Goal: Information Seeking & Learning: Learn about a topic

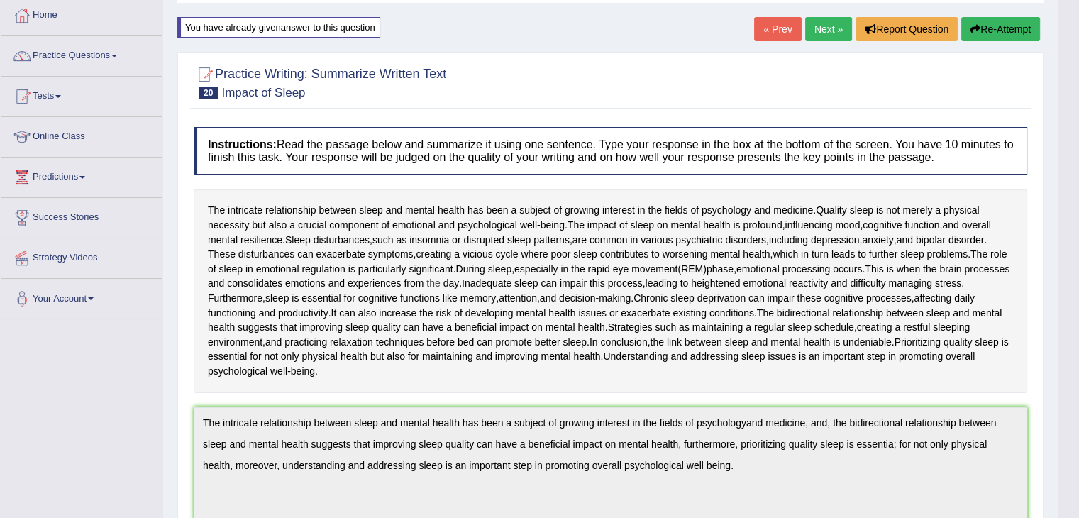
scroll to position [71, 0]
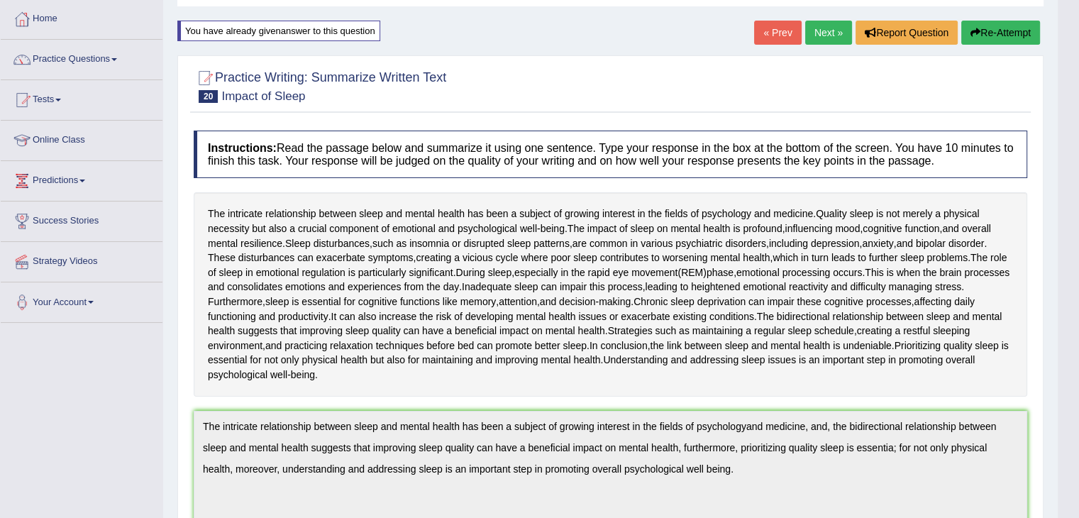
click at [1010, 30] on button "Re-Attempt" at bounding box center [1000, 33] width 79 height 24
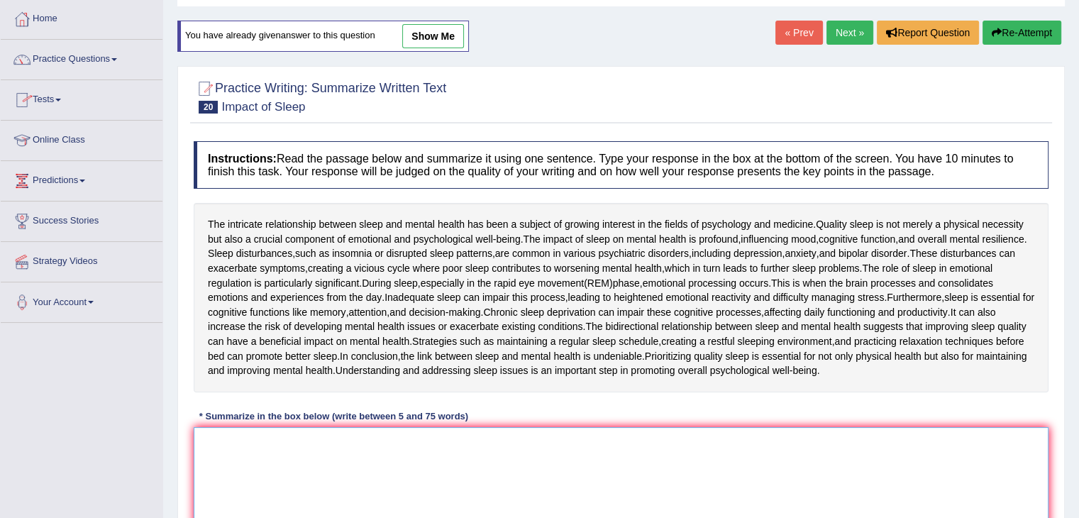
click at [218, 452] on textarea at bounding box center [621, 496] width 855 height 138
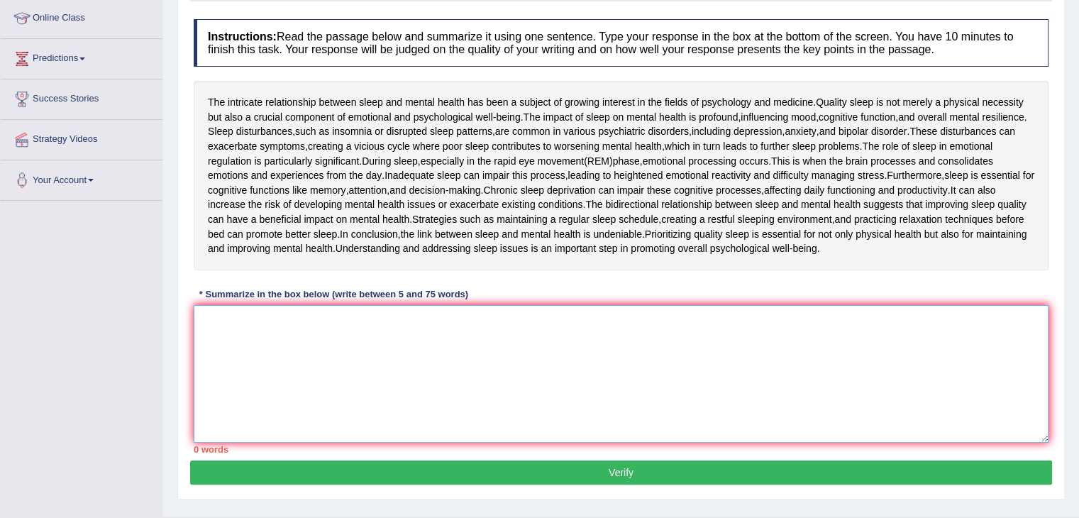
scroll to position [227, 0]
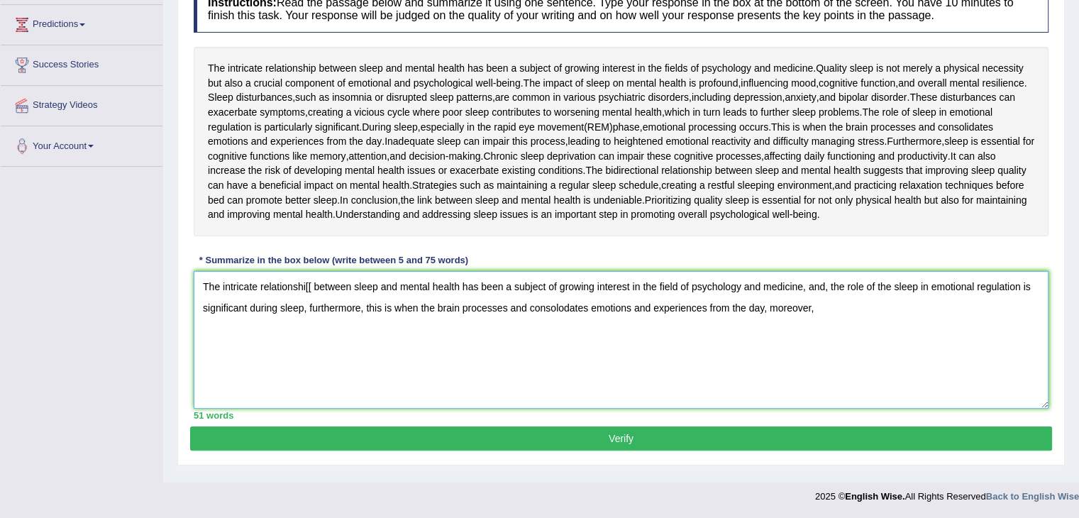
click at [310, 284] on textarea "The intricate relationshi[[ between sleep and mental health has been a subject …" at bounding box center [621, 340] width 855 height 138
click at [815, 304] on textarea "The intricate relationship between sleep and mental health has been a subject o…" at bounding box center [621, 340] width 855 height 138
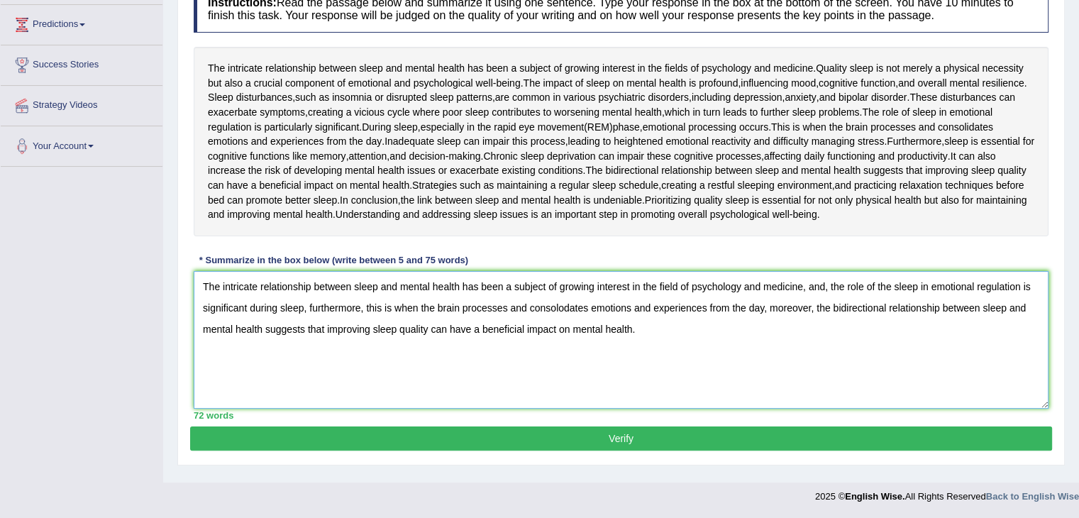
type textarea "The intricate relationship between sleep and mental health has been a subject o…"
click at [528, 432] on button "Verify" at bounding box center [621, 438] width 862 height 24
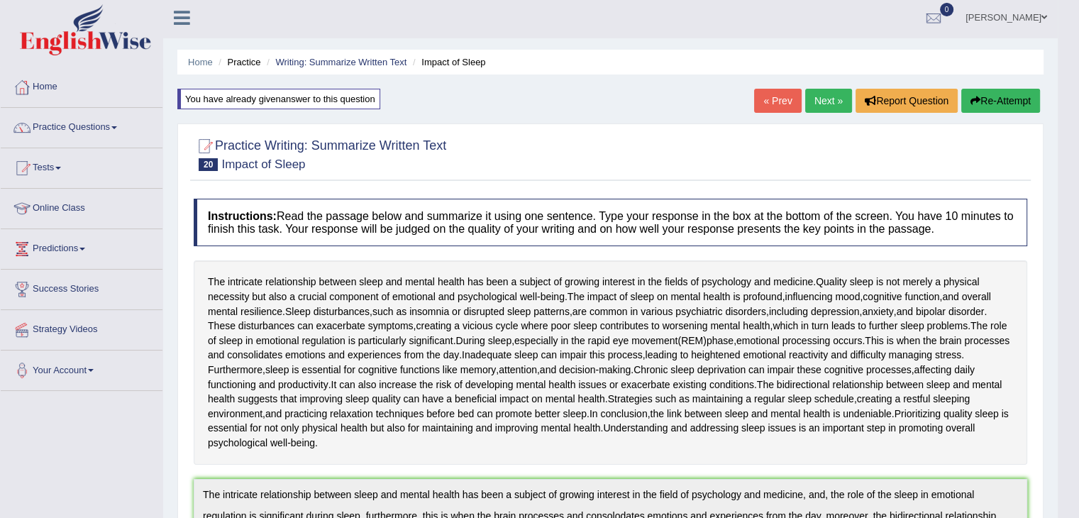
scroll to position [0, 0]
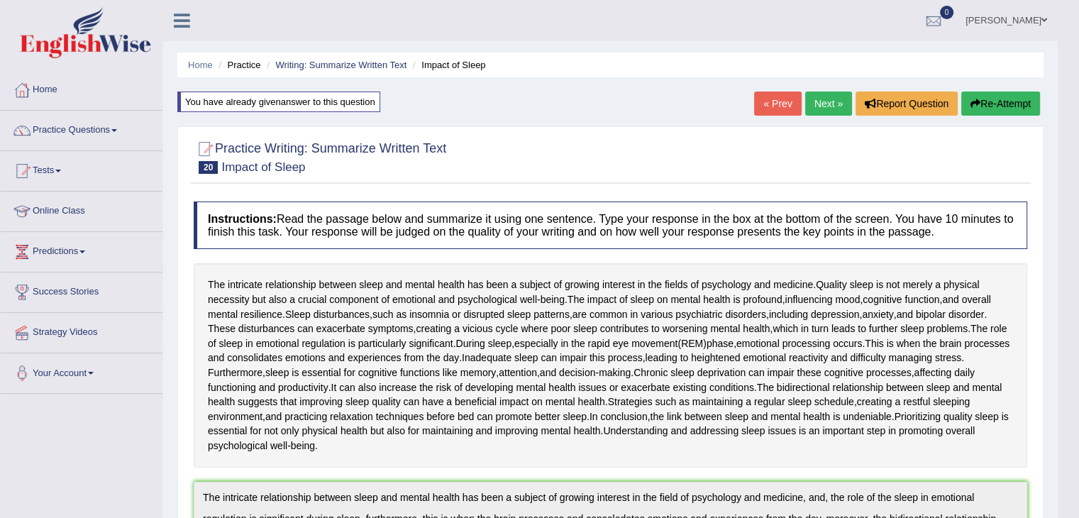
click at [970, 100] on icon "button" at bounding box center [975, 104] width 10 height 10
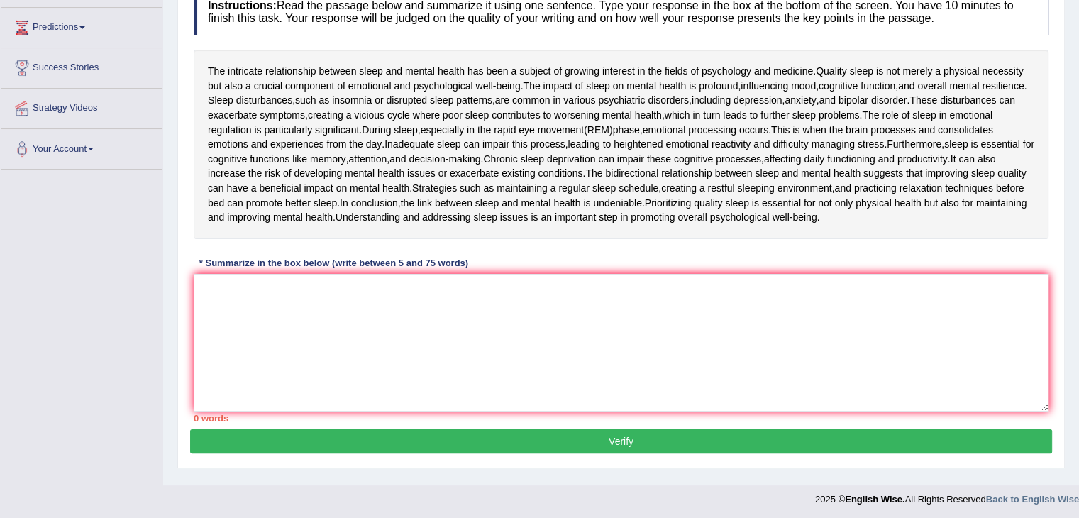
scroll to position [227, 0]
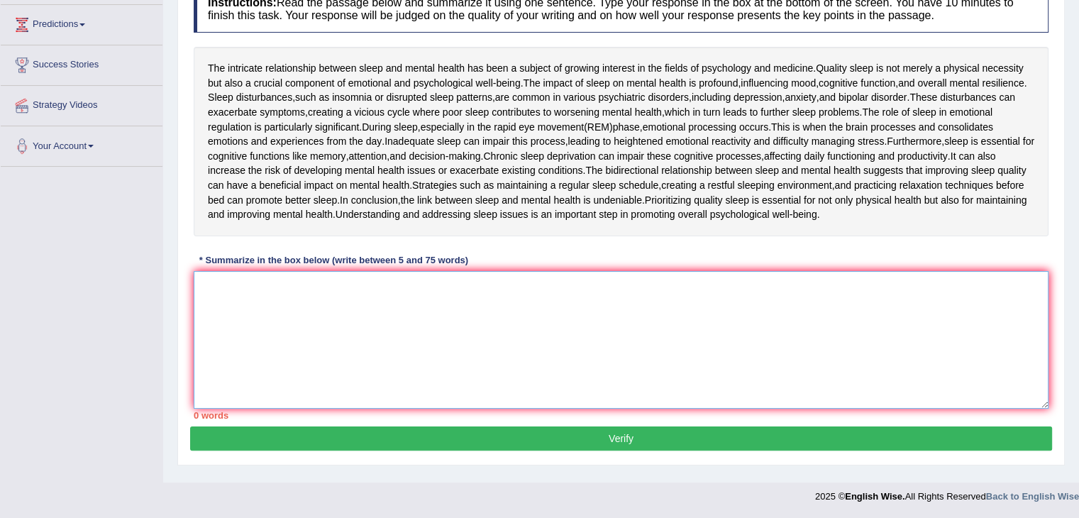
click at [223, 292] on textarea at bounding box center [621, 340] width 855 height 138
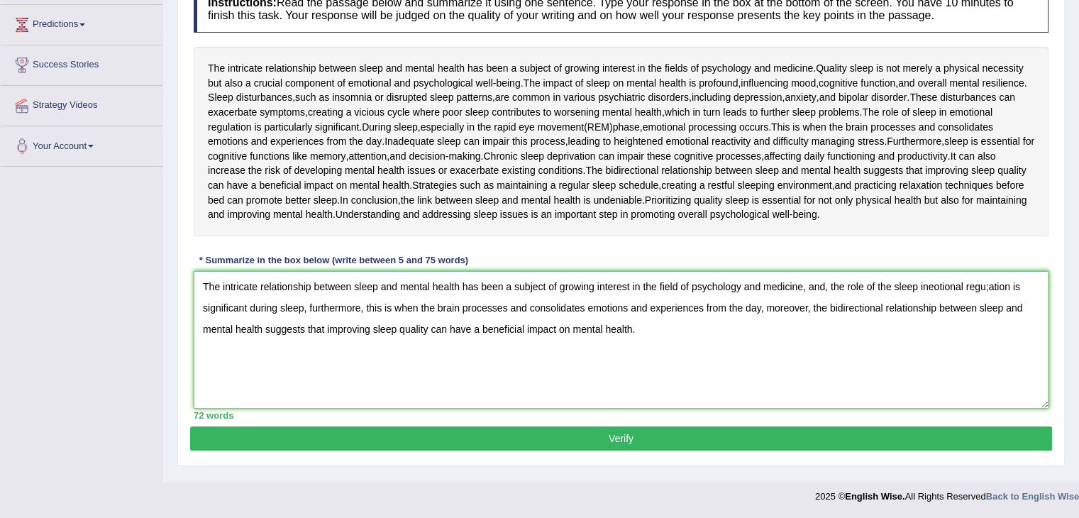
click at [989, 281] on textarea "The intricate relationship between sleep and mental health has been a subject o…" at bounding box center [621, 340] width 855 height 138
click at [958, 279] on textarea "The intricate relationship between sleep and mental health has been a subject o…" at bounding box center [621, 340] width 855 height 138
click at [919, 284] on textarea "The intricate relationship between sleep and mental health has been a subject o…" at bounding box center [621, 340] width 855 height 138
type textarea "The intricate relationship between sleep and mental health has been a subject o…"
click at [482, 430] on button "Verify" at bounding box center [621, 438] width 862 height 24
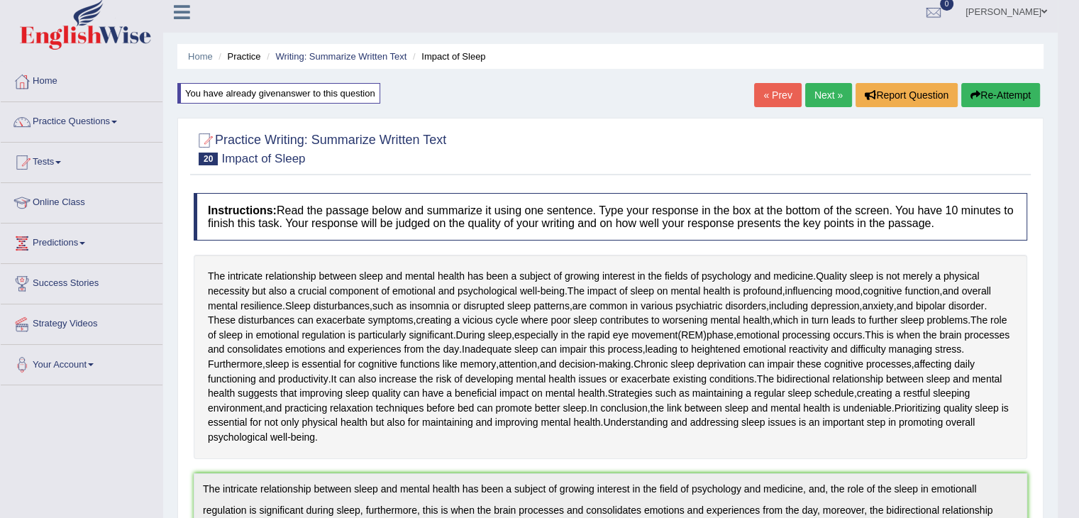
scroll to position [0, 0]
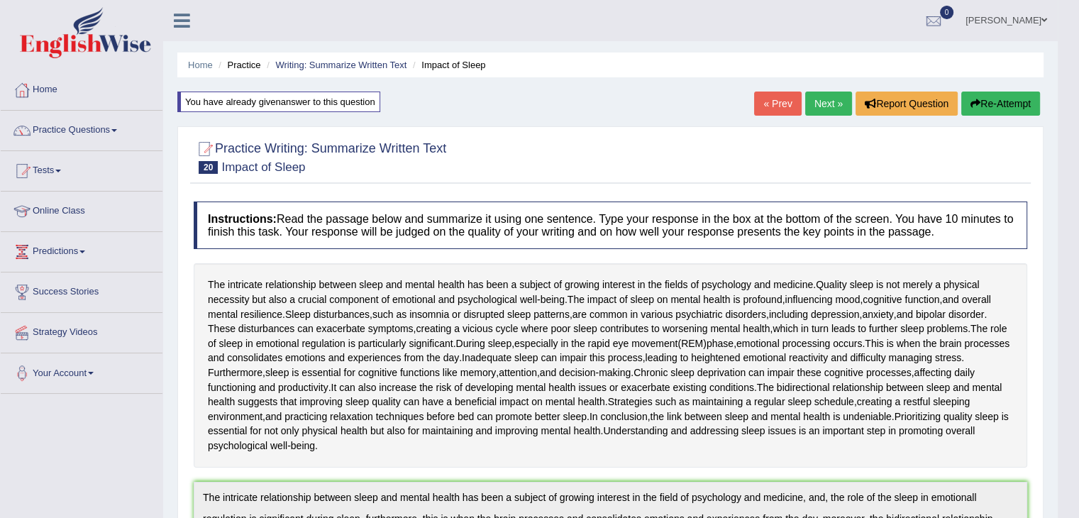
click at [975, 94] on button "Re-Attempt" at bounding box center [1000, 103] width 79 height 24
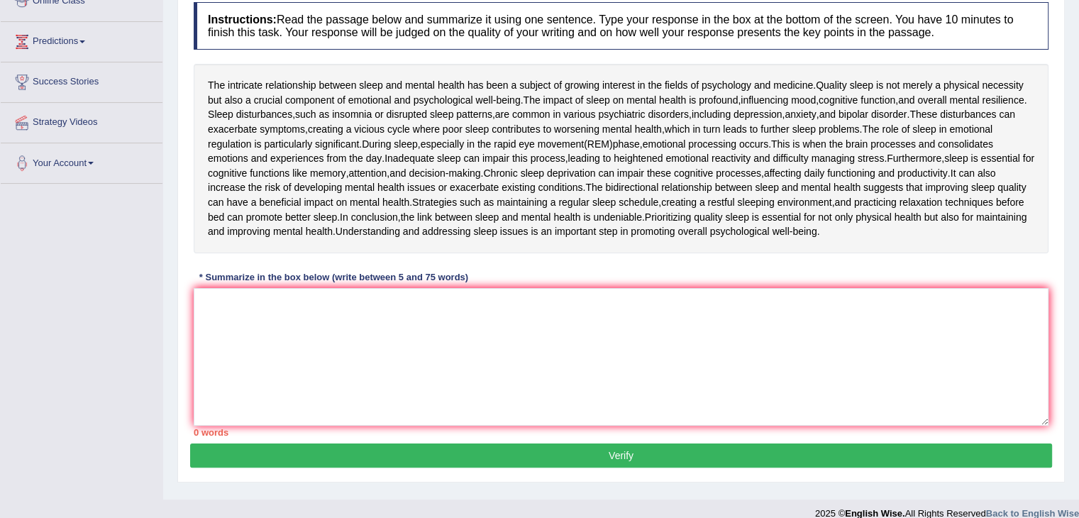
scroll to position [213, 0]
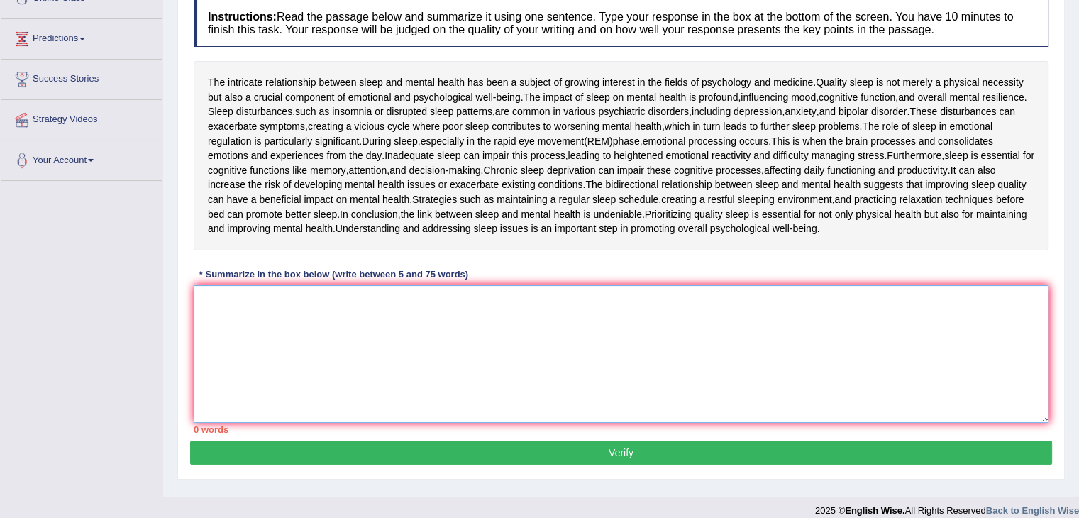
click at [261, 309] on textarea at bounding box center [621, 354] width 855 height 138
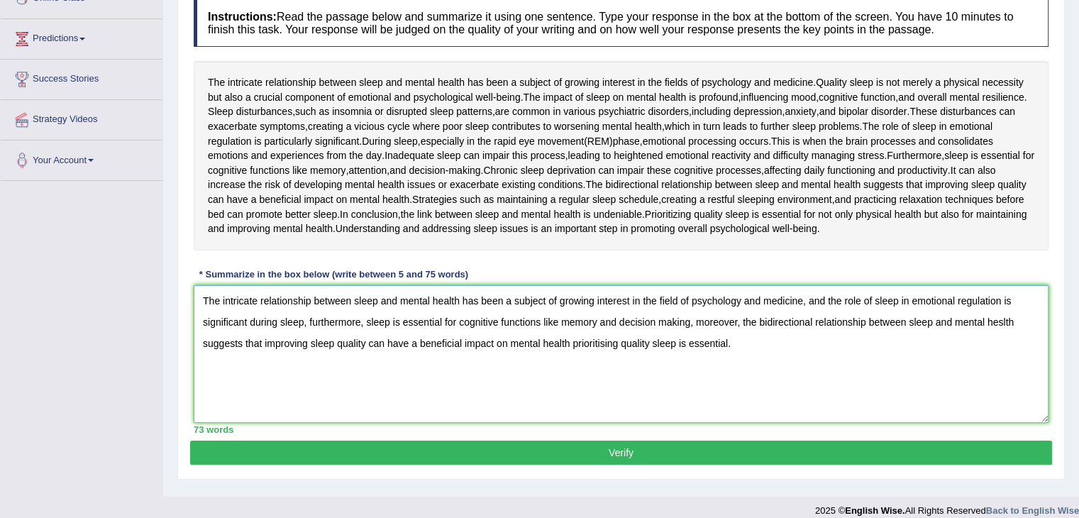
type textarea "The intricate relationship between sleep and mental health has been a subject o…"
click at [471, 455] on button "Verify" at bounding box center [621, 452] width 862 height 24
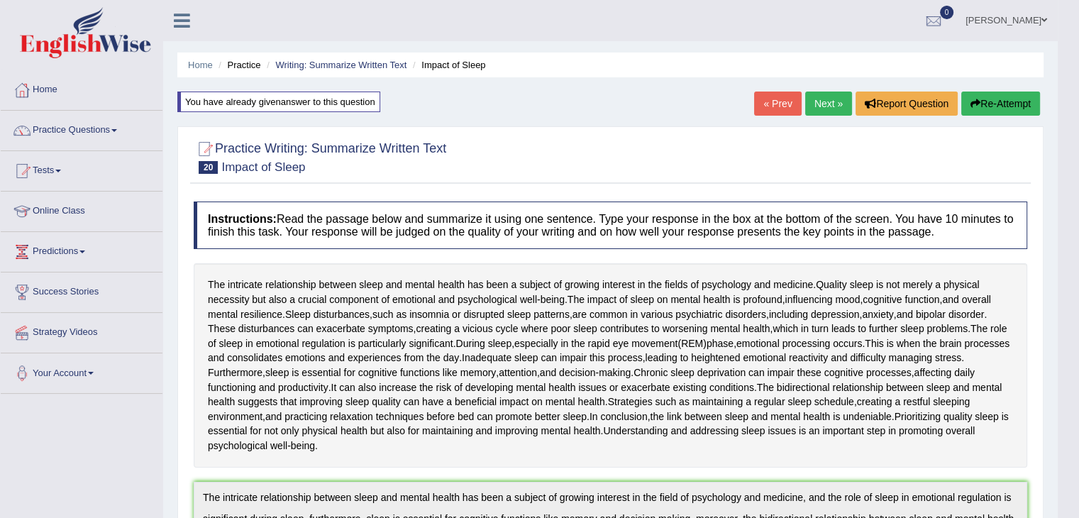
scroll to position [0, 0]
click at [826, 109] on link "Next »" at bounding box center [828, 103] width 47 height 24
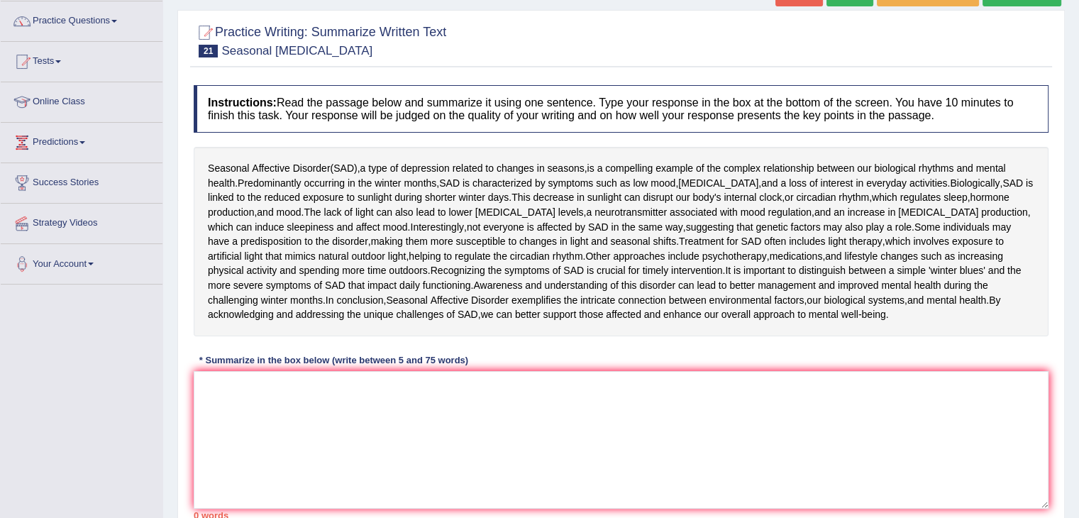
scroll to position [142, 0]
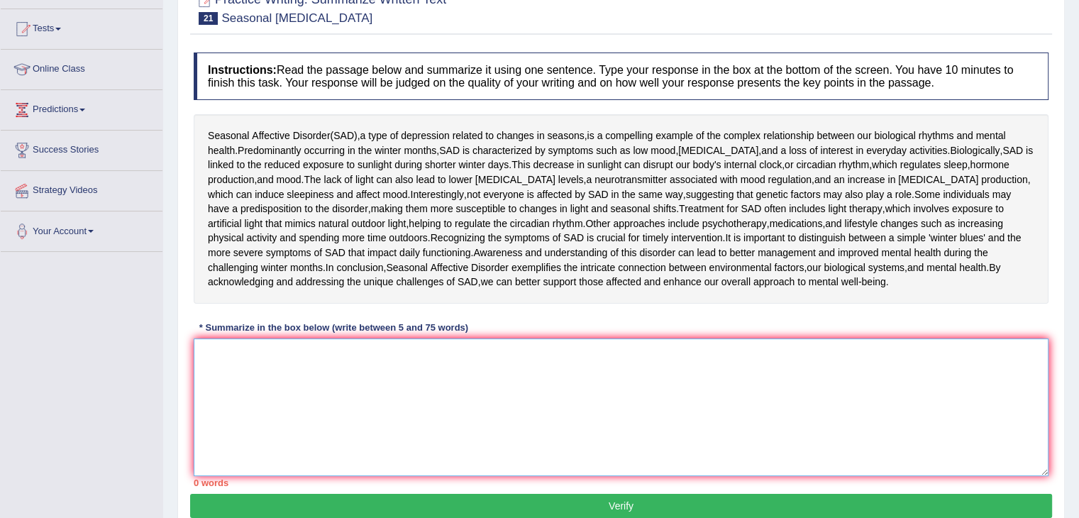
click at [270, 361] on textarea at bounding box center [621, 407] width 855 height 138
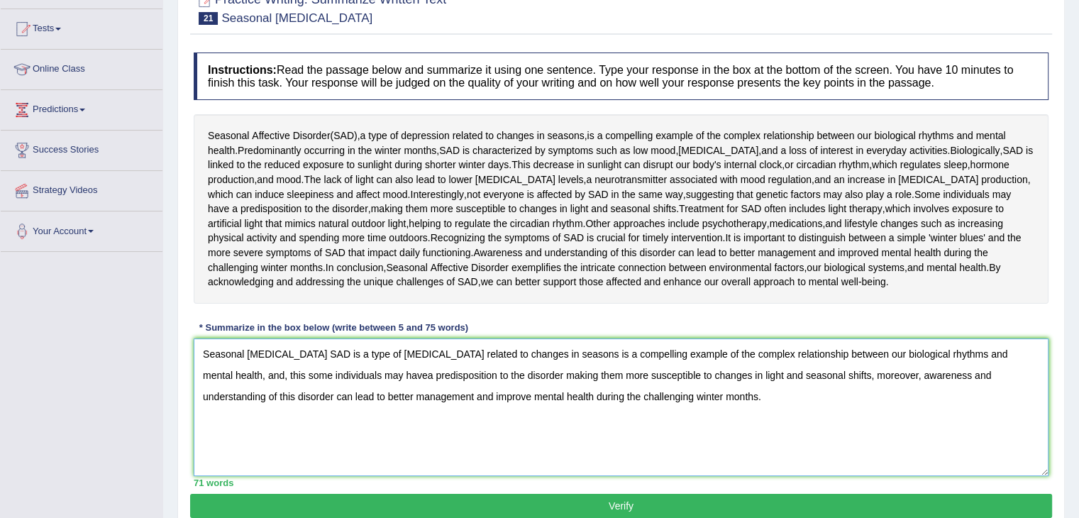
click at [363, 374] on textarea "Seasonal [MEDICAL_DATA] SAD is a type of [MEDICAL_DATA] related to changes in s…" at bounding box center [621, 407] width 855 height 138
type textarea "Seasonal [MEDICAL_DATA] SAD is a type of [MEDICAL_DATA] related to changes in s…"
click at [637, 506] on button "Verify" at bounding box center [621, 506] width 862 height 24
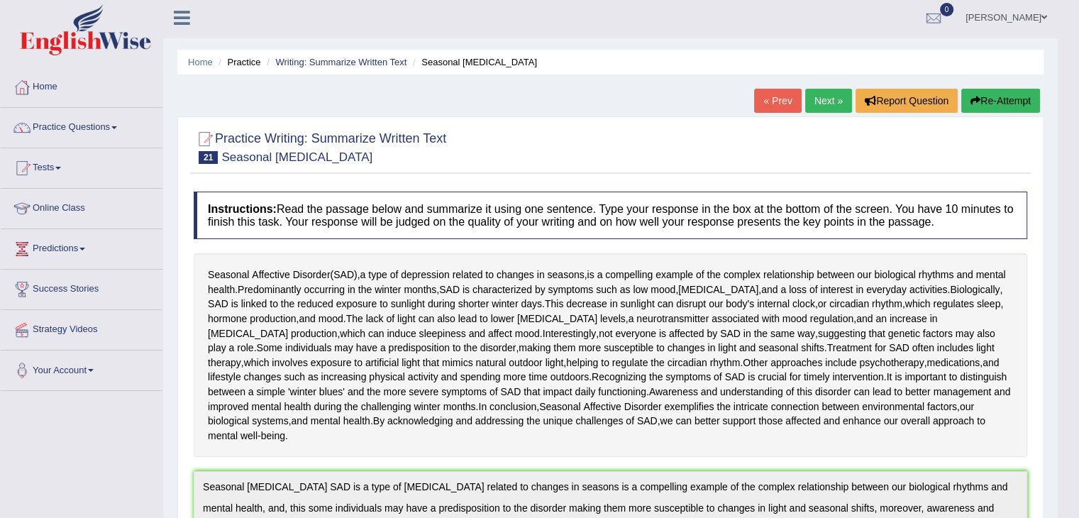
scroll to position [0, 0]
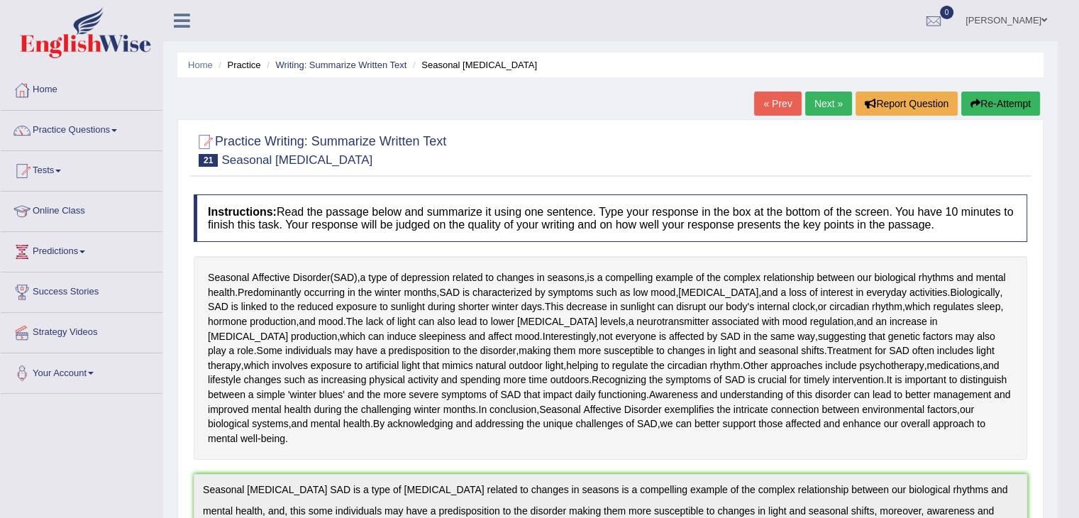
click at [820, 102] on link "Next »" at bounding box center [828, 103] width 47 height 24
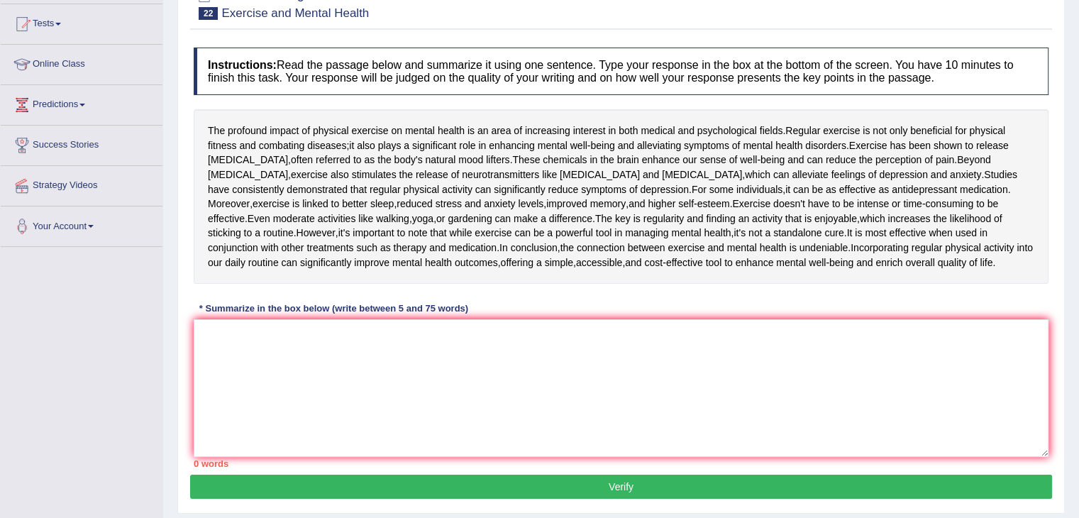
scroll to position [142, 0]
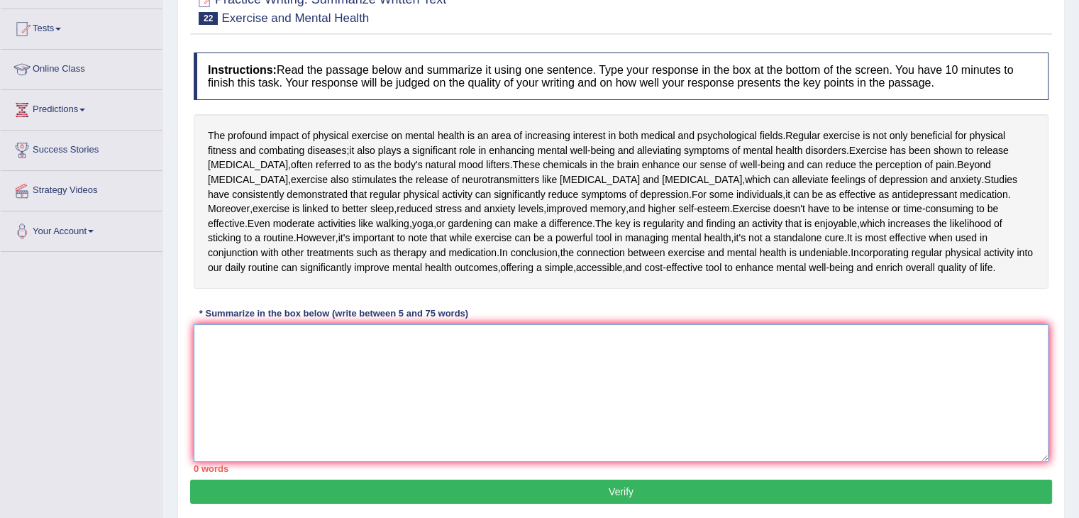
click at [230, 392] on textarea at bounding box center [621, 393] width 855 height 138
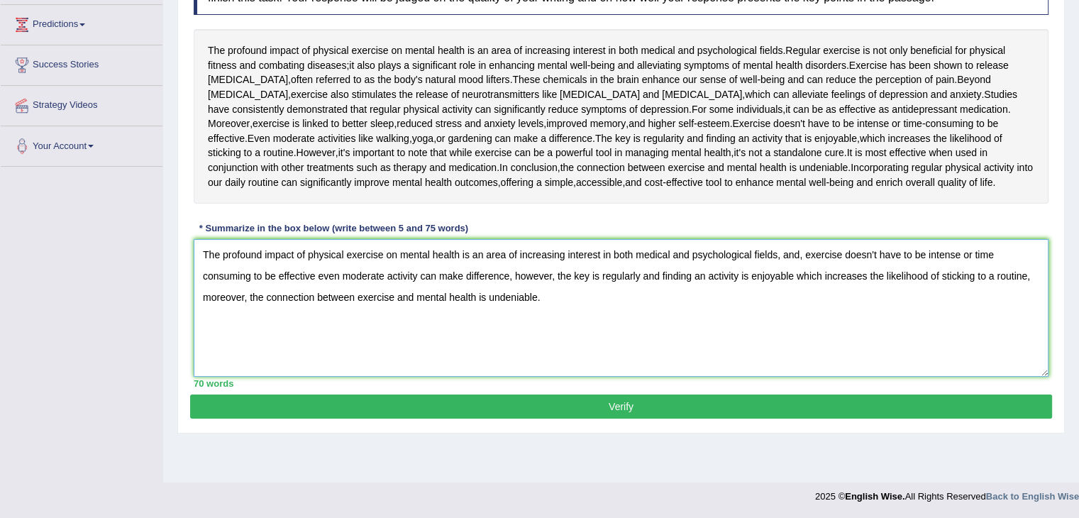
type textarea "The profound impact of physical exercise on mental health is an area of increas…"
click at [545, 418] on button "Verify" at bounding box center [621, 406] width 862 height 24
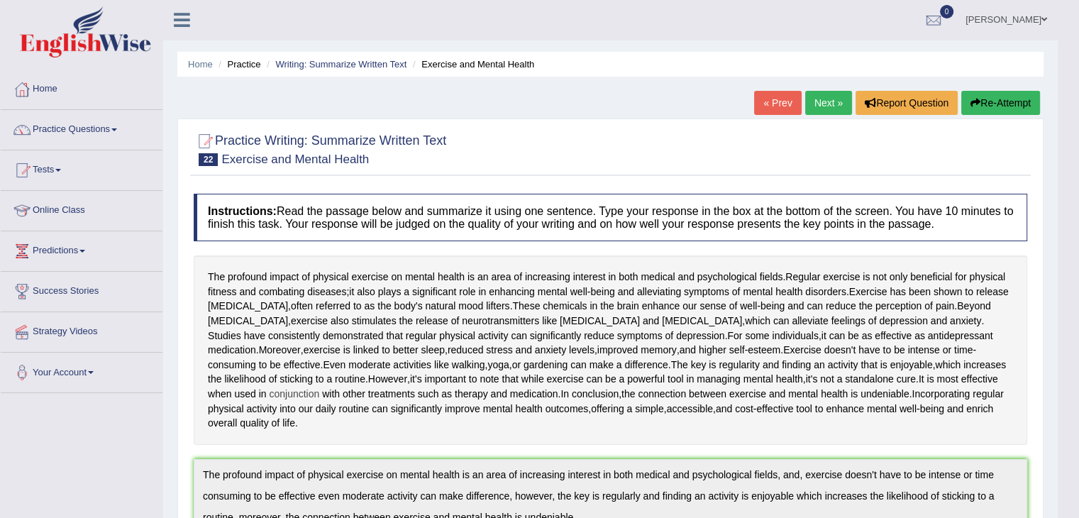
scroll to position [0, 0]
click at [826, 106] on link "Next »" at bounding box center [828, 103] width 47 height 24
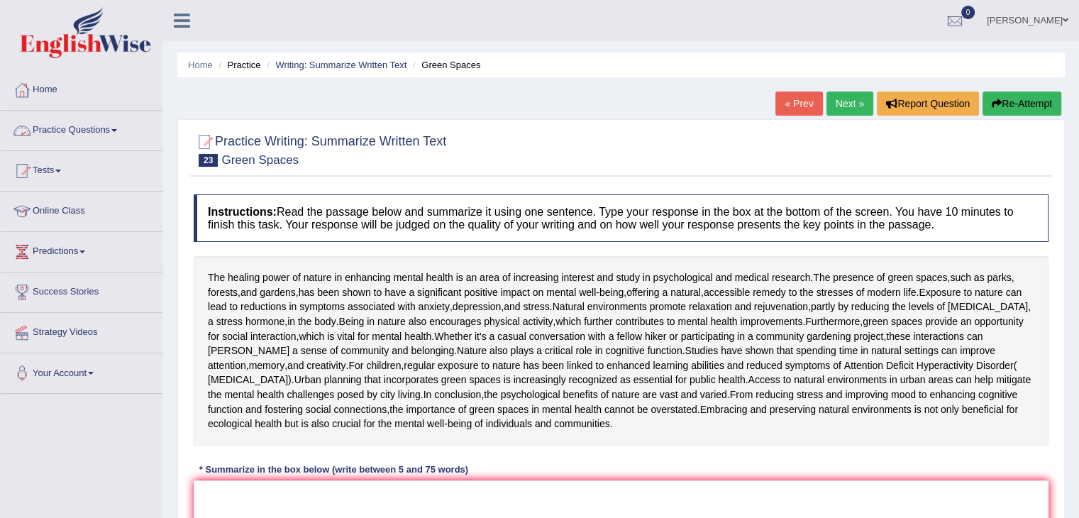
click at [55, 123] on link "Practice Questions" at bounding box center [82, 128] width 162 height 35
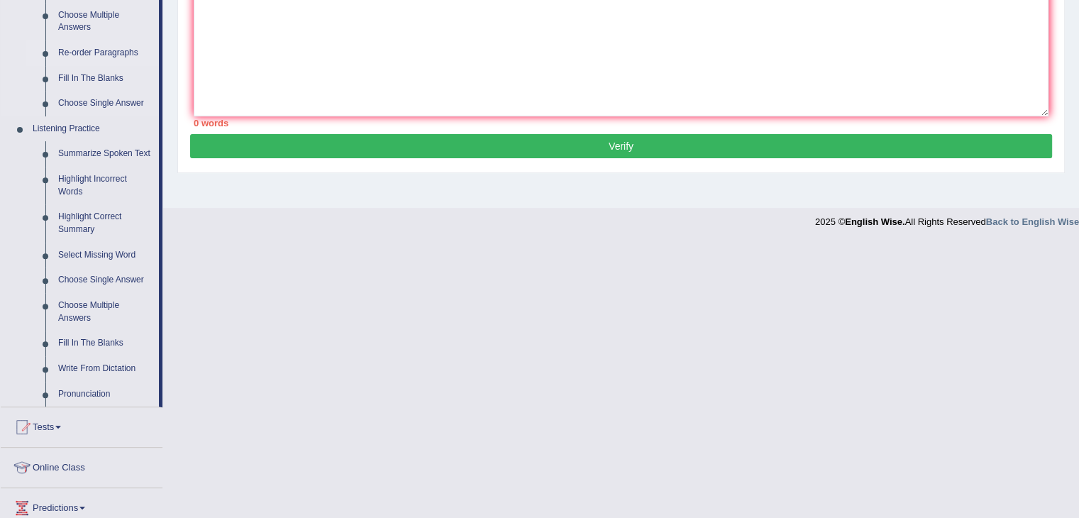
scroll to position [496, 0]
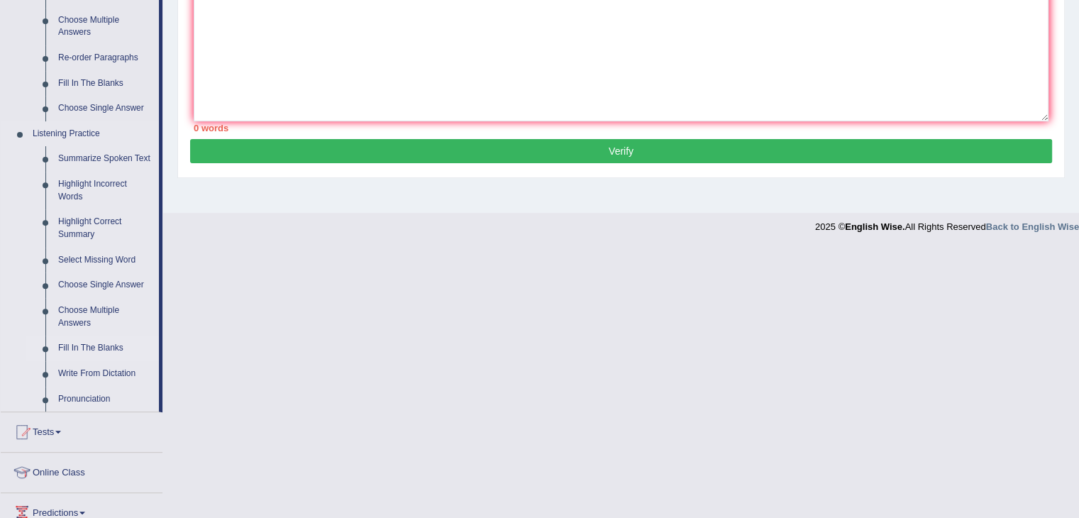
click at [77, 342] on link "Fill In The Blanks" at bounding box center [105, 348] width 107 height 26
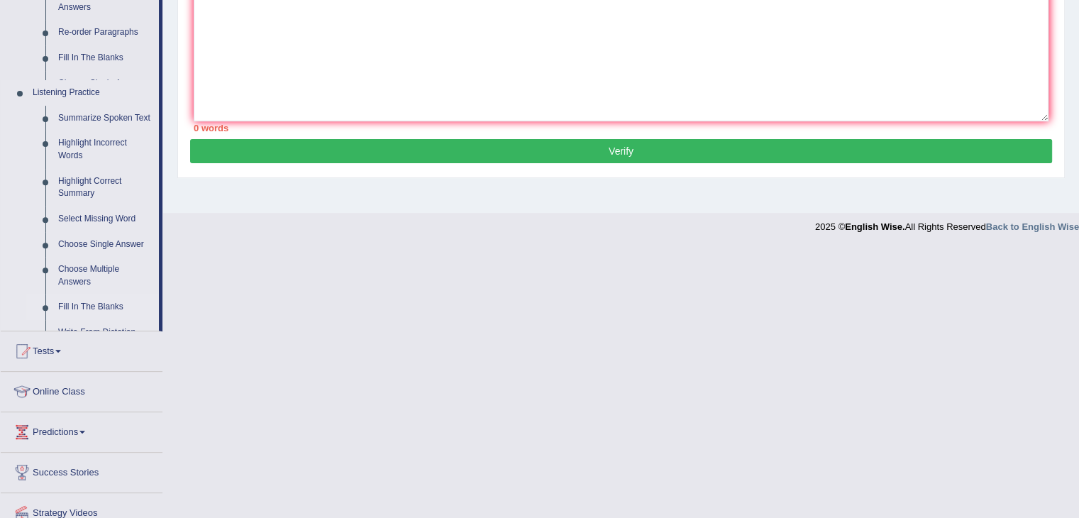
scroll to position [304, 0]
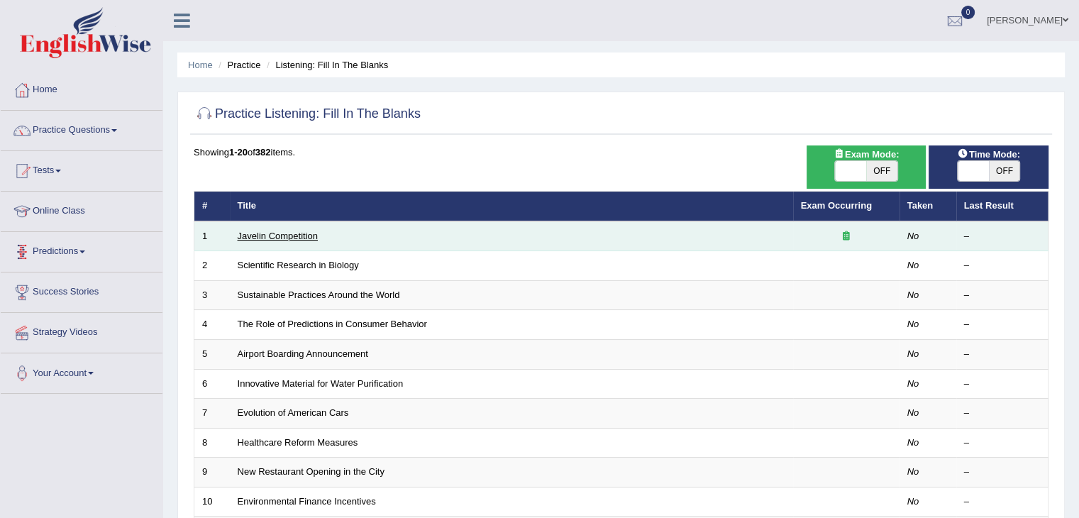
click at [277, 234] on link "Javelin Competition" at bounding box center [278, 235] width 80 height 11
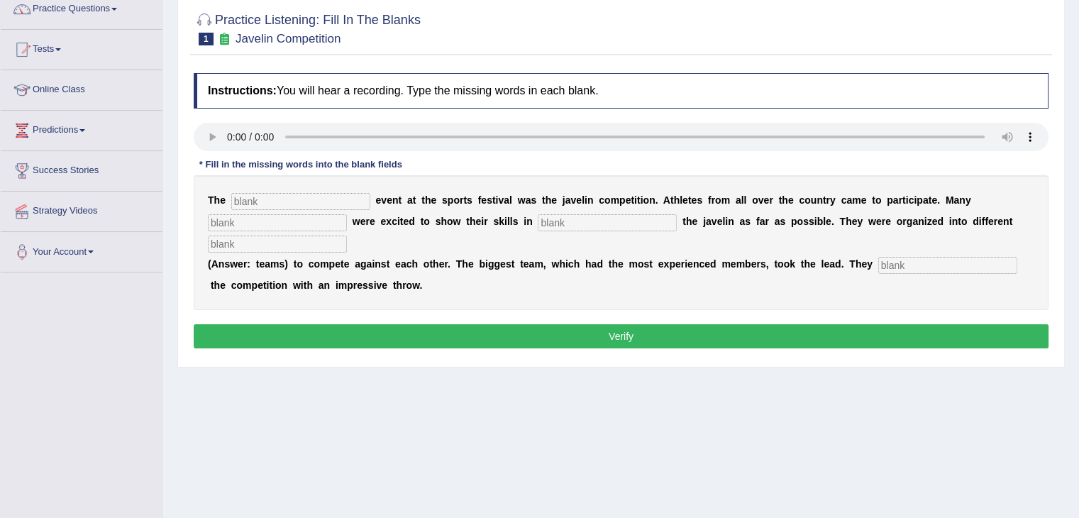
scroll to position [142, 0]
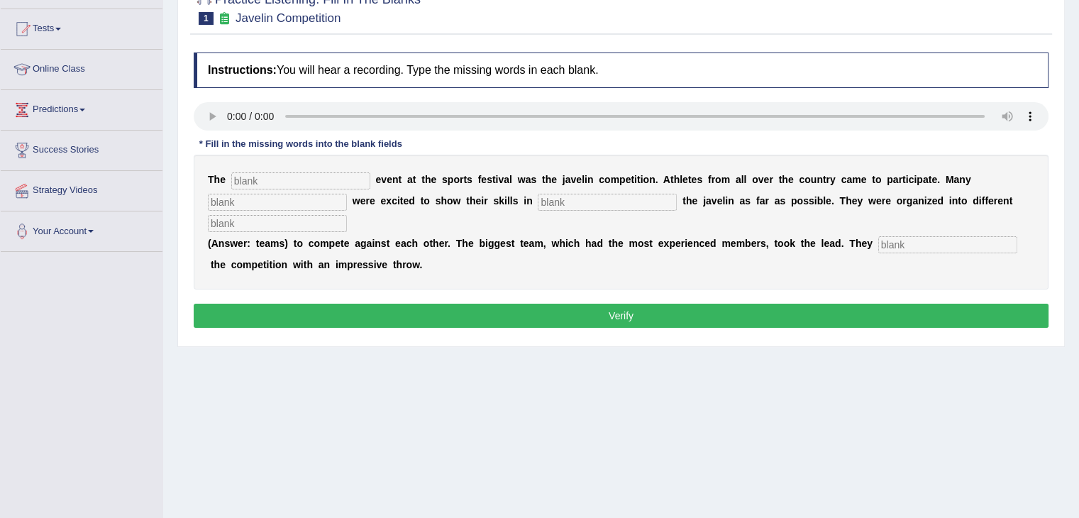
click at [247, 182] on input "text" at bounding box center [300, 180] width 139 height 17
type input "biggest"
drag, startPoint x: 296, startPoint y: 196, endPoint x: 382, endPoint y: 195, distance: 85.1
click at [296, 196] on input "text" at bounding box center [277, 202] width 139 height 17
type input "people"
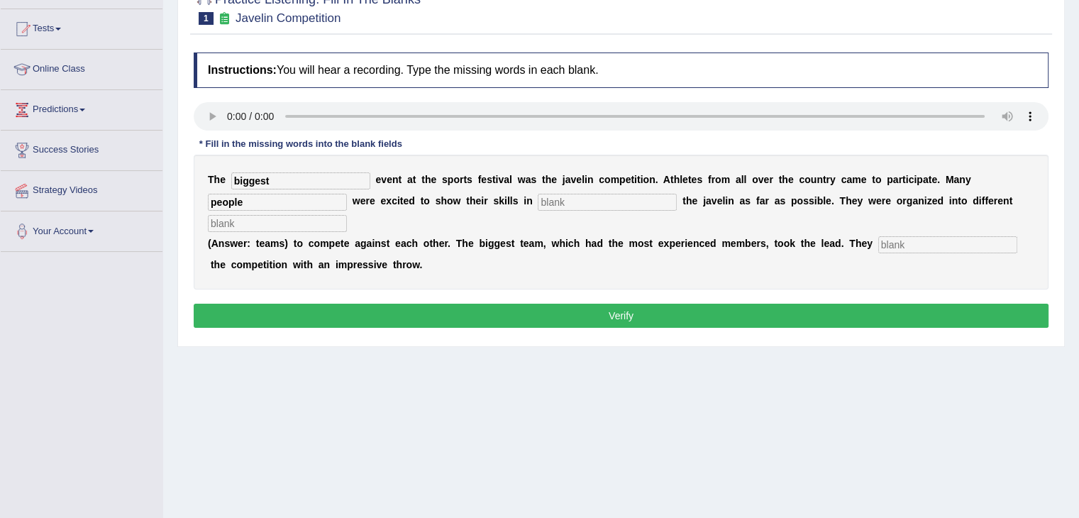
click at [323, 223] on input "text" at bounding box center [277, 223] width 139 height 17
click at [318, 219] on input "text" at bounding box center [277, 223] width 139 height 17
type input "team"
click at [896, 242] on input "text" at bounding box center [947, 244] width 139 height 17
type input "started"
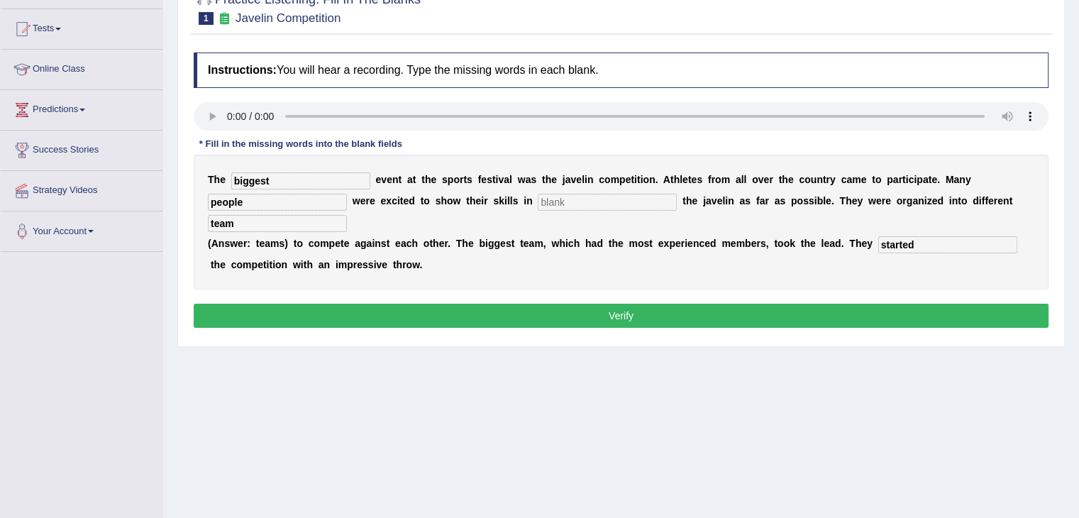
click at [636, 311] on button "Verify" at bounding box center [621, 316] width 855 height 24
click at [561, 195] on input "text" at bounding box center [607, 202] width 139 height 17
type input "f"
type input "blank"
click at [545, 323] on button "Verify" at bounding box center [621, 316] width 855 height 24
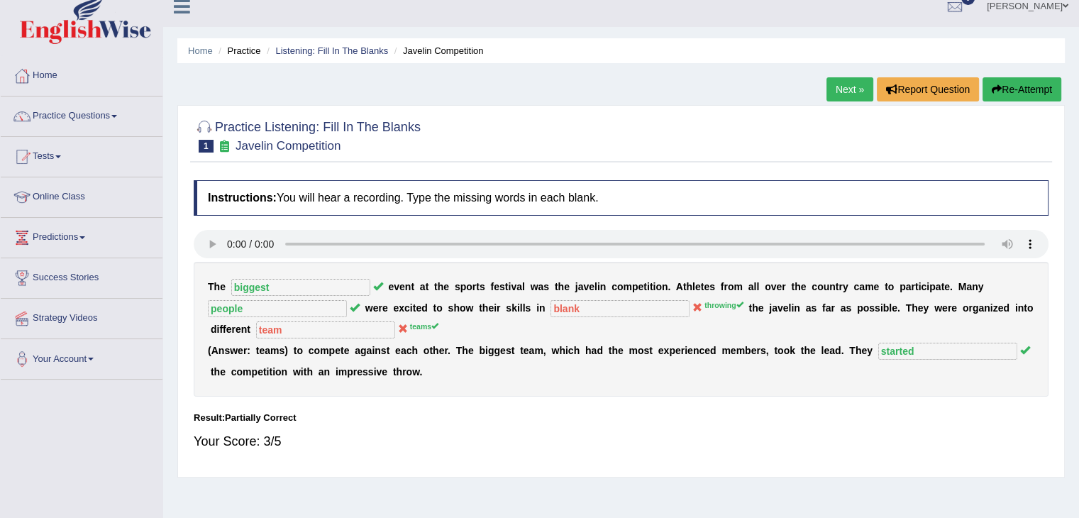
scroll to position [0, 0]
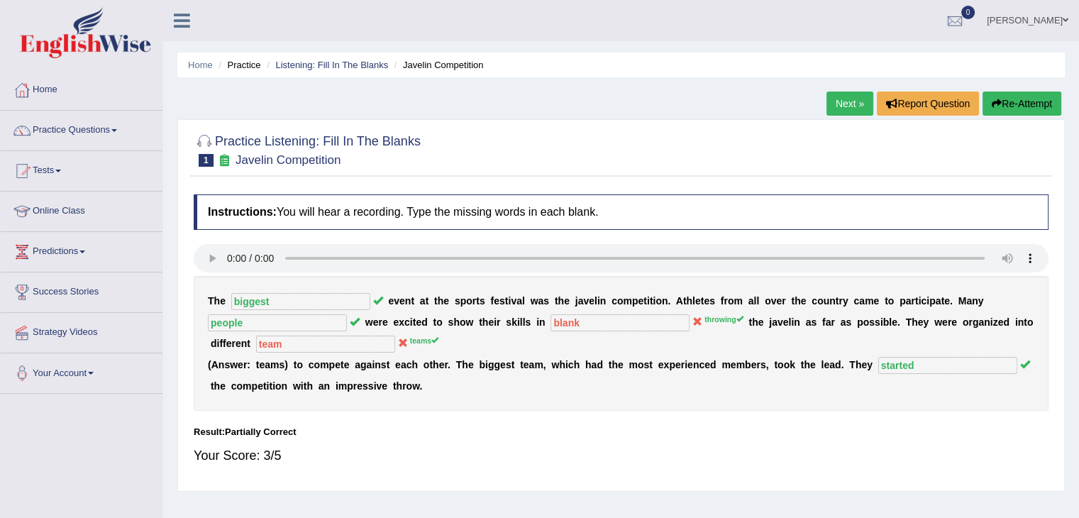
drag, startPoint x: 831, startPoint y: 101, endPoint x: 652, endPoint y: 1, distance: 205.1
click at [832, 101] on link "Next »" at bounding box center [849, 103] width 47 height 24
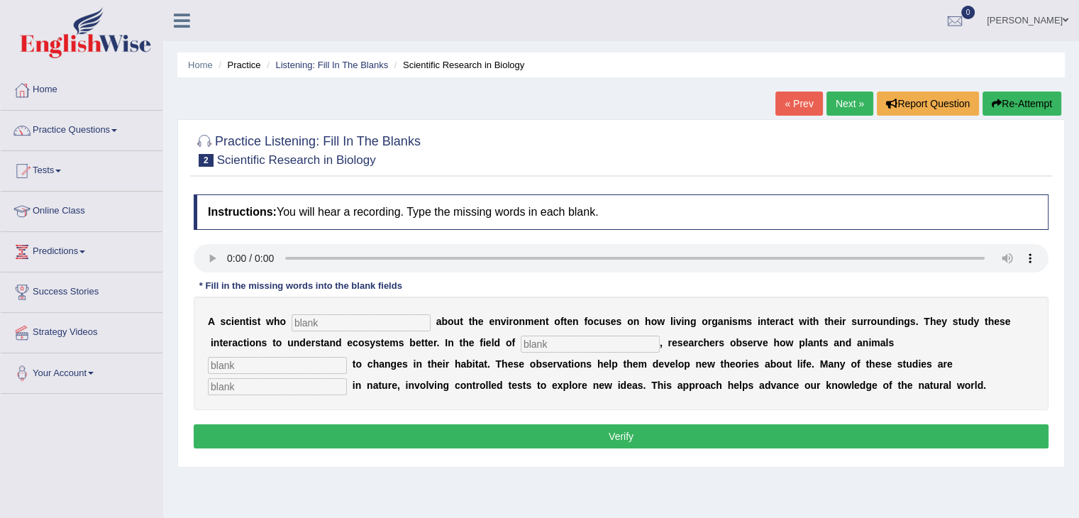
click at [365, 323] on input "text" at bounding box center [360, 322] width 139 height 17
type input "cares"
click at [573, 338] on input "text" at bounding box center [590, 343] width 139 height 17
type input "biology"
click at [317, 361] on input "text" at bounding box center [277, 365] width 139 height 17
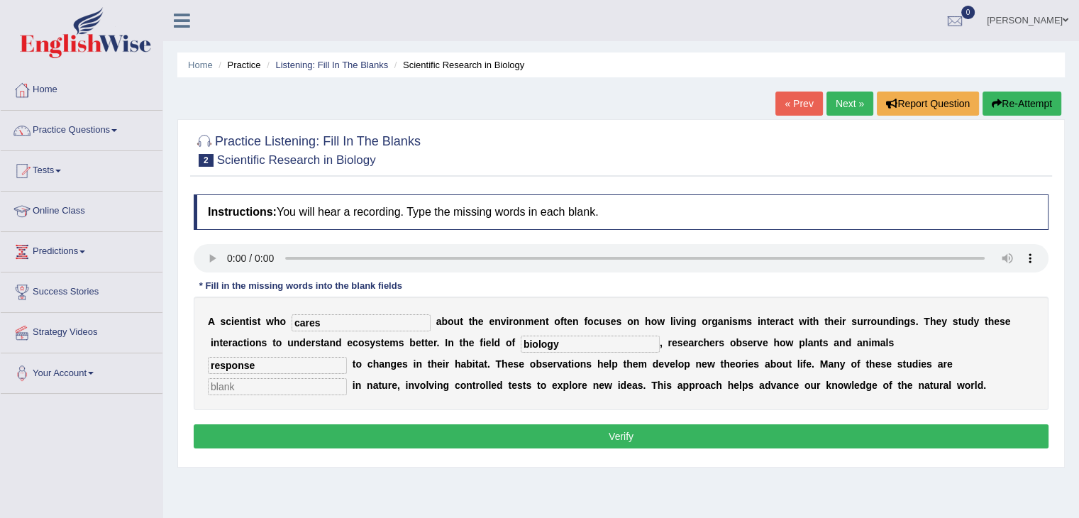
type input "response"
click at [307, 389] on input "text" at bounding box center [277, 386] width 139 height 17
type input "experimental"
click at [343, 440] on button "Verify" at bounding box center [621, 436] width 855 height 24
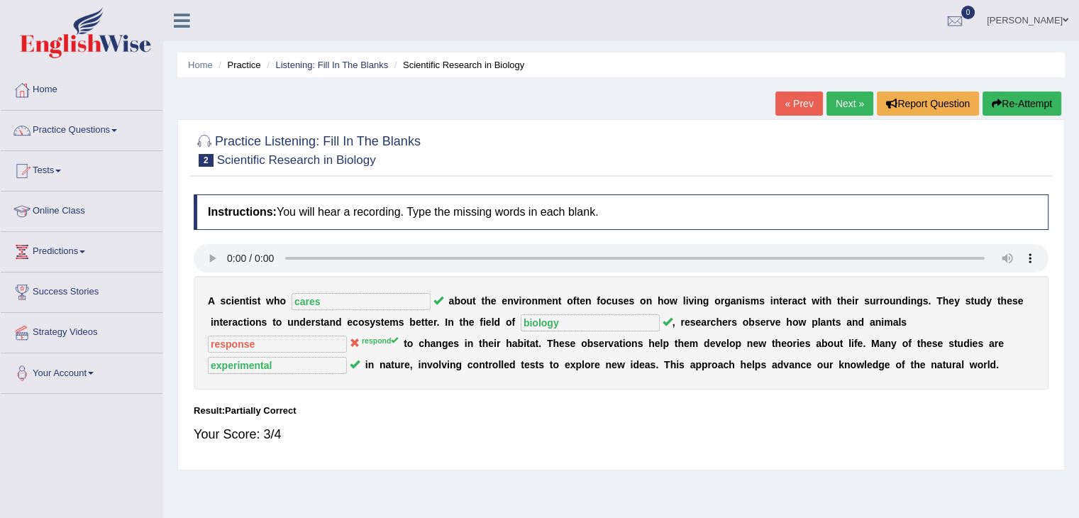
click at [852, 95] on link "Next »" at bounding box center [849, 103] width 47 height 24
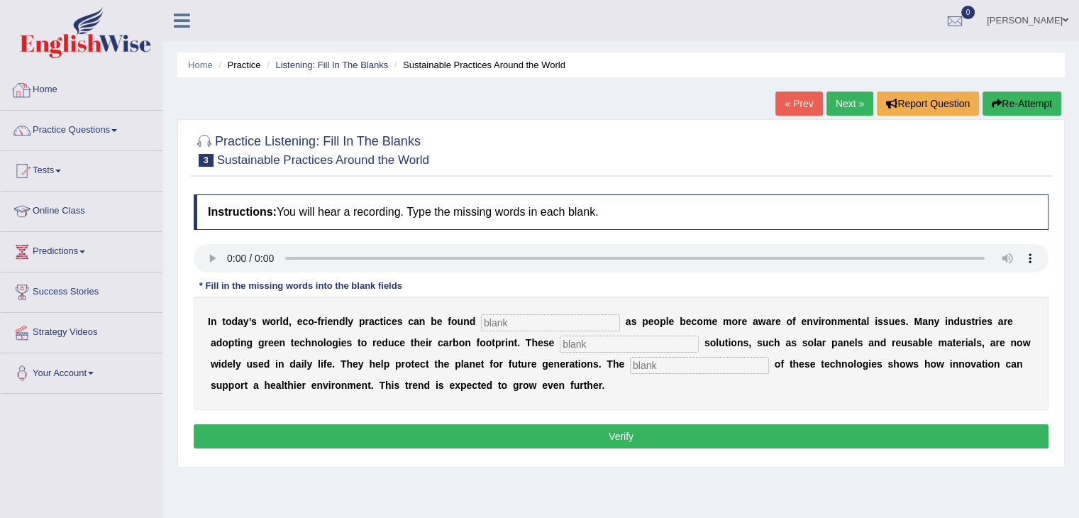
click at [213, 208] on div "Instructions: You will hear a recording. Type the missing words in each blank. …" at bounding box center [621, 323] width 862 height 272
click at [546, 326] on input "text" at bounding box center [550, 322] width 139 height 17
type input "everywhere"
click at [625, 344] on input "text" at bounding box center [629, 343] width 139 height 17
type input "sustainable"
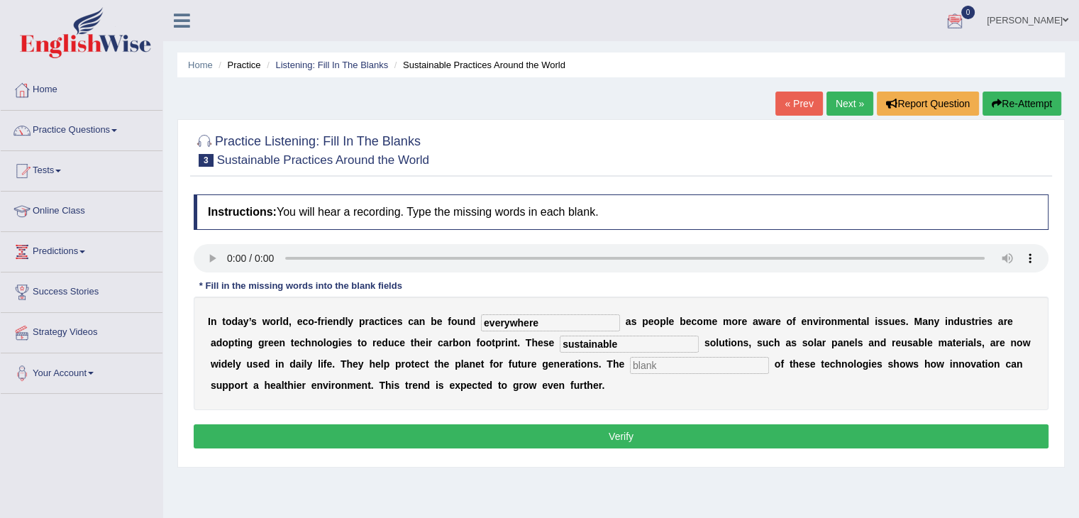
click at [651, 357] on input "text" at bounding box center [699, 365] width 139 height 17
type input "applications"
click at [653, 436] on button "Verify" at bounding box center [621, 436] width 855 height 24
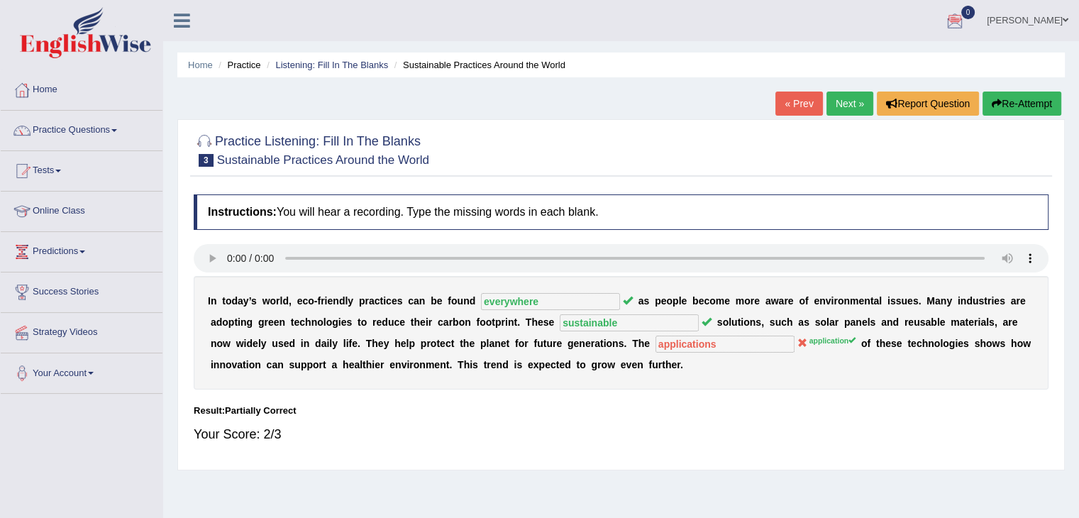
click at [834, 100] on link "Next »" at bounding box center [849, 103] width 47 height 24
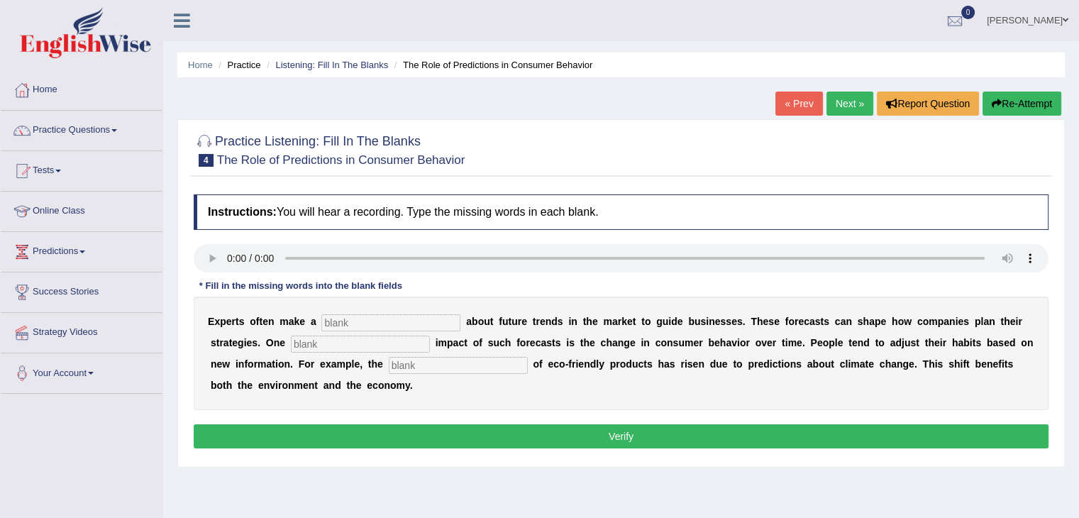
click at [397, 324] on input "text" at bounding box center [390, 322] width 139 height 17
type input "prediction"
click at [400, 342] on input "text" at bounding box center [360, 343] width 139 height 17
type input "profound"
click at [450, 363] on input "text" at bounding box center [458, 365] width 139 height 17
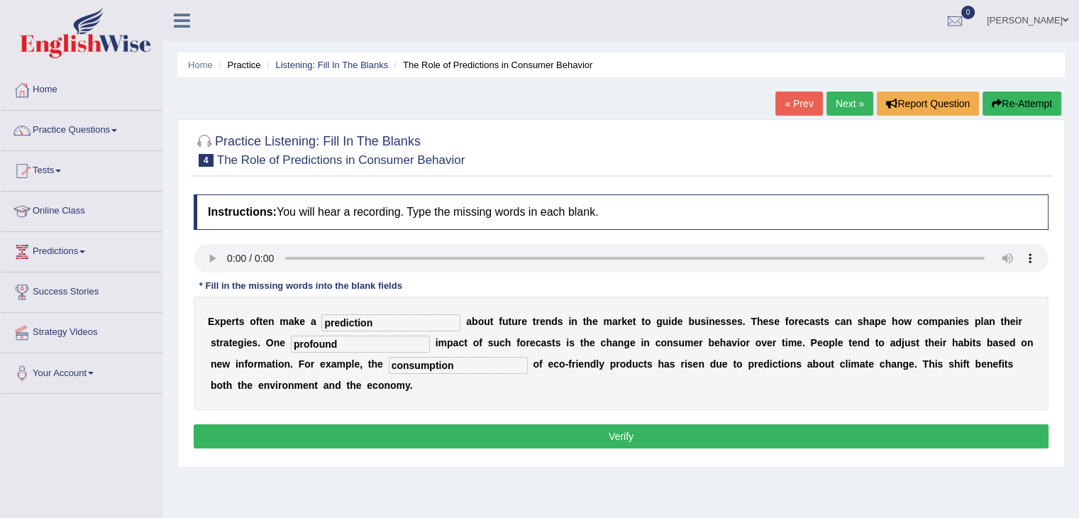
type input "consumption"
click at [466, 434] on button "Verify" at bounding box center [621, 436] width 855 height 24
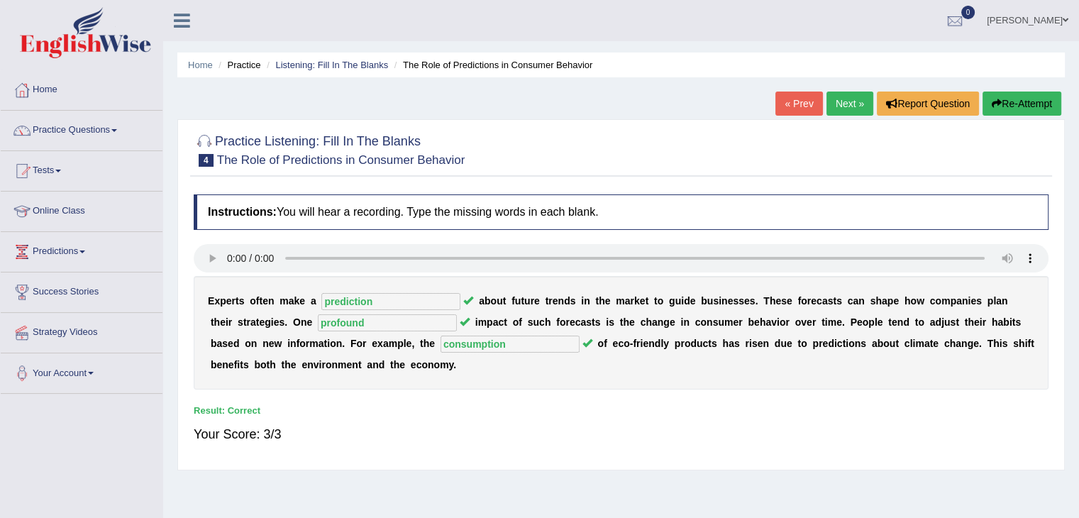
click at [860, 98] on link "Next »" at bounding box center [849, 103] width 47 height 24
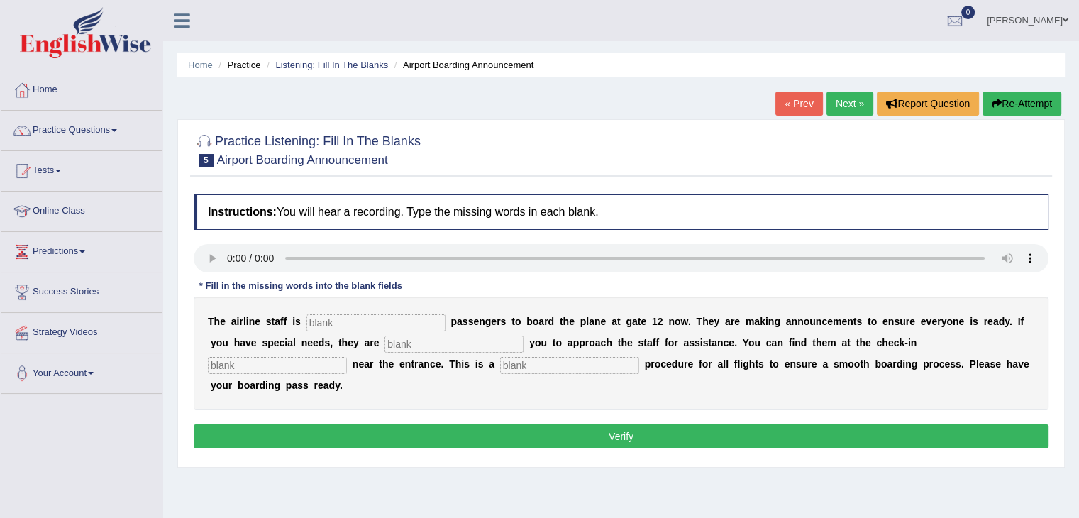
click at [267, 320] on div "Instructions: You will hear a recording. Type the missing words in each blank. …" at bounding box center [621, 323] width 862 height 272
click at [346, 318] on input "text" at bounding box center [375, 322] width 139 height 17
type input "inviting"
click at [409, 341] on input "text" at bounding box center [453, 343] width 139 height 17
type input "requiring"
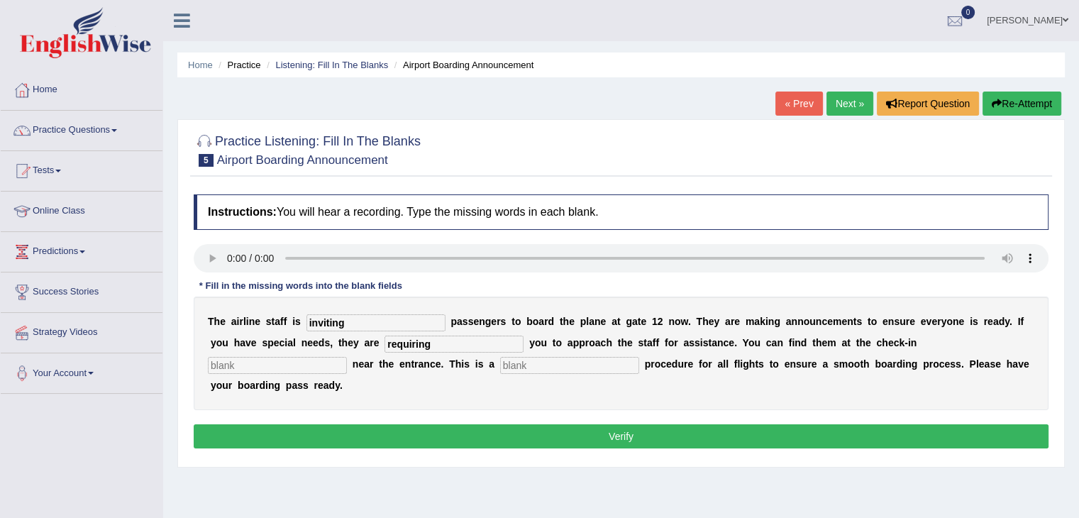
click at [539, 364] on input "text" at bounding box center [569, 365] width 139 height 17
type input "desk"
click at [325, 367] on input "text" at bounding box center [277, 365] width 139 height 17
type input "desk"
click at [543, 360] on input "desk" at bounding box center [569, 365] width 139 height 17
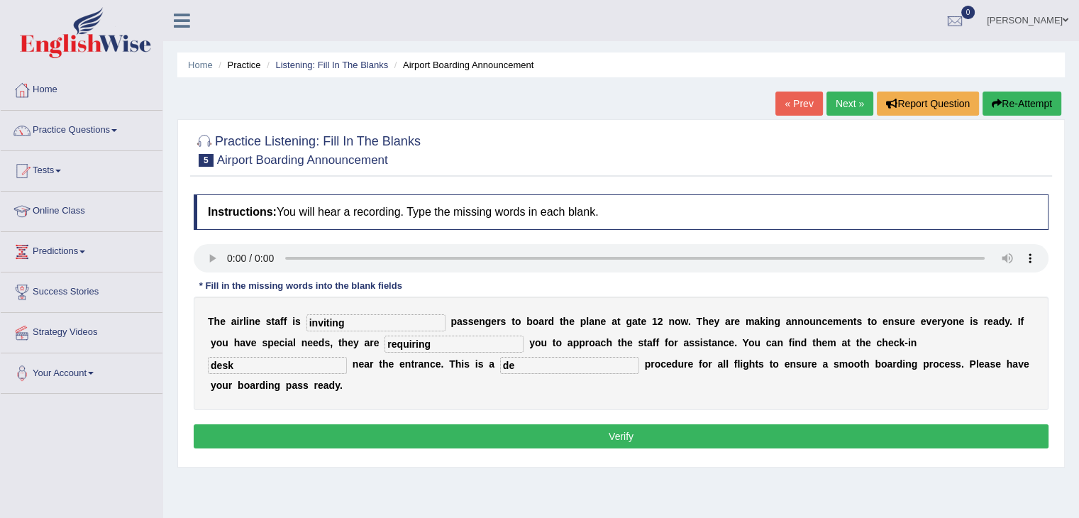
type input "d"
type input "regular"
click at [552, 427] on button "Verify" at bounding box center [621, 436] width 855 height 24
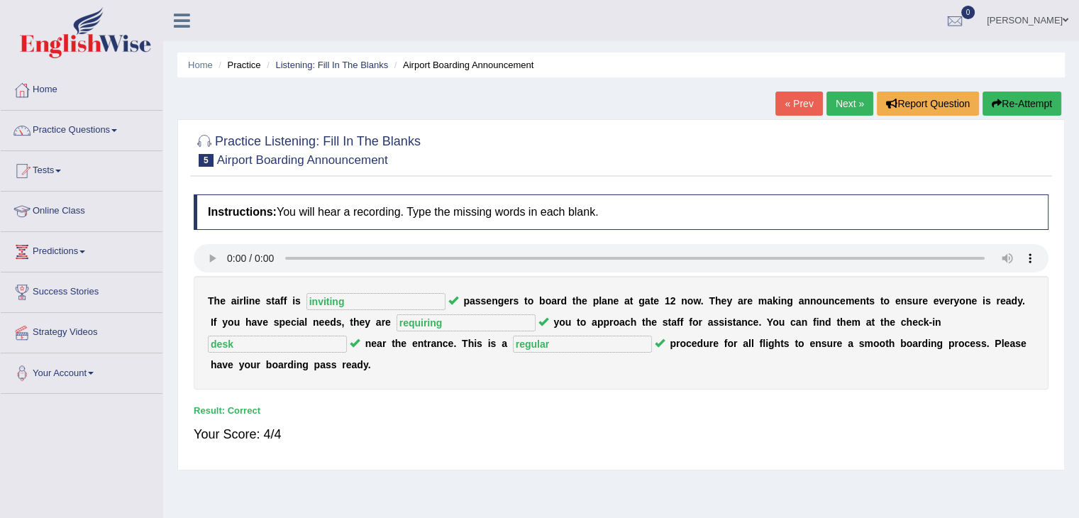
click at [840, 101] on link "Next »" at bounding box center [849, 103] width 47 height 24
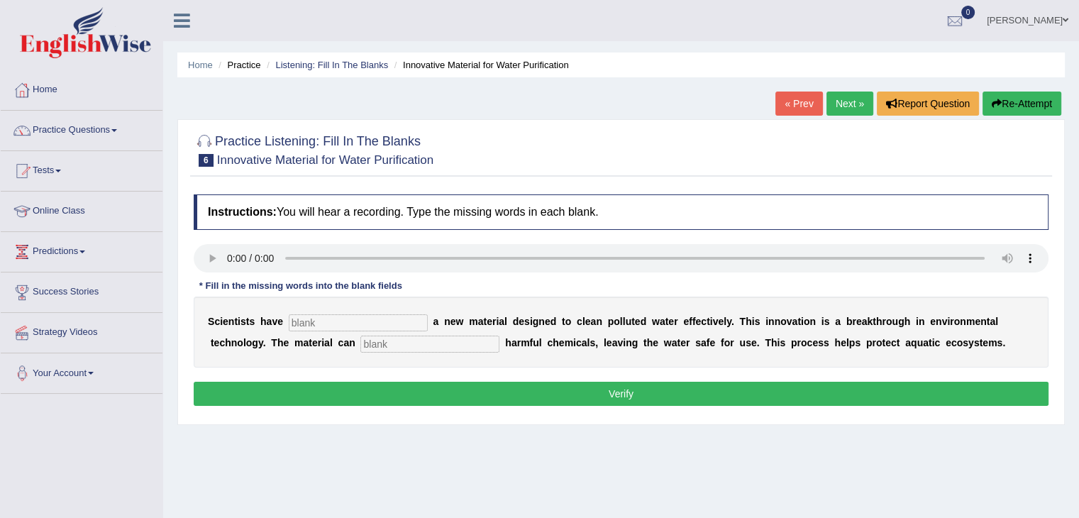
click at [330, 319] on input "text" at bounding box center [358, 322] width 139 height 17
type input "made"
click at [489, 342] on input "text" at bounding box center [429, 343] width 139 height 17
type input "absorb"
click at [490, 389] on button "Verify" at bounding box center [621, 394] width 855 height 24
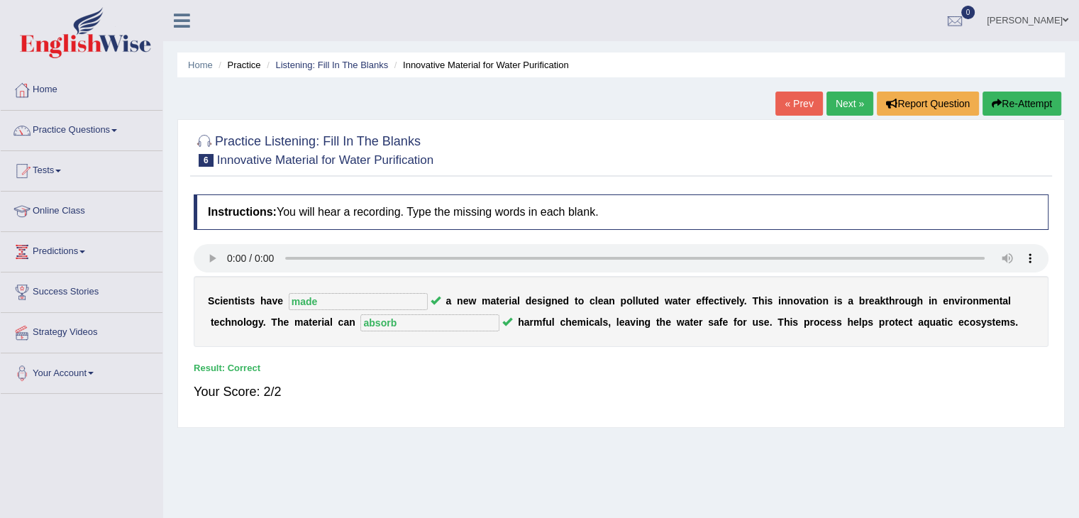
click at [836, 104] on link "Next »" at bounding box center [849, 103] width 47 height 24
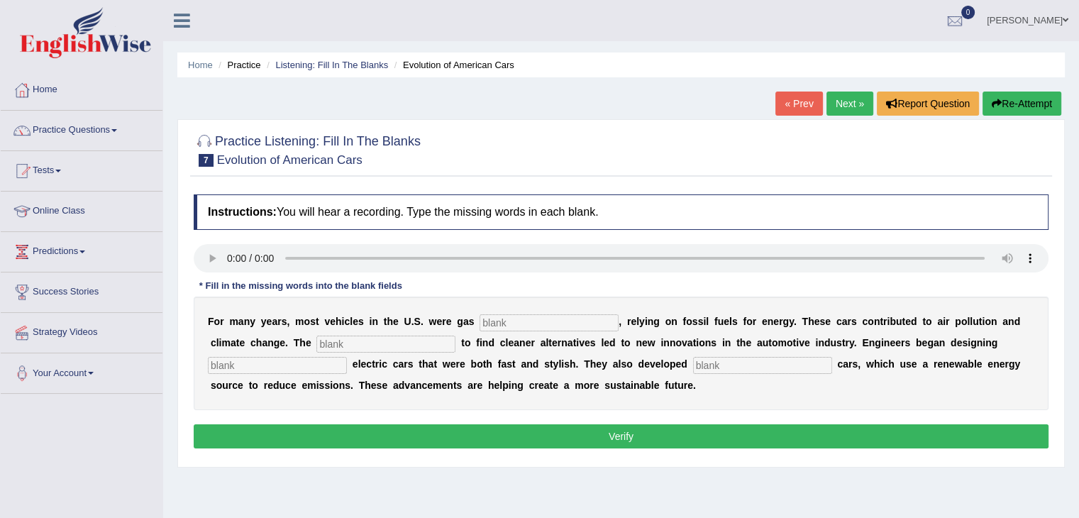
click at [517, 324] on input "text" at bounding box center [548, 322] width 139 height 17
type input "powered"
click at [352, 332] on div "F o r m a n y y e a r s , m o s t v e h i c l e s i n t h e U . S . w e r e g a…" at bounding box center [621, 352] width 855 height 113
click at [351, 344] on input "text" at bounding box center [385, 343] width 139 height 17
type input "urgency"
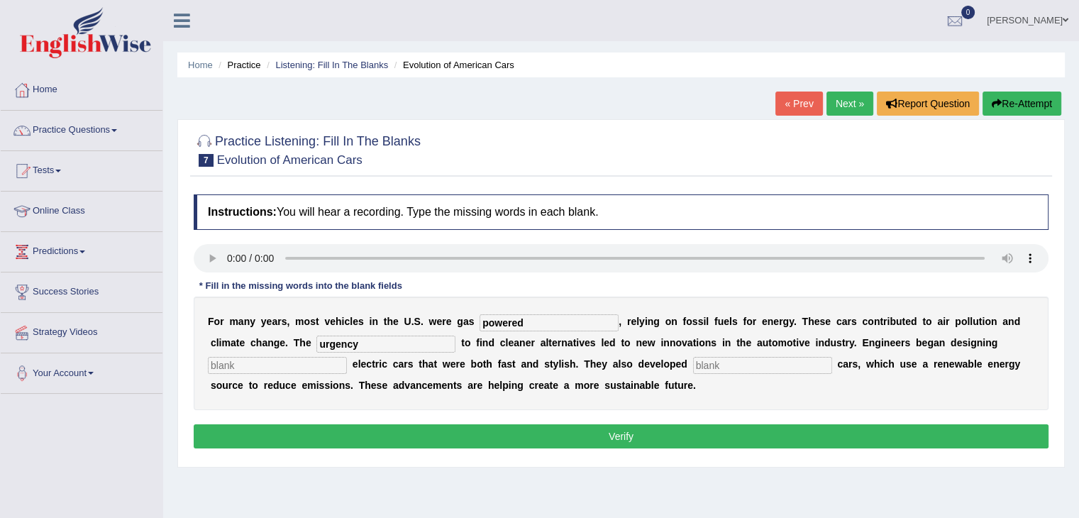
click at [292, 369] on input "text" at bounding box center [277, 365] width 139 height 17
type input "sleak"
click at [701, 361] on input "text" at bounding box center [762, 365] width 139 height 17
type input "hydrogen"
click at [655, 444] on button "Verify" at bounding box center [621, 436] width 855 height 24
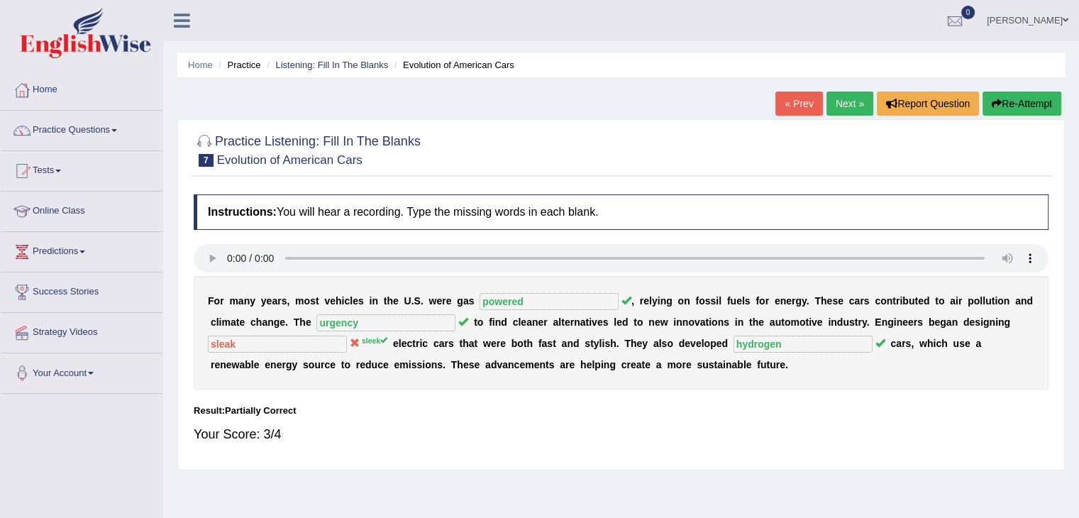
click at [855, 98] on link "Next »" at bounding box center [849, 103] width 47 height 24
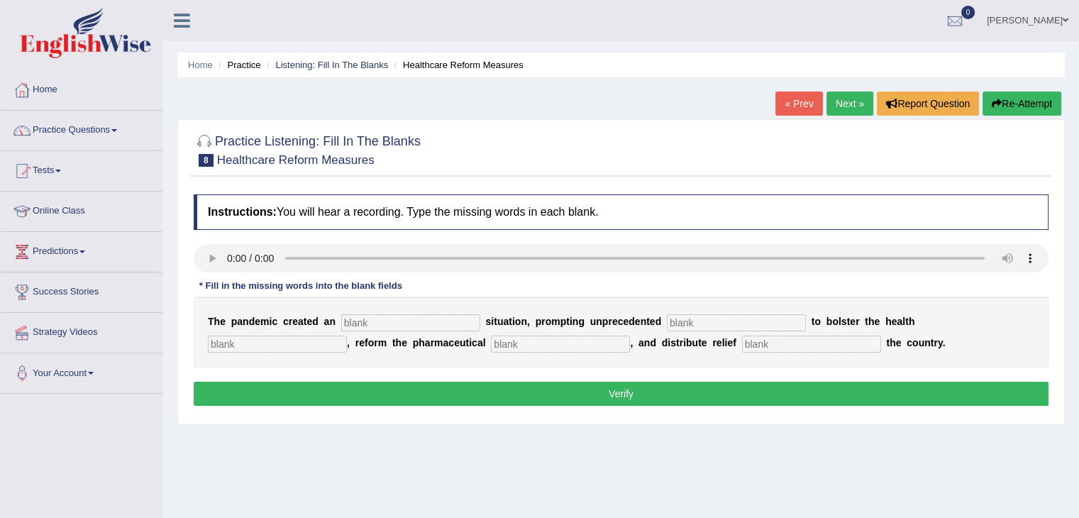
click at [778, 344] on input "text" at bounding box center [811, 343] width 139 height 17
type input "throughout"
click at [601, 342] on input "text" at bounding box center [560, 343] width 139 height 17
type input "sector"
click at [257, 341] on input "text" at bounding box center [277, 343] width 139 height 17
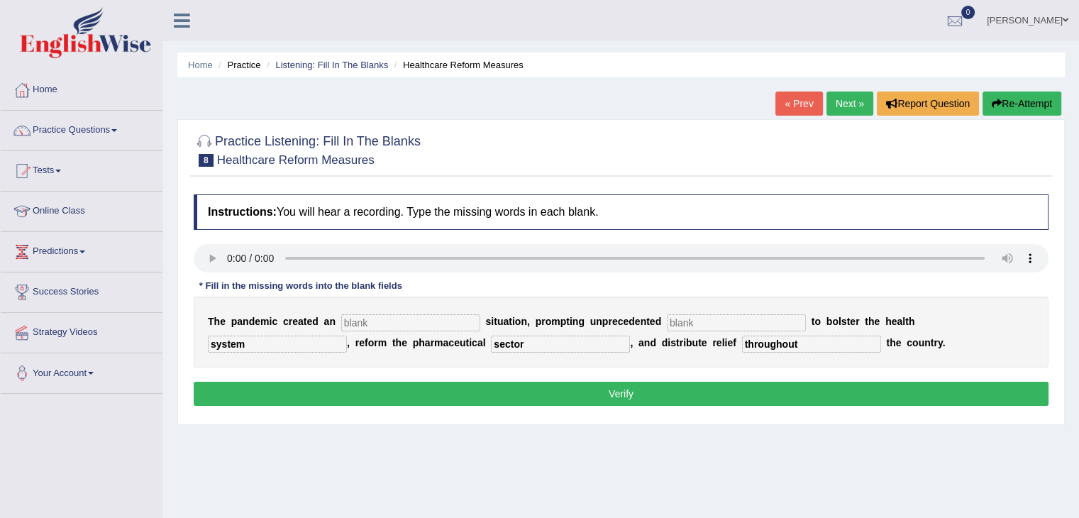
type input "system"
click at [684, 318] on input "text" at bounding box center [736, 322] width 139 height 17
type input "contribute"
click at [404, 318] on input "text" at bounding box center [410, 322] width 139 height 17
type input "urgent"
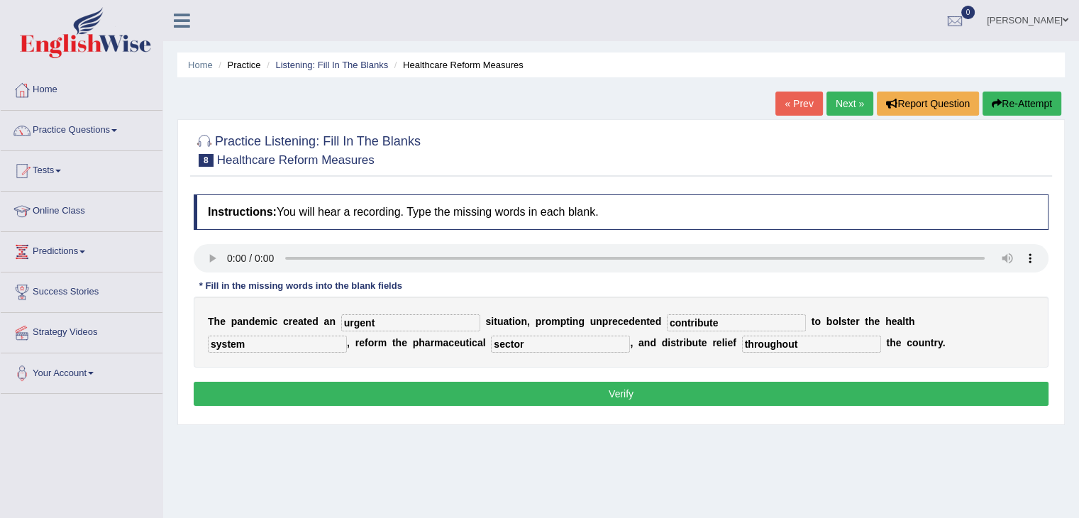
click at [423, 394] on button "Verify" at bounding box center [621, 394] width 855 height 24
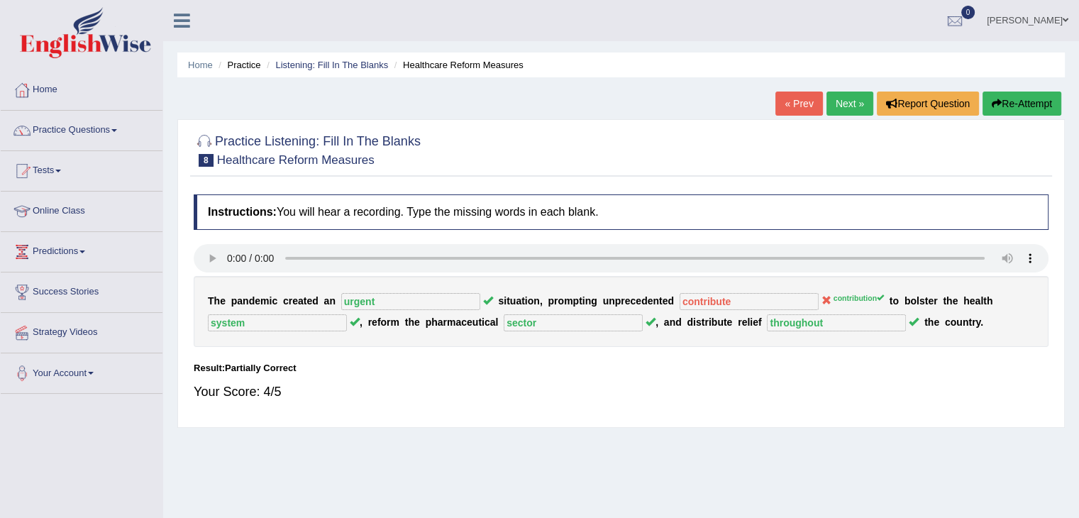
click at [848, 103] on link "Next »" at bounding box center [849, 103] width 47 height 24
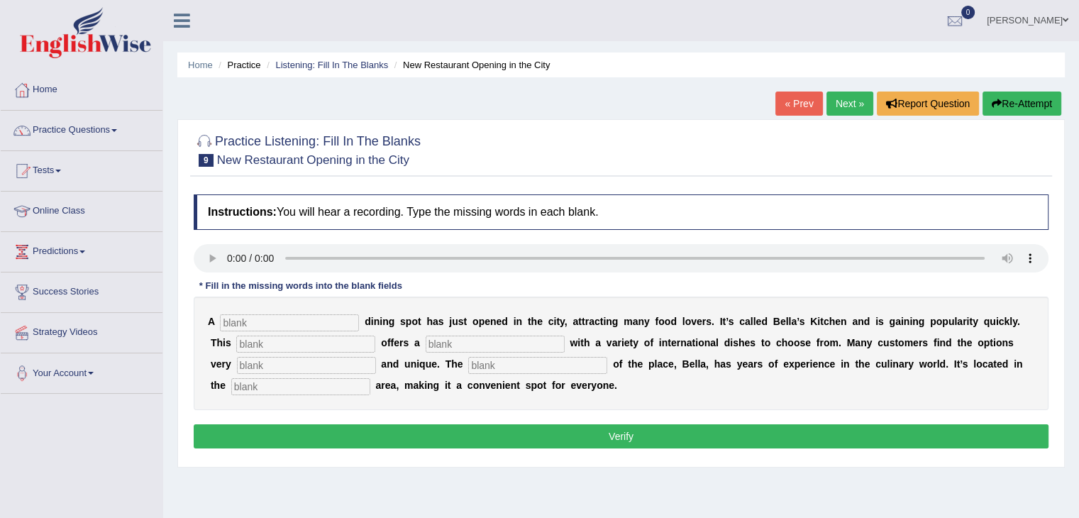
click at [260, 321] on input "text" at bounding box center [289, 322] width 139 height 17
type input "new"
click at [246, 341] on input "text" at bounding box center [305, 343] width 139 height 17
type input "restaurant"
click at [474, 344] on input "text" at bounding box center [495, 343] width 139 height 17
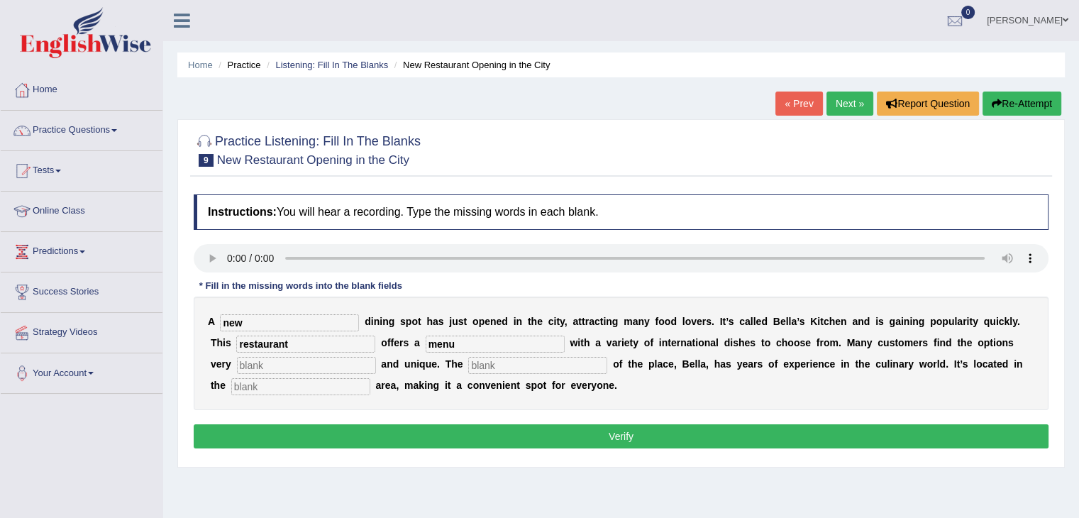
type input "menu"
click at [289, 363] on input "text" at bounding box center [306, 365] width 139 height 17
type input "interesting"
click at [474, 358] on input "text" at bounding box center [537, 365] width 139 height 17
type input "owner"
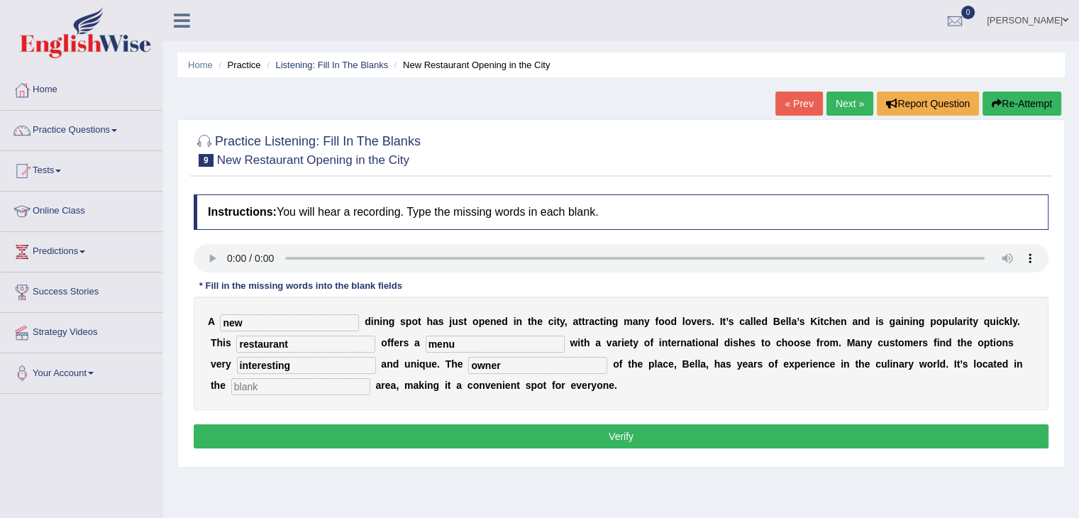
click at [285, 384] on input "text" at bounding box center [300, 386] width 139 height 17
type input "downtown"
click at [323, 428] on button "Verify" at bounding box center [621, 436] width 855 height 24
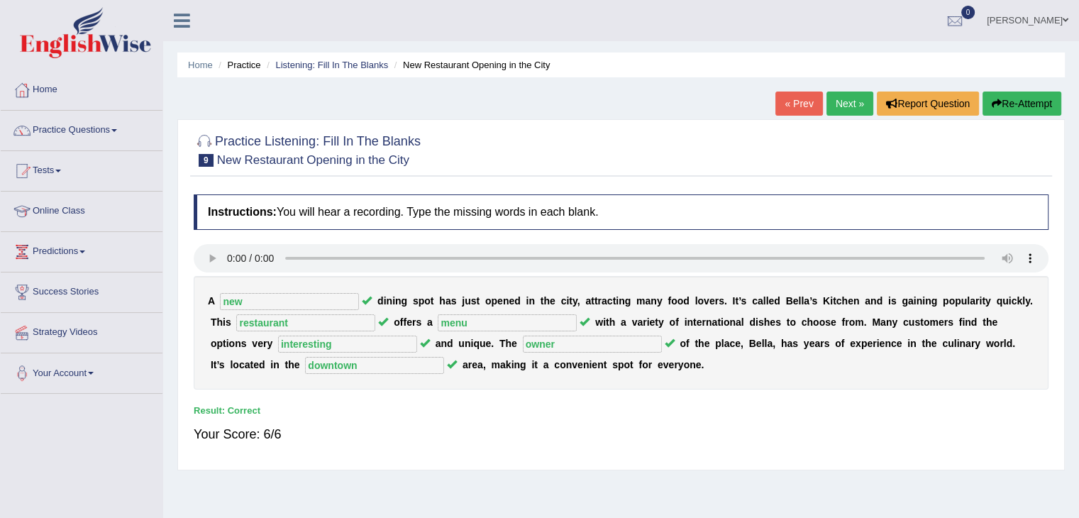
click at [835, 104] on link "Next »" at bounding box center [849, 103] width 47 height 24
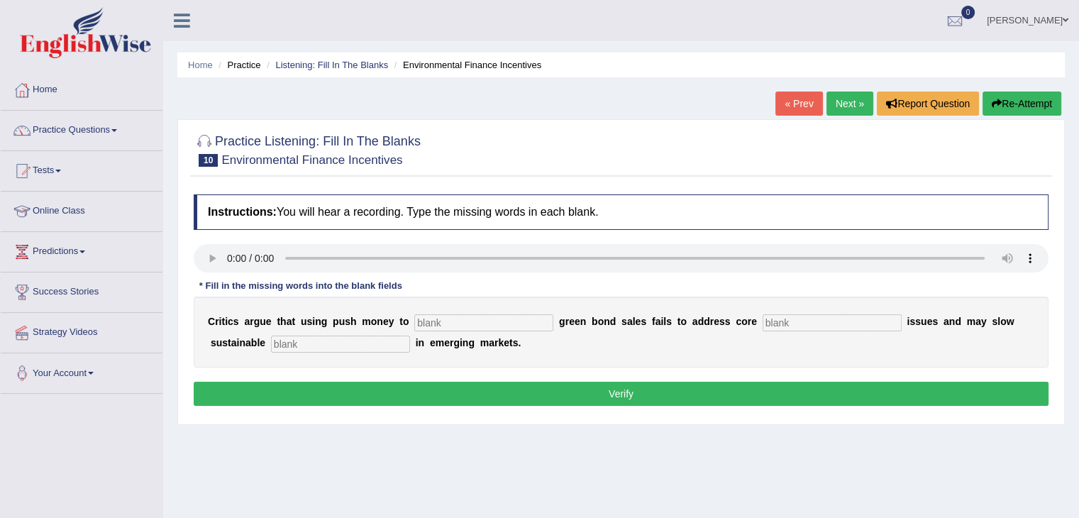
click at [451, 323] on input "text" at bounding box center [483, 322] width 139 height 17
type input "boost"
click at [800, 323] on input "text" at bounding box center [831, 322] width 139 height 17
type input "climate"
click at [360, 337] on input "text" at bounding box center [340, 343] width 139 height 17
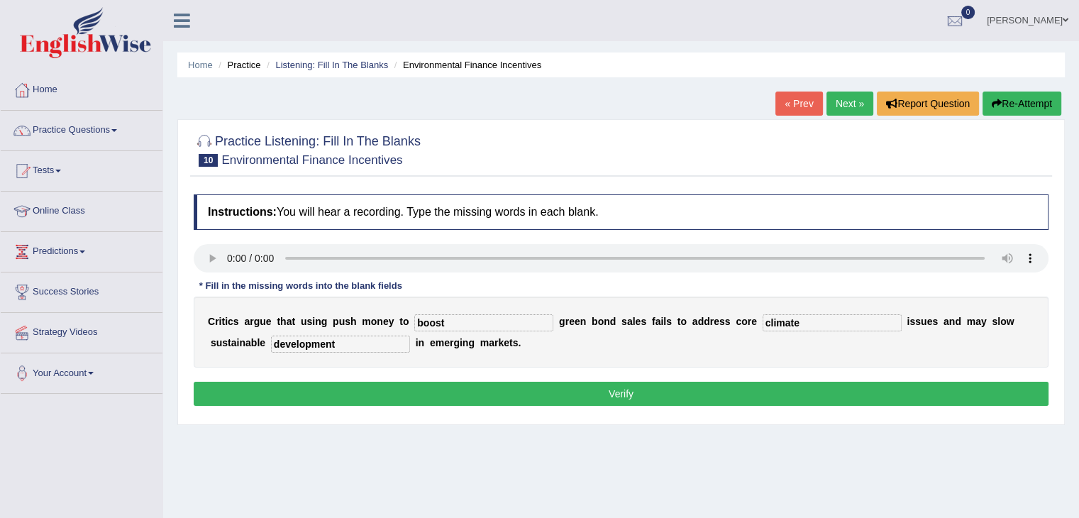
type input "development"
click at [637, 394] on button "Verify" at bounding box center [621, 394] width 855 height 24
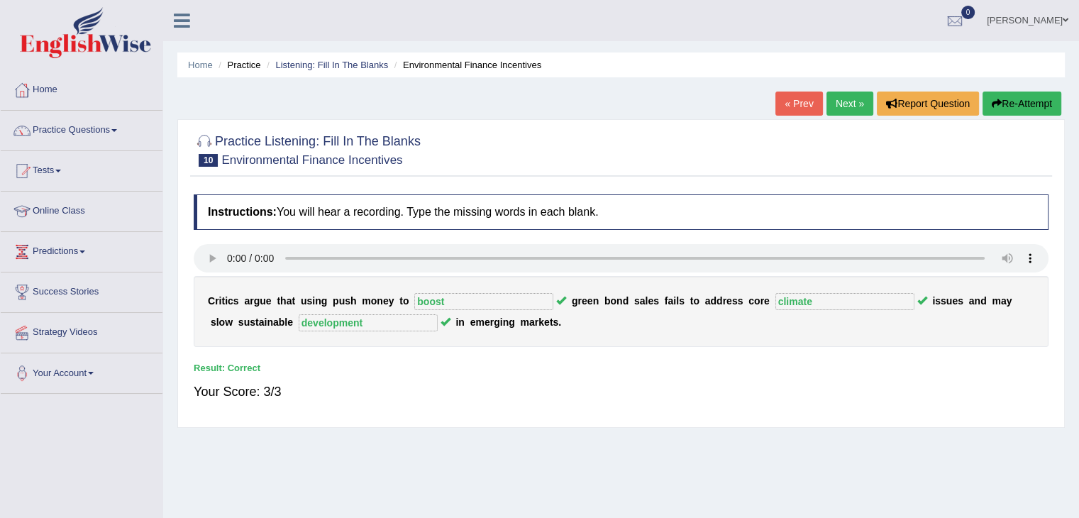
click at [845, 103] on link "Next »" at bounding box center [849, 103] width 47 height 24
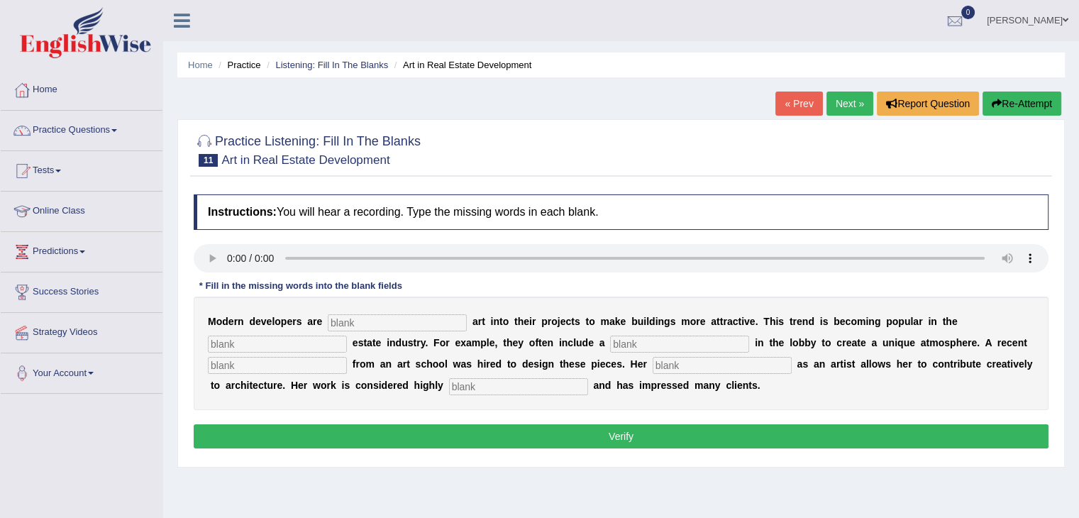
click at [228, 238] on div "Instructions: You will hear a recording. Type the missing words in each blank. …" at bounding box center [621, 323] width 862 height 272
click at [402, 330] on div "M o d e r n d e v e l o p e r s a r e a r t i n t o t h e i r p r o j e c t s t…" at bounding box center [621, 352] width 855 height 113
click at [404, 316] on input "text" at bounding box center [397, 322] width 139 height 17
type input "incorporated"
click at [277, 343] on input "text" at bounding box center [277, 343] width 139 height 17
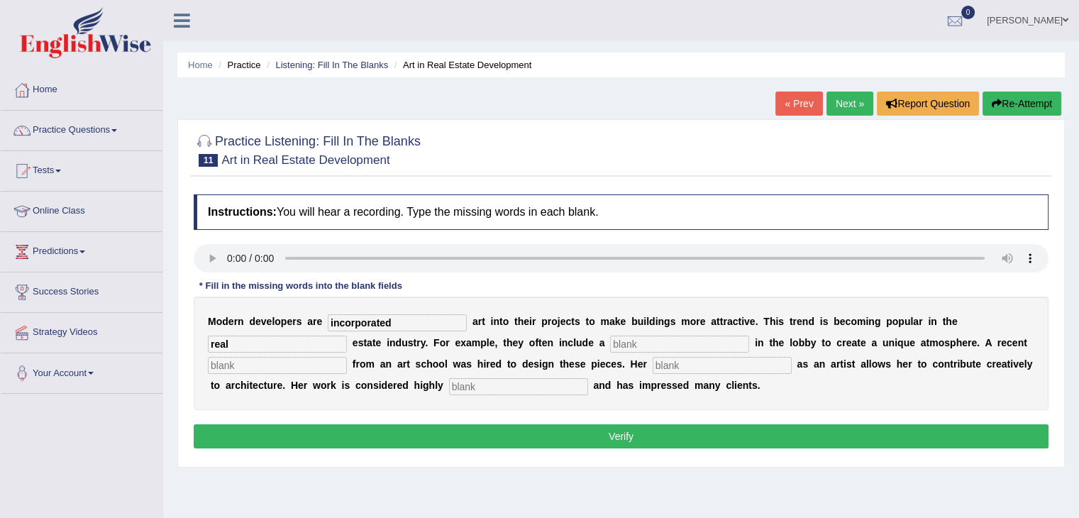
type input "real"
click at [630, 342] on input "text" at bounding box center [679, 343] width 139 height 17
click at [389, 319] on input "incorporated" at bounding box center [397, 322] width 139 height 17
type input "incorporateing"
click at [619, 344] on input "text" at bounding box center [679, 343] width 139 height 17
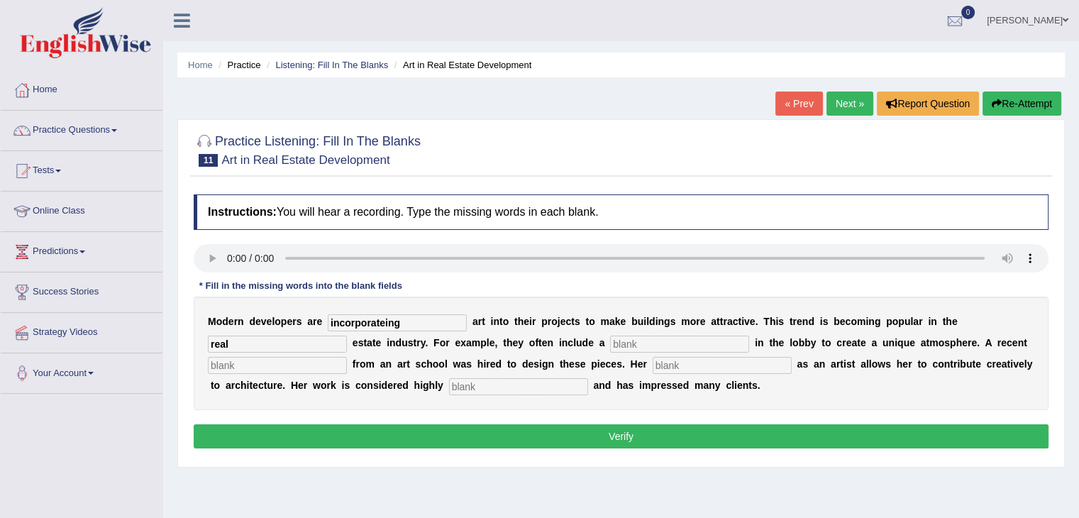
click at [626, 346] on input "text" at bounding box center [679, 343] width 139 height 17
type input "sculpture"
click at [679, 362] on input "text" at bounding box center [721, 365] width 139 height 17
type input "profession"
click at [518, 382] on input "text" at bounding box center [518, 386] width 139 height 17
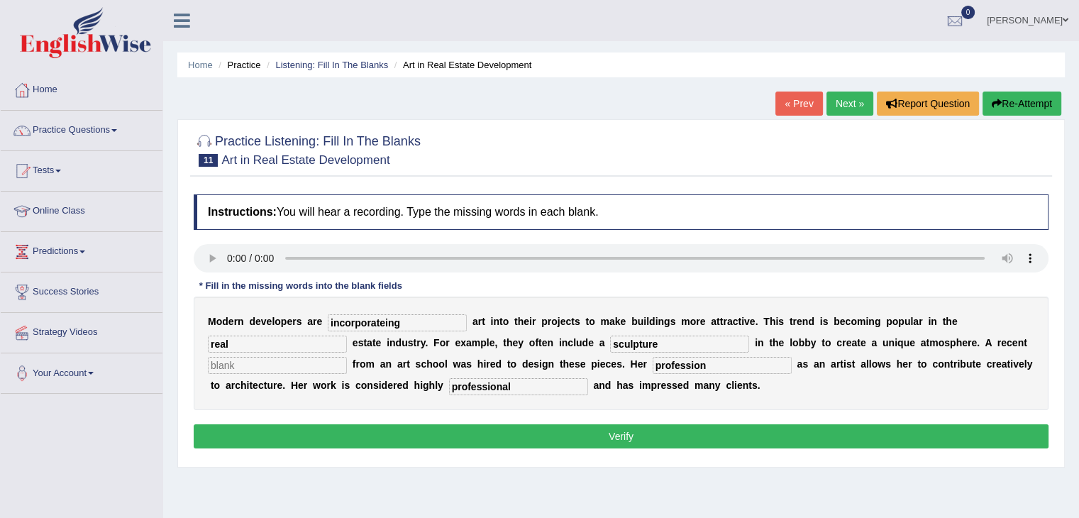
type input "professional"
click at [411, 324] on input "incorporateing" at bounding box center [397, 322] width 139 height 17
type input "incorporating"
click at [270, 367] on input "text" at bounding box center [277, 365] width 139 height 17
type input "graduate"
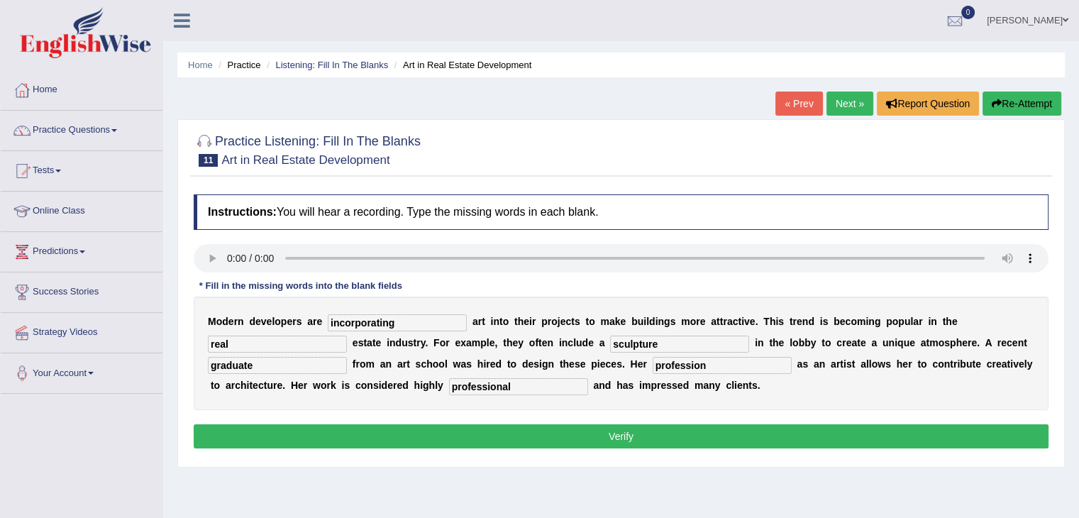
click at [592, 437] on button "Verify" at bounding box center [621, 436] width 855 height 24
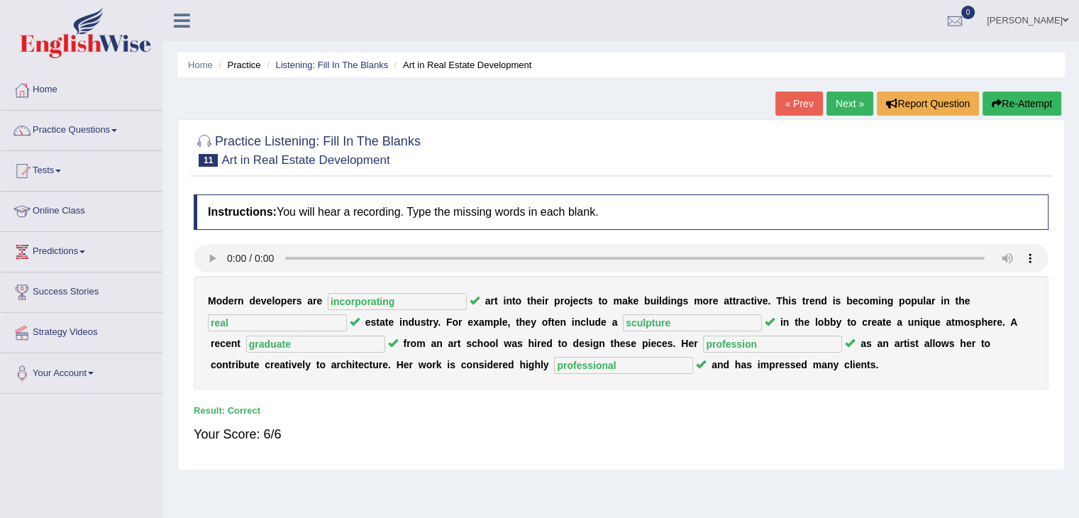
click at [857, 101] on link "Next »" at bounding box center [849, 103] width 47 height 24
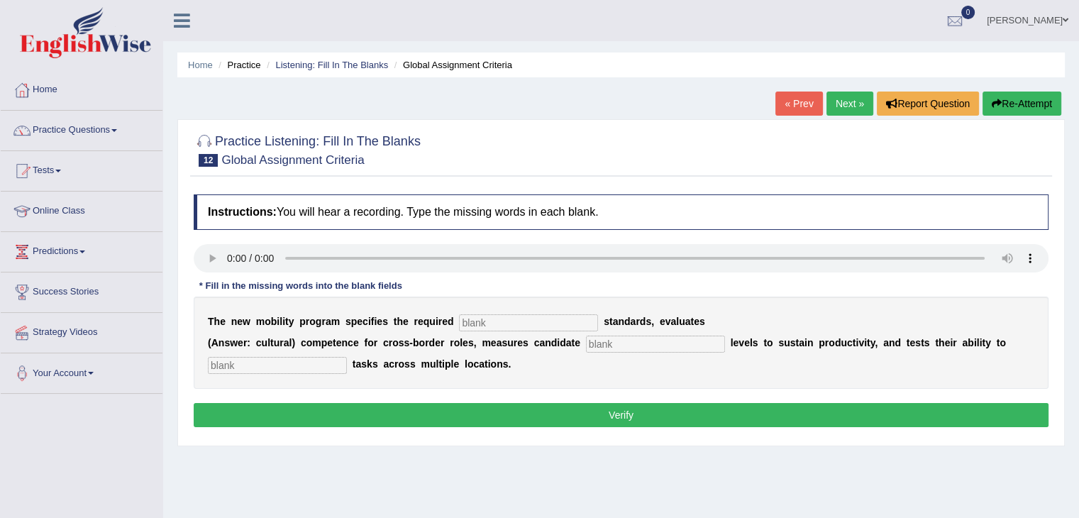
click at [487, 314] on input "text" at bounding box center [528, 322] width 139 height 17
type input "qualification"
click at [648, 342] on input "text" at bounding box center [655, 343] width 139 height 17
type input "energy"
click at [312, 370] on input "text" at bounding box center [277, 365] width 139 height 17
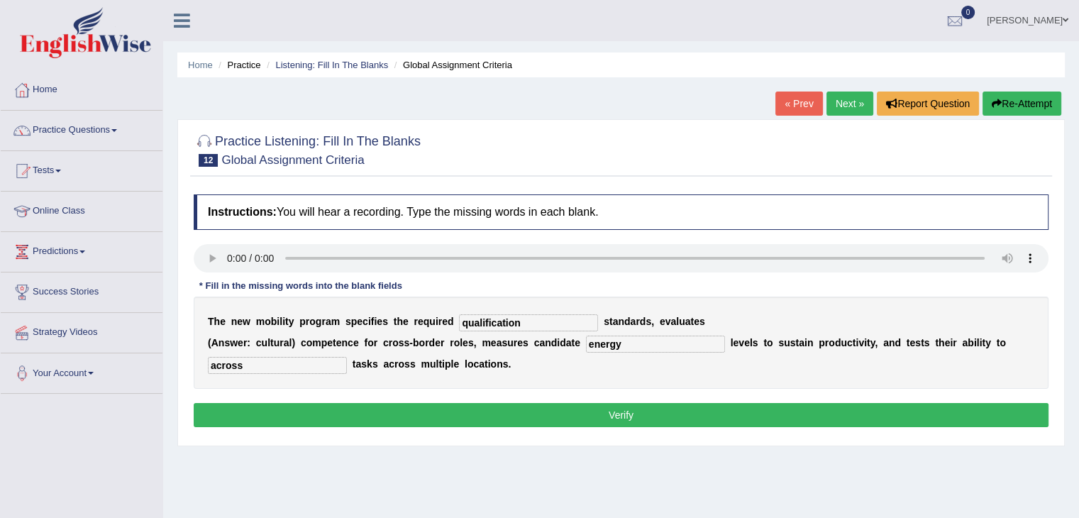
type input "across"
click at [382, 419] on button "Verify" at bounding box center [621, 415] width 855 height 24
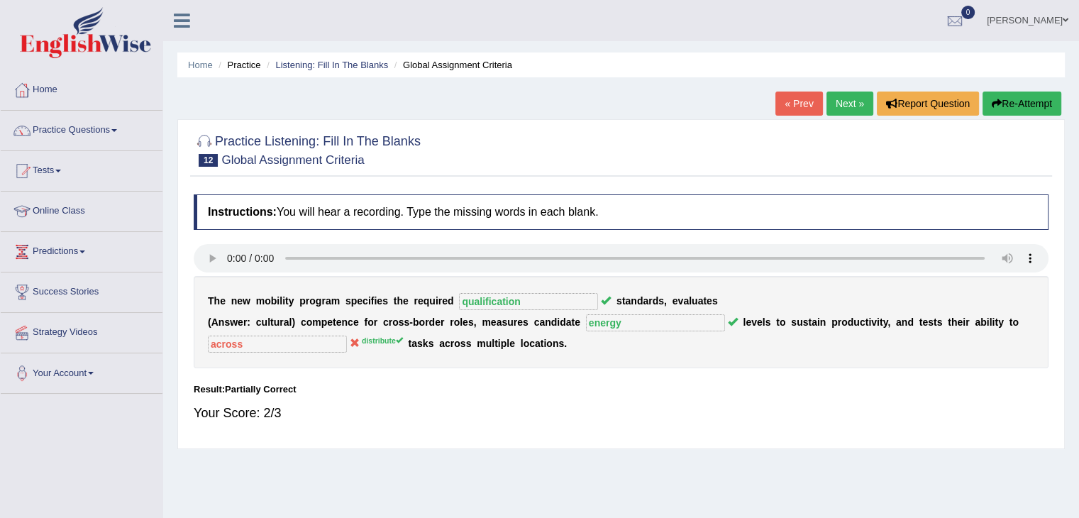
click at [852, 99] on link "Next »" at bounding box center [849, 103] width 47 height 24
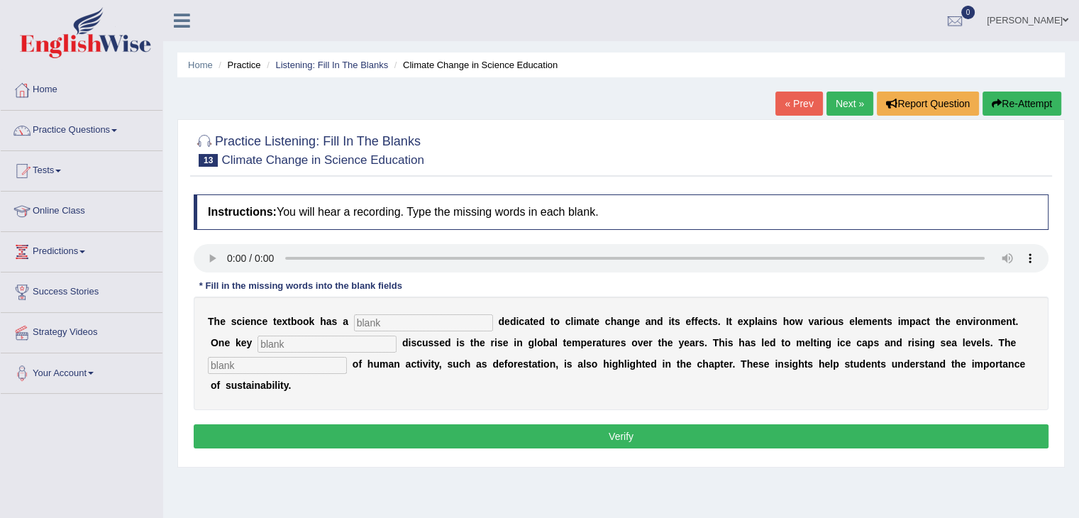
click at [390, 321] on input "text" at bounding box center [423, 322] width 139 height 17
type input "section"
click at [374, 340] on input "text" at bounding box center [326, 343] width 139 height 17
type input "factor"
click at [338, 368] on input "text" at bounding box center [277, 365] width 139 height 17
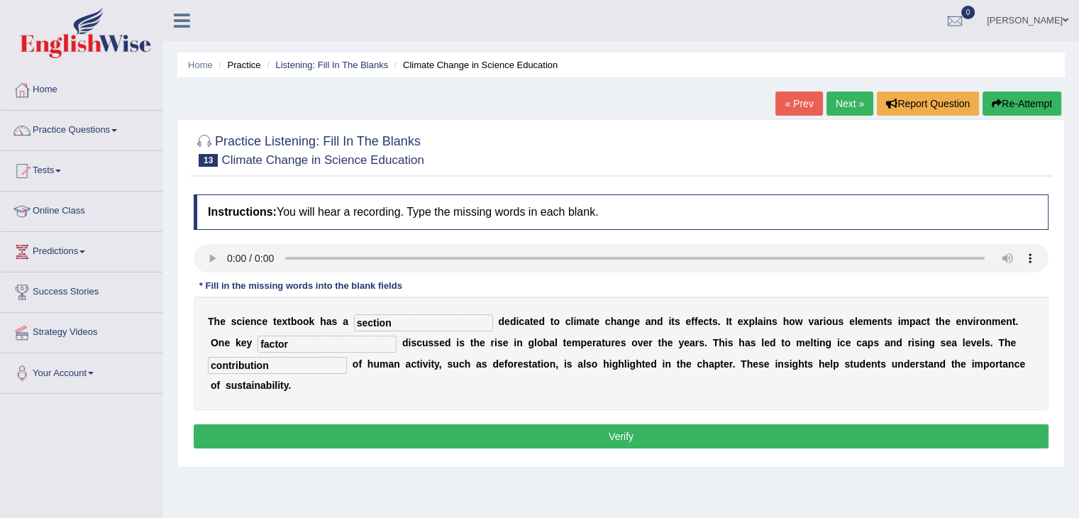
type input "contribution"
click at [352, 430] on button "Verify" at bounding box center [621, 436] width 855 height 24
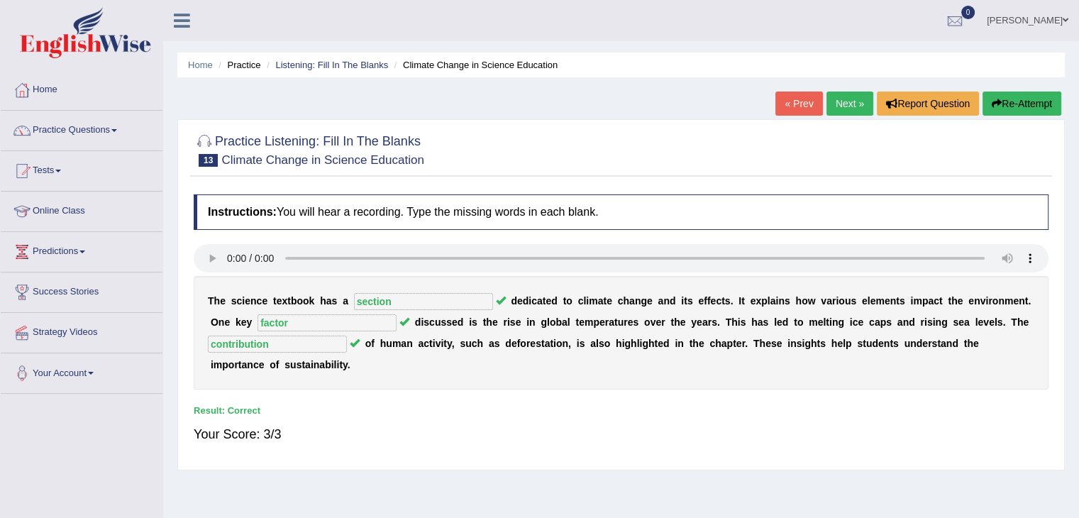
click at [845, 106] on link "Next »" at bounding box center [849, 103] width 47 height 24
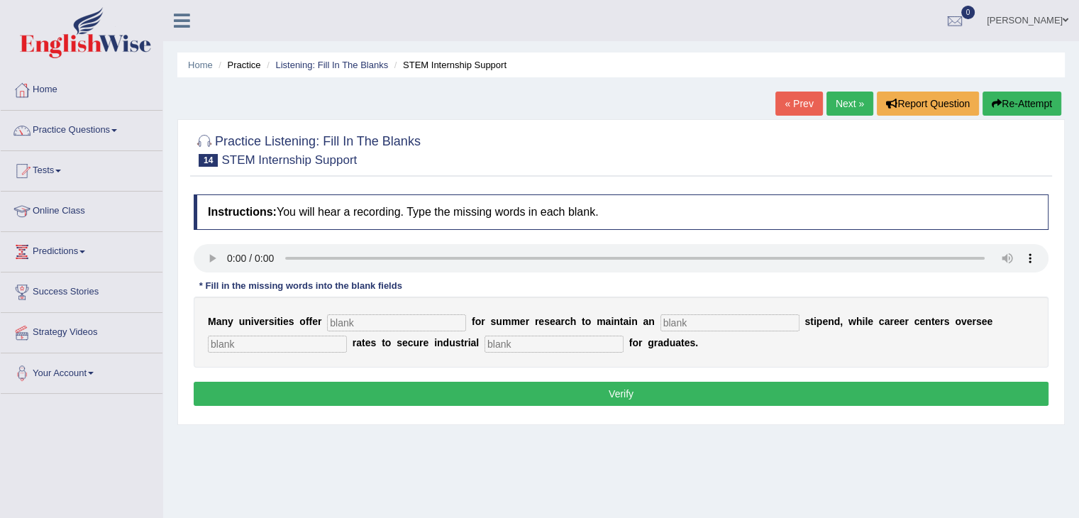
click at [349, 318] on input "text" at bounding box center [396, 322] width 139 height 17
type input "subsidy"
click at [692, 319] on input "text" at bounding box center [729, 322] width 139 height 17
type input "average"
click at [304, 347] on input "text" at bounding box center [277, 343] width 139 height 17
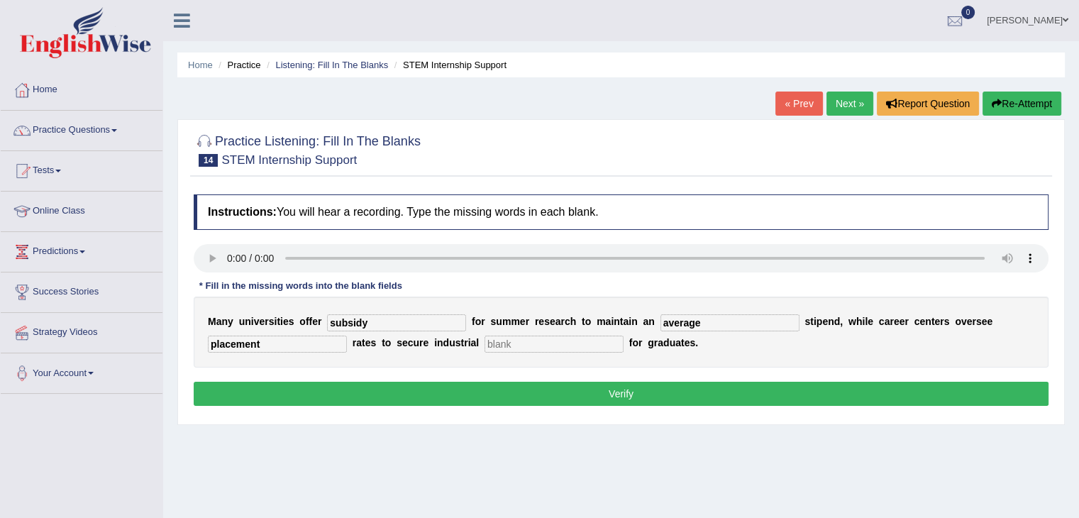
type input "placement"
click at [519, 340] on input "text" at bounding box center [553, 343] width 139 height 17
type input "experience"
click at [528, 392] on button "Verify" at bounding box center [621, 394] width 855 height 24
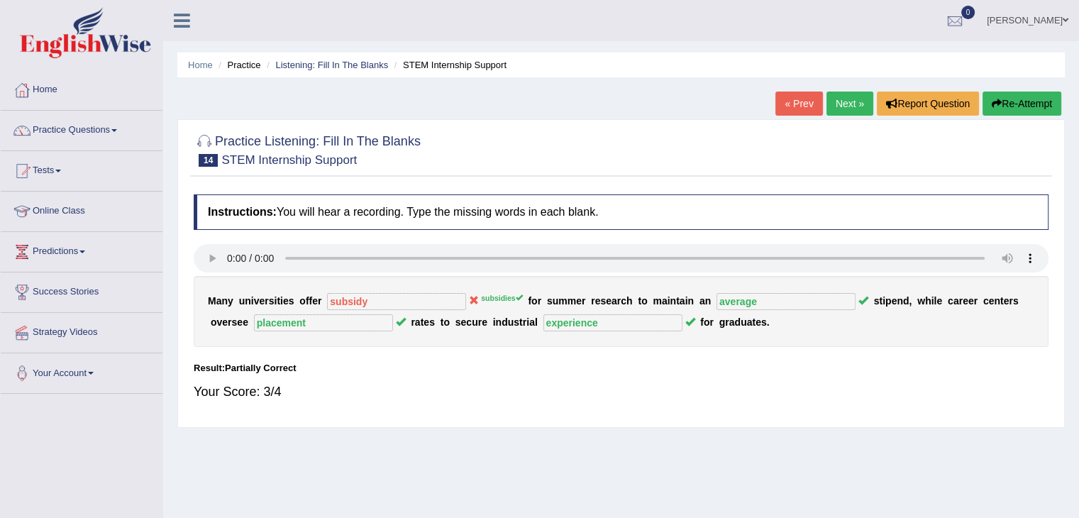
click at [845, 105] on link "Next »" at bounding box center [849, 103] width 47 height 24
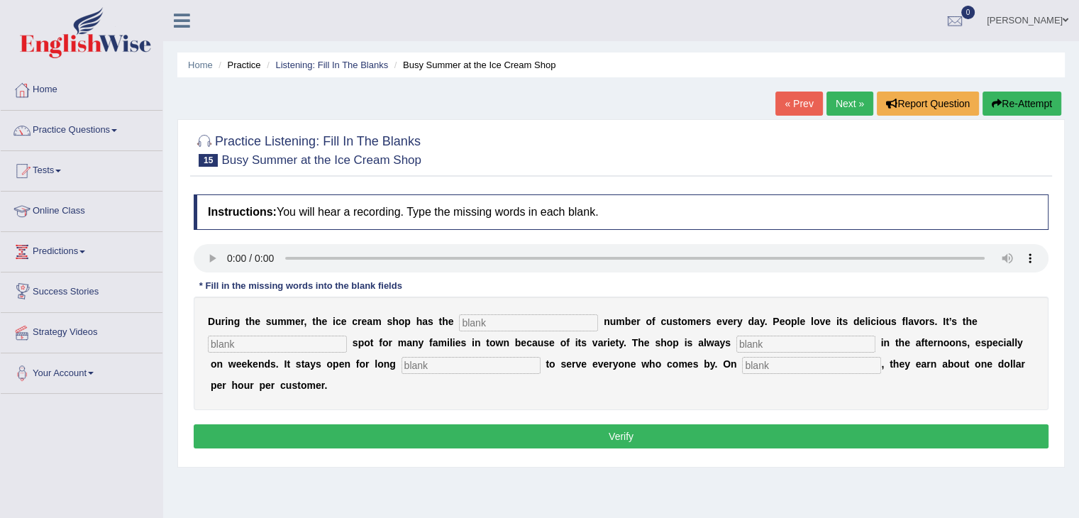
click at [531, 322] on input "text" at bounding box center [528, 322] width 139 height 17
type input "favorite"
click at [265, 337] on input "text" at bounding box center [277, 343] width 139 height 17
type input "busy"
click at [750, 344] on input "text" at bounding box center [805, 343] width 139 height 17
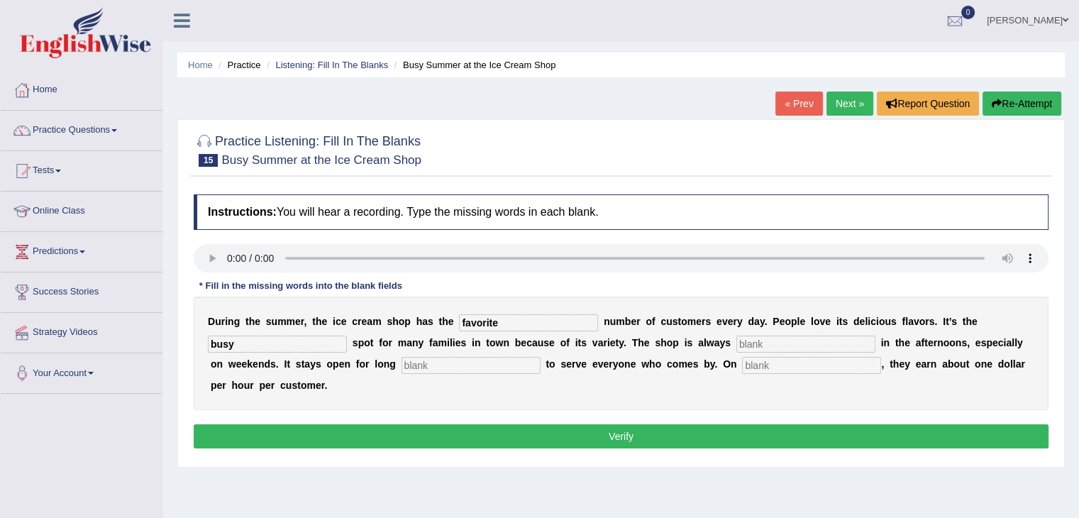
click at [541, 321] on input "favorite" at bounding box center [528, 322] width 139 height 17
type input "f"
type input "same"
click at [248, 343] on input "busy" at bounding box center [277, 343] width 139 height 17
type input "b"
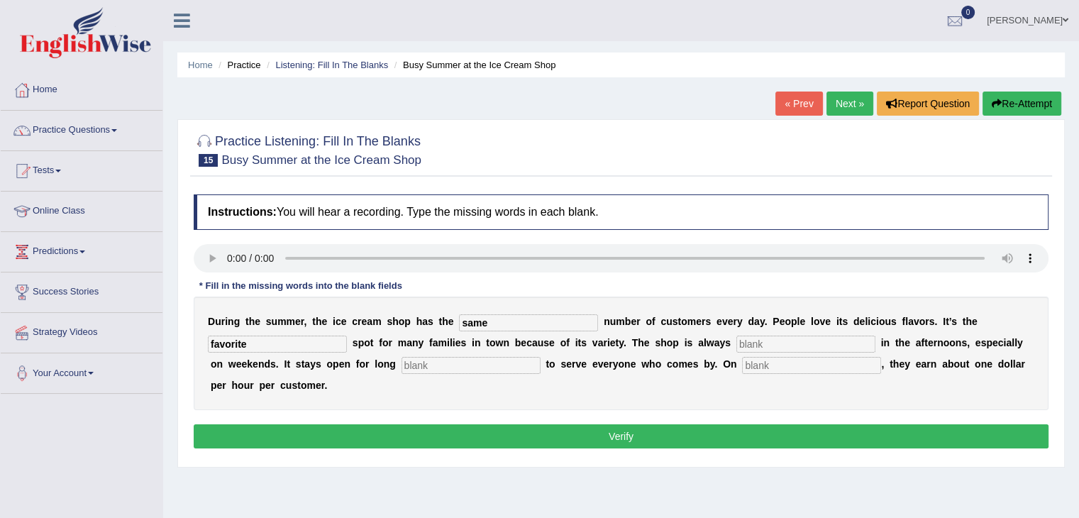
type input "favorite"
click at [751, 340] on input "text" at bounding box center [805, 343] width 139 height 17
type input "busy"
click at [424, 365] on input "text" at bounding box center [470, 365] width 139 height 17
type input "hour"
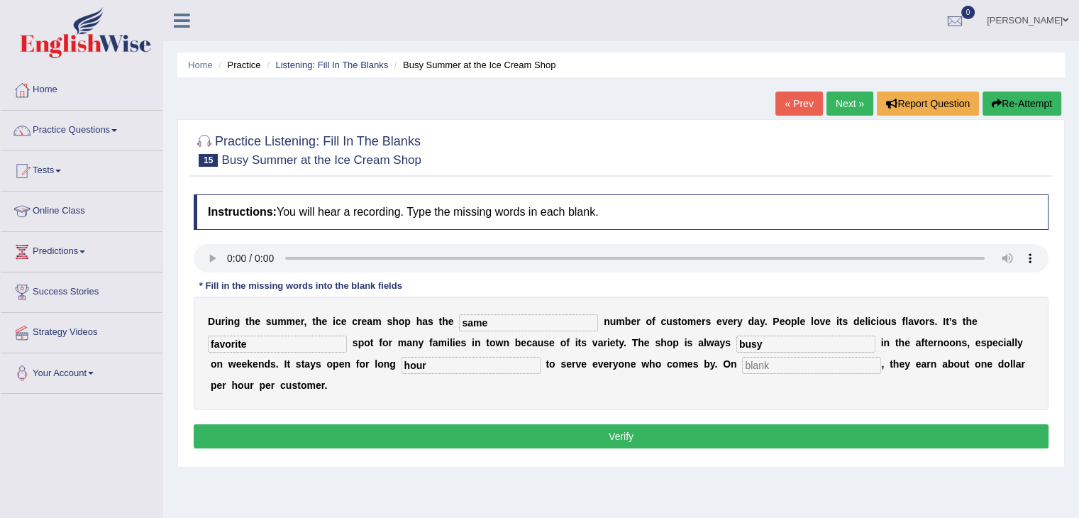
click at [755, 365] on input "text" at bounding box center [811, 365] width 139 height 17
type input "average"
click at [668, 439] on button "Verify" at bounding box center [621, 436] width 855 height 24
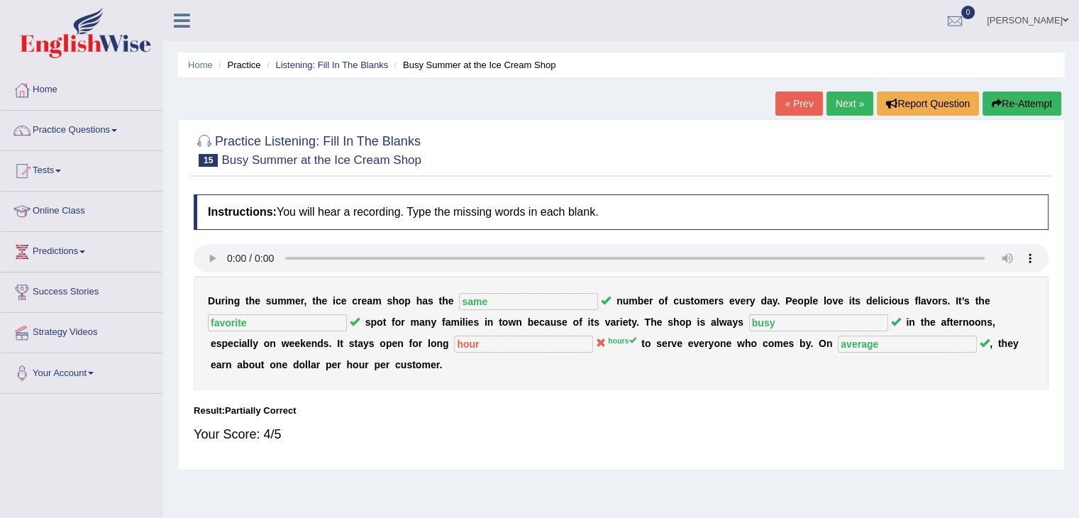
click at [848, 96] on link "Next »" at bounding box center [849, 103] width 47 height 24
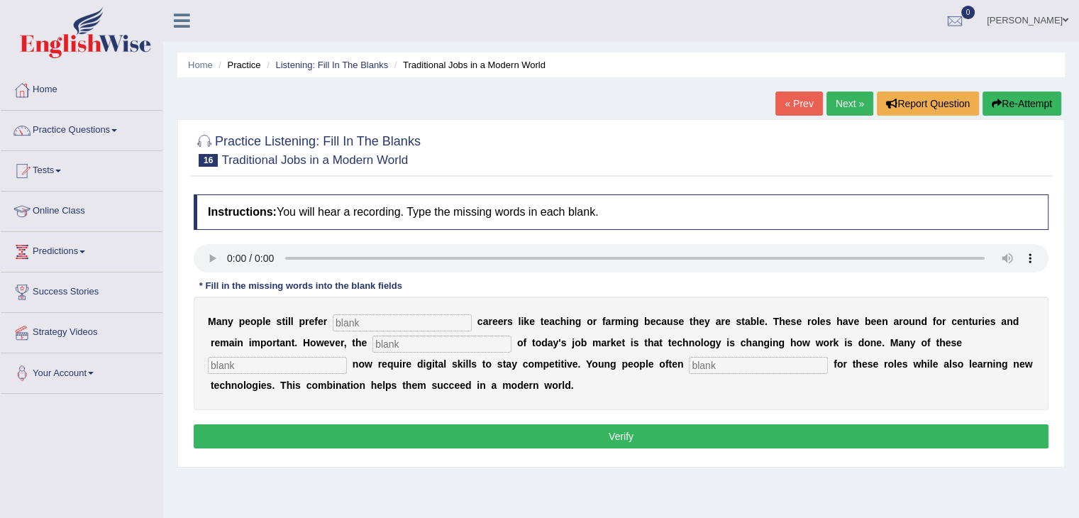
click at [362, 319] on input "text" at bounding box center [402, 322] width 139 height 17
type input "traditional"
click at [386, 341] on input "text" at bounding box center [441, 343] width 139 height 17
type input "e"
type input "reality"
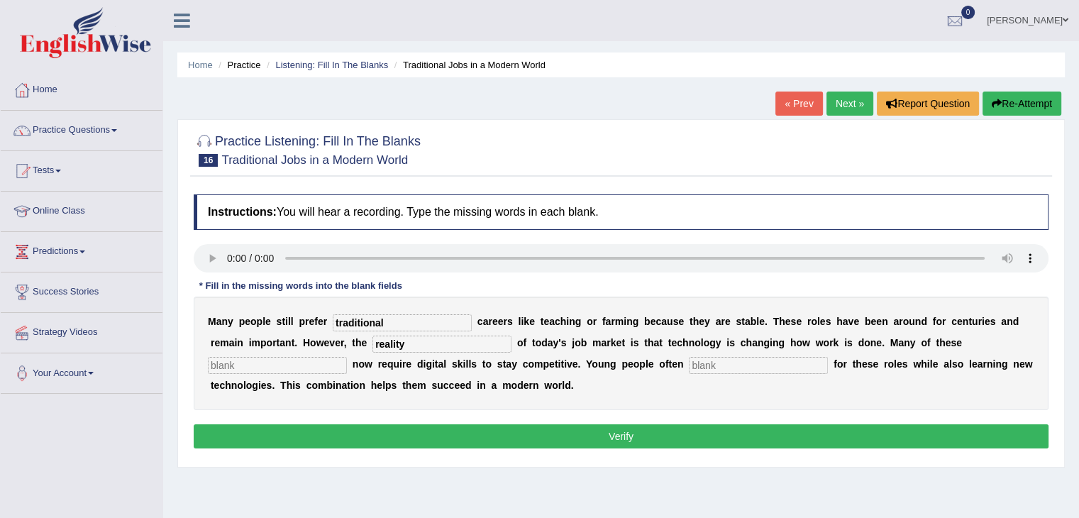
click at [270, 365] on input "text" at bounding box center [277, 365] width 139 height 17
type input "job"
click at [707, 368] on input "text" at bounding box center [758, 365] width 139 height 17
type input "apply"
click at [674, 426] on button "Verify" at bounding box center [621, 436] width 855 height 24
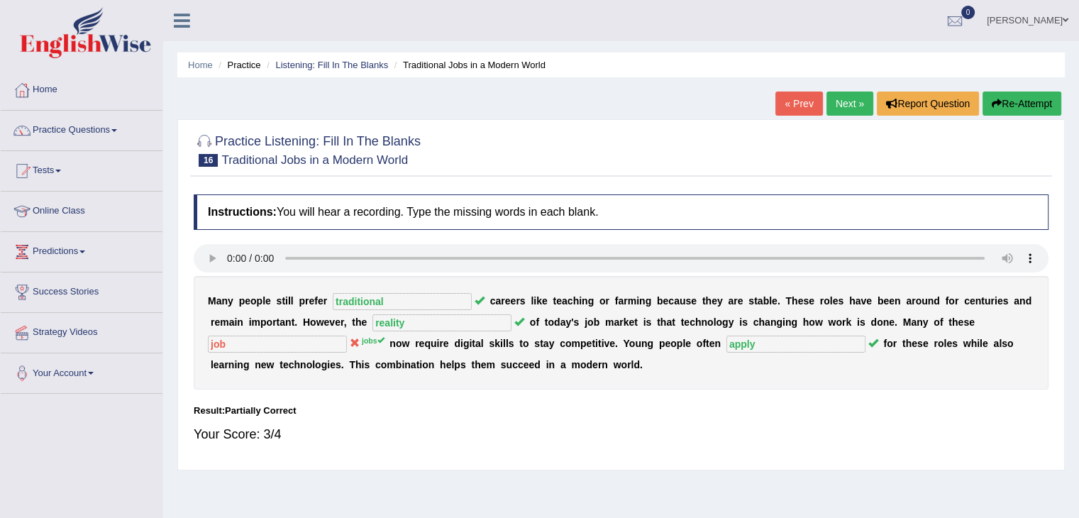
click at [856, 106] on link "Next »" at bounding box center [849, 103] width 47 height 24
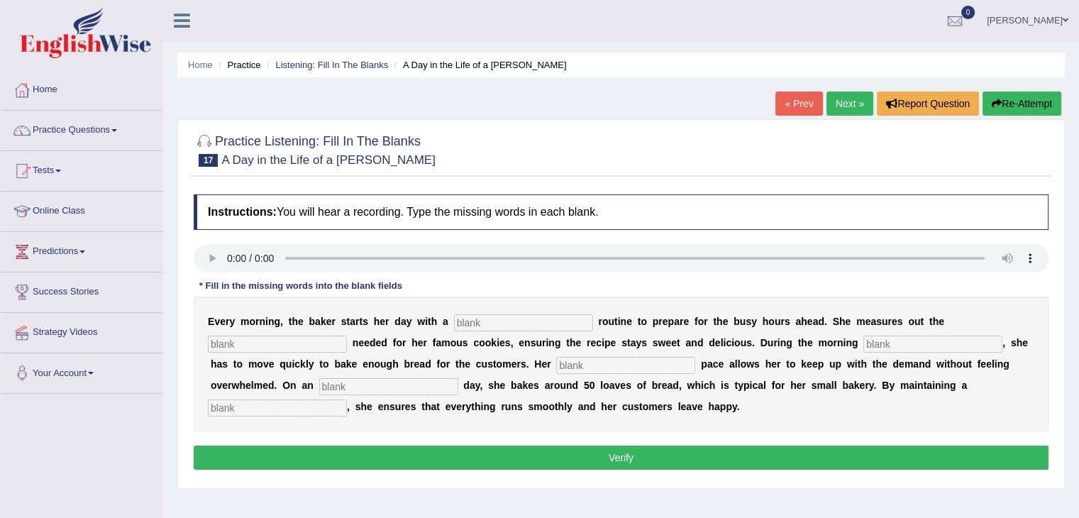
click at [465, 321] on input "text" at bounding box center [523, 322] width 139 height 17
type input "simple"
click at [326, 345] on input "text" at bounding box center [277, 343] width 139 height 17
type input "sugar"
click at [894, 343] on input "text" at bounding box center [932, 343] width 139 height 17
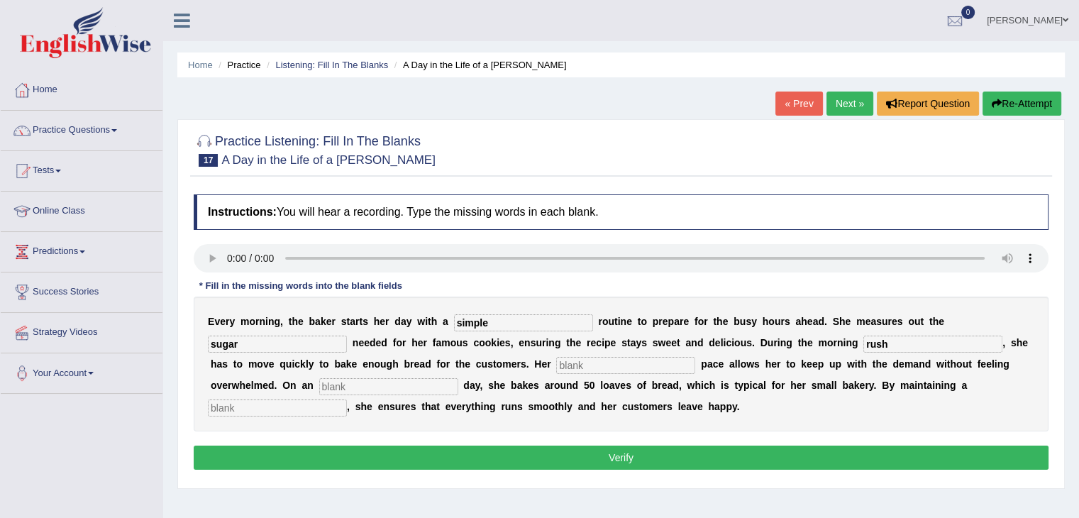
type input "rush"
click at [574, 366] on input "text" at bounding box center [625, 365] width 139 height 17
type input "steady"
click at [396, 387] on input "text" at bounding box center [388, 386] width 139 height 17
type input "average"
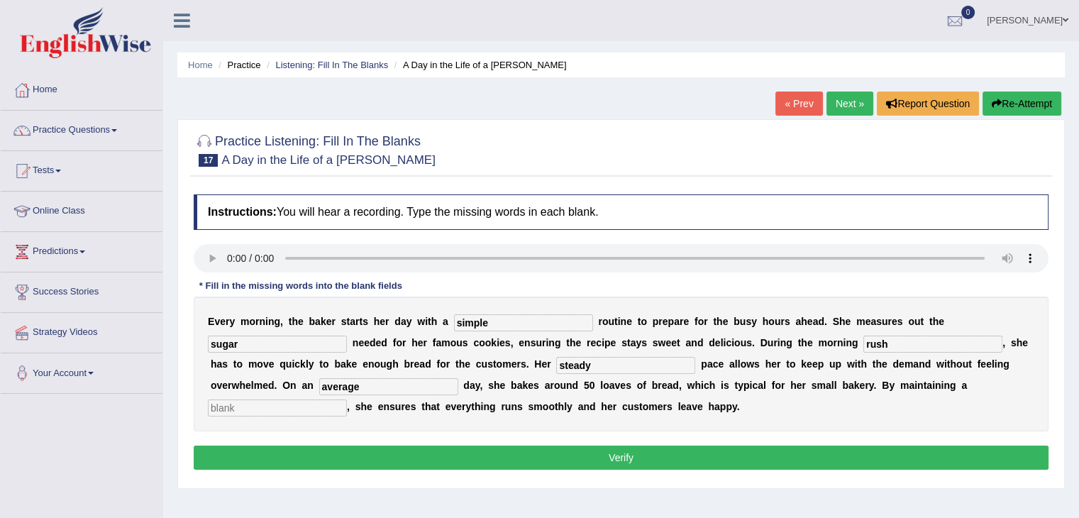
click at [292, 409] on input "text" at bounding box center [277, 407] width 139 height 17
type input "work plan"
click at [413, 452] on button "Verify" at bounding box center [621, 457] width 855 height 24
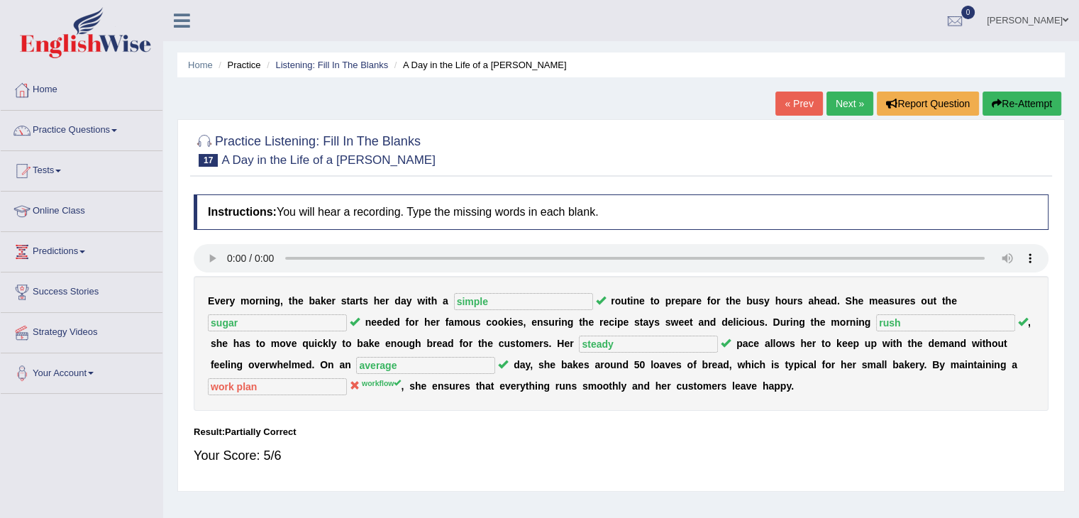
click at [835, 109] on link "Next »" at bounding box center [849, 103] width 47 height 24
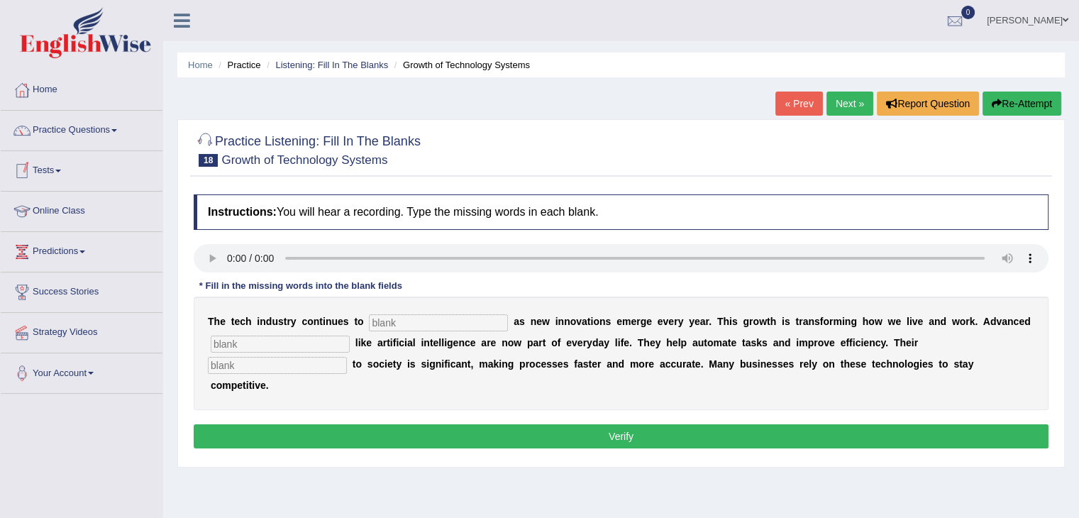
click at [428, 327] on input "text" at bounding box center [438, 322] width 139 height 17
type input "[PERSON_NAME]"
click at [328, 342] on input "text" at bounding box center [280, 343] width 139 height 17
type input "system"
click at [323, 366] on input "text" at bounding box center [277, 365] width 139 height 17
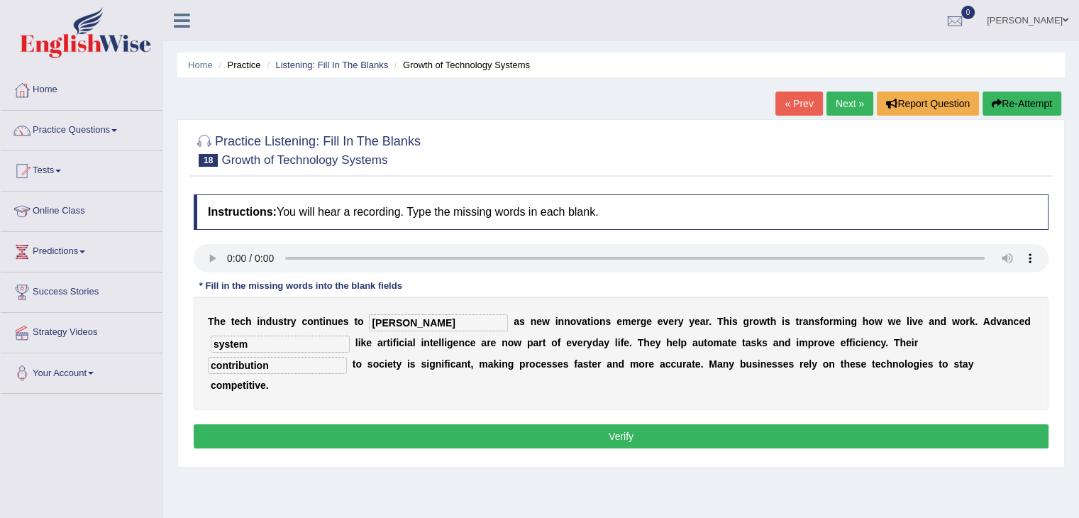
type input "contribution"
click at [331, 435] on button "Verify" at bounding box center [621, 436] width 855 height 24
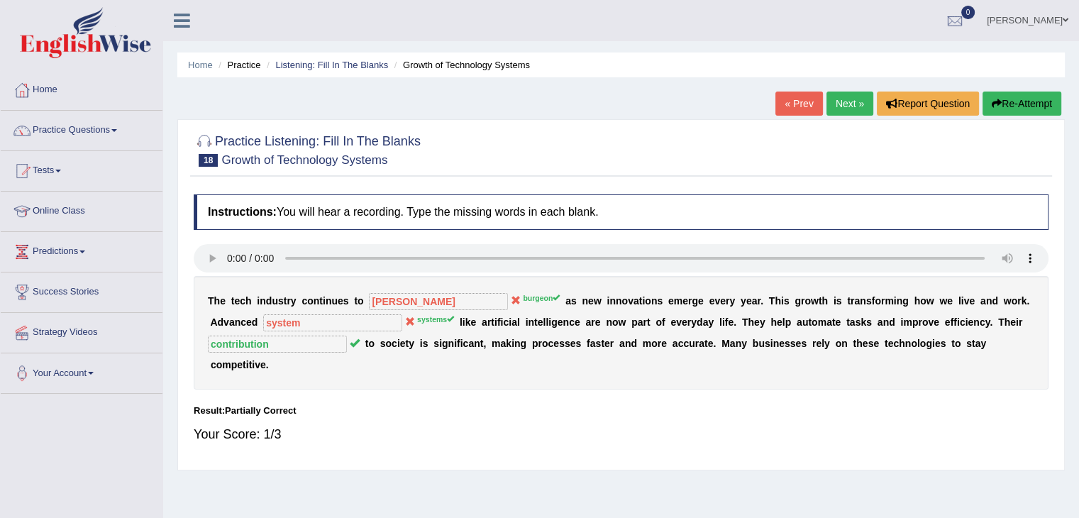
click at [850, 108] on link "Next »" at bounding box center [849, 103] width 47 height 24
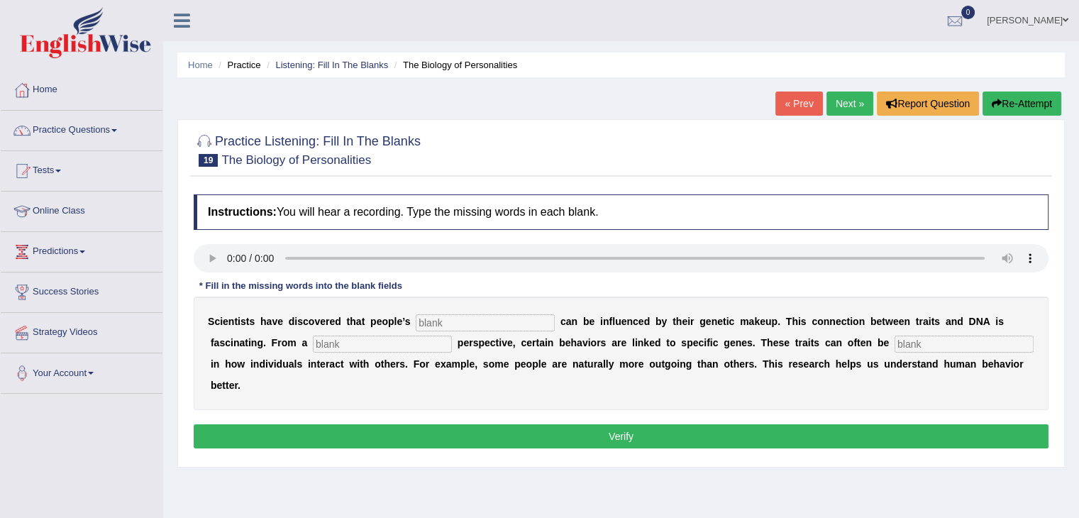
click at [516, 326] on input "text" at bounding box center [485, 322] width 139 height 17
type input "personality"
click at [372, 335] on input "text" at bounding box center [382, 343] width 139 height 17
type input "biology"
click at [921, 344] on input "text" at bounding box center [963, 343] width 139 height 17
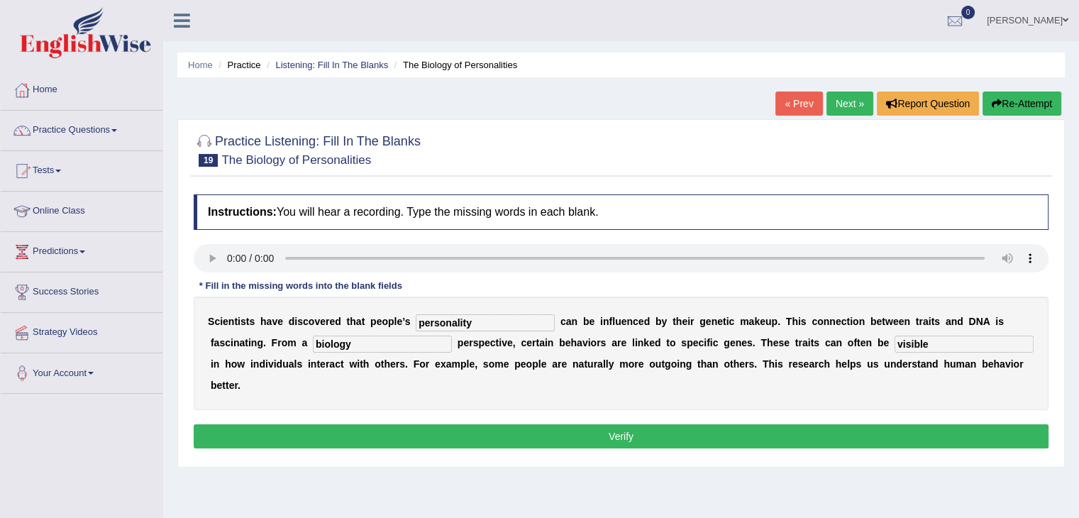
type input "visible"
click at [716, 437] on button "Verify" at bounding box center [621, 436] width 855 height 24
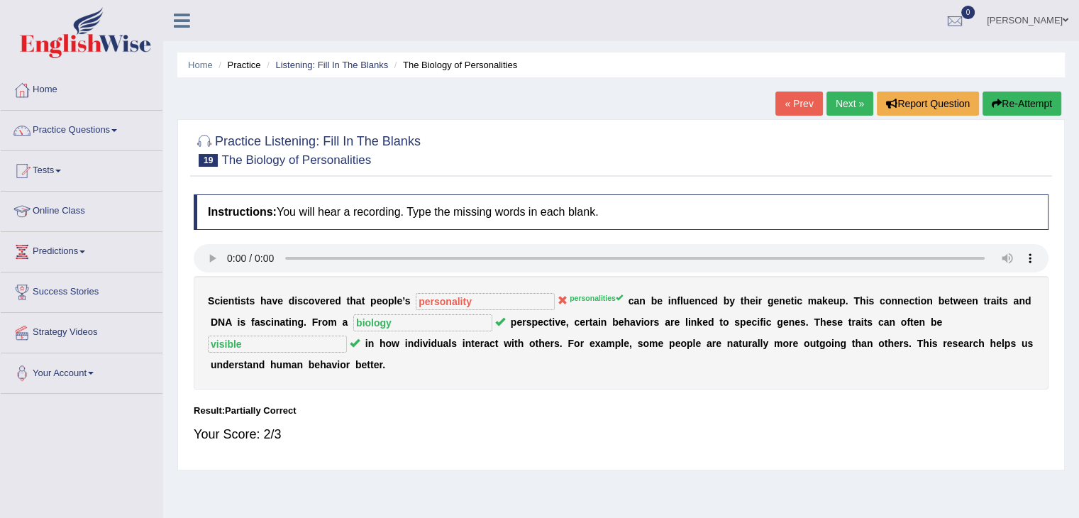
click at [838, 106] on link "Next »" at bounding box center [849, 103] width 47 height 24
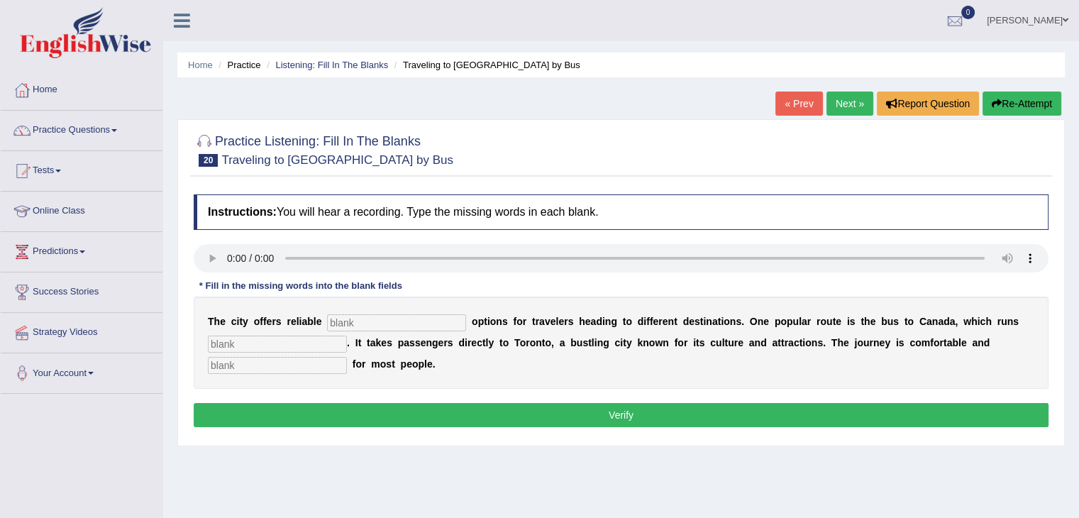
click at [366, 318] on input "text" at bounding box center [396, 322] width 139 height 17
type input "transport"
click at [268, 344] on input "text" at bounding box center [277, 343] width 139 height 17
type input "daily"
click at [266, 363] on input "text" at bounding box center [277, 365] width 139 height 17
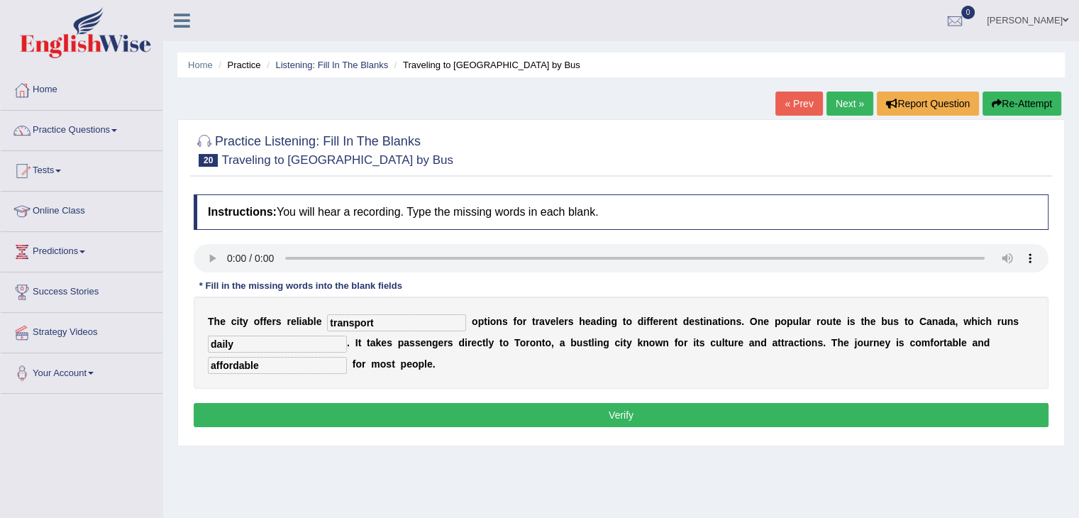
type input "affordable"
click at [320, 407] on button "Verify" at bounding box center [621, 415] width 855 height 24
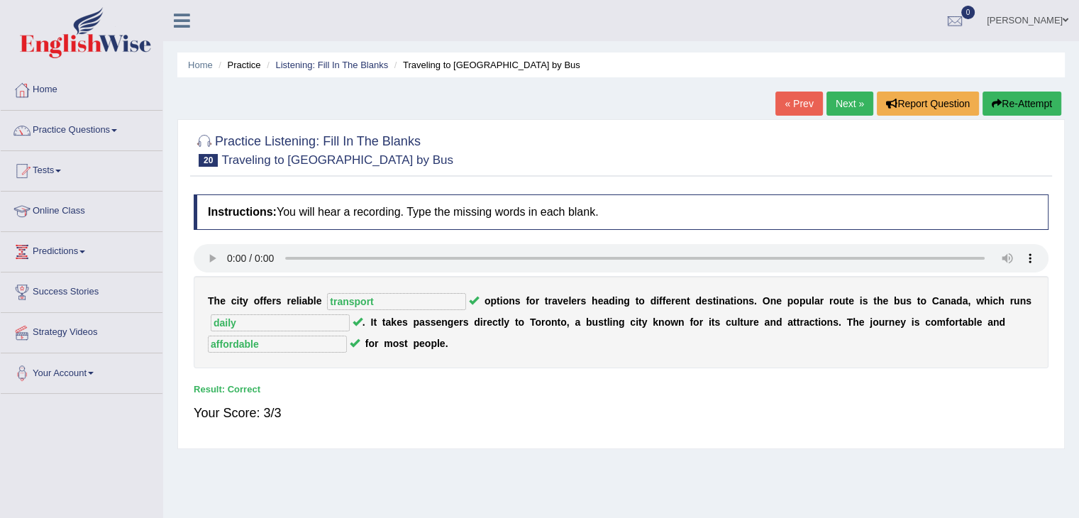
click at [855, 106] on link "Next »" at bounding box center [849, 103] width 47 height 24
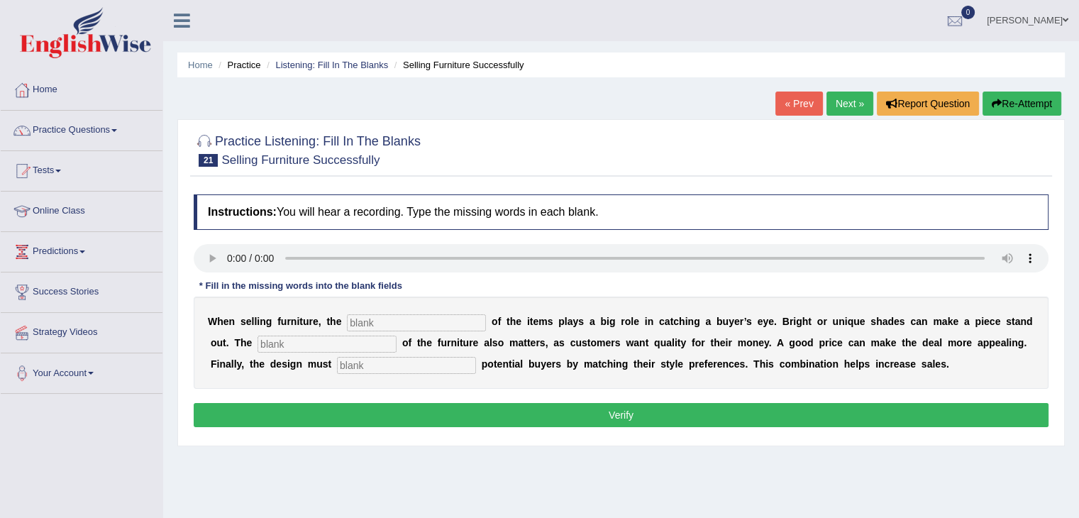
click at [390, 320] on input "text" at bounding box center [416, 322] width 139 height 17
type input "color"
click at [350, 345] on input "text" at bounding box center [326, 343] width 139 height 17
type input "value"
click at [379, 365] on input "text" at bounding box center [406, 365] width 139 height 17
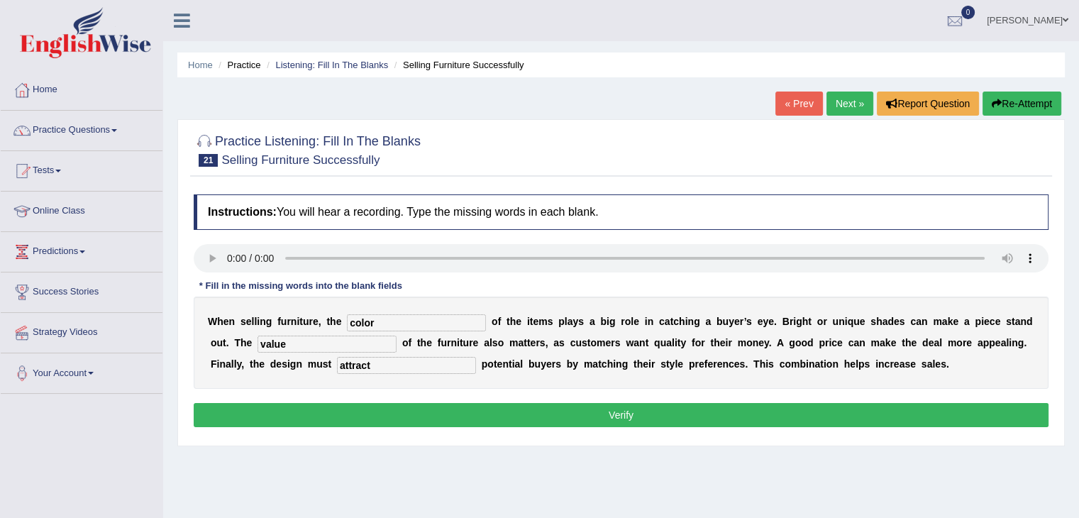
type input "attract"
click at [484, 418] on button "Verify" at bounding box center [621, 415] width 855 height 24
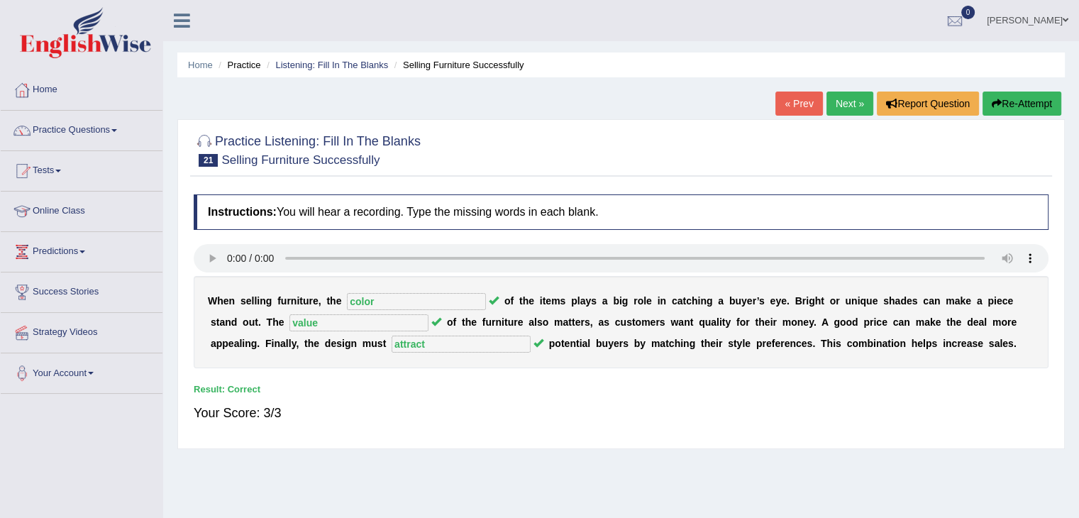
click at [857, 103] on link "Next »" at bounding box center [849, 103] width 47 height 24
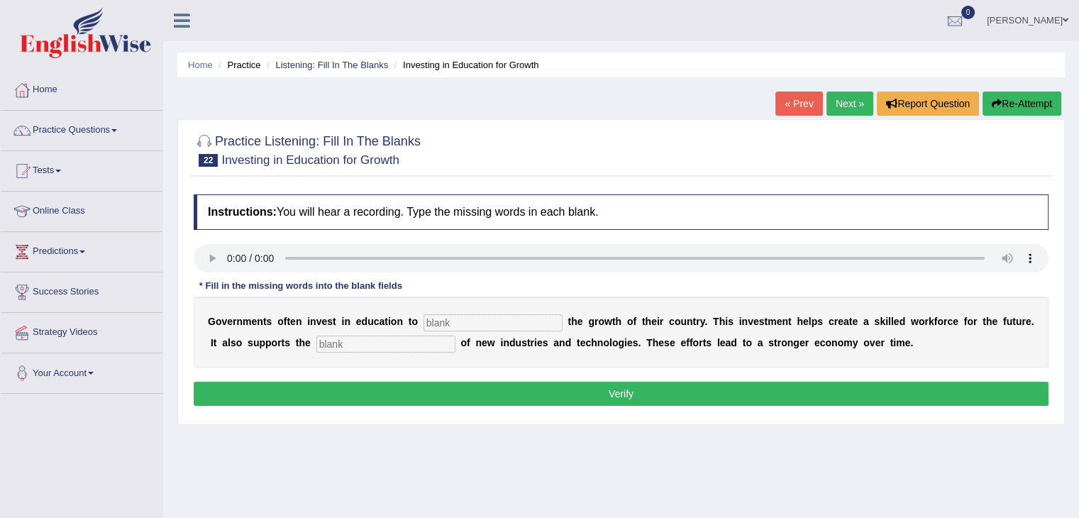
click at [459, 320] on input "text" at bounding box center [492, 322] width 139 height 17
type input "boosts"
click at [405, 345] on input "text" at bounding box center [385, 343] width 139 height 17
type input "development"
click at [431, 395] on button "Verify" at bounding box center [621, 394] width 855 height 24
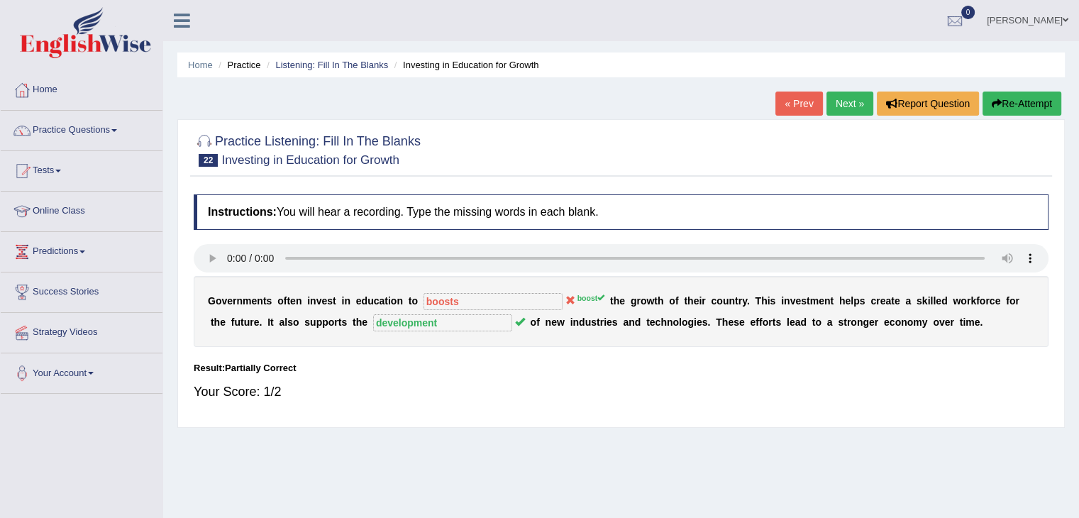
click at [843, 99] on link "Next »" at bounding box center [849, 103] width 47 height 24
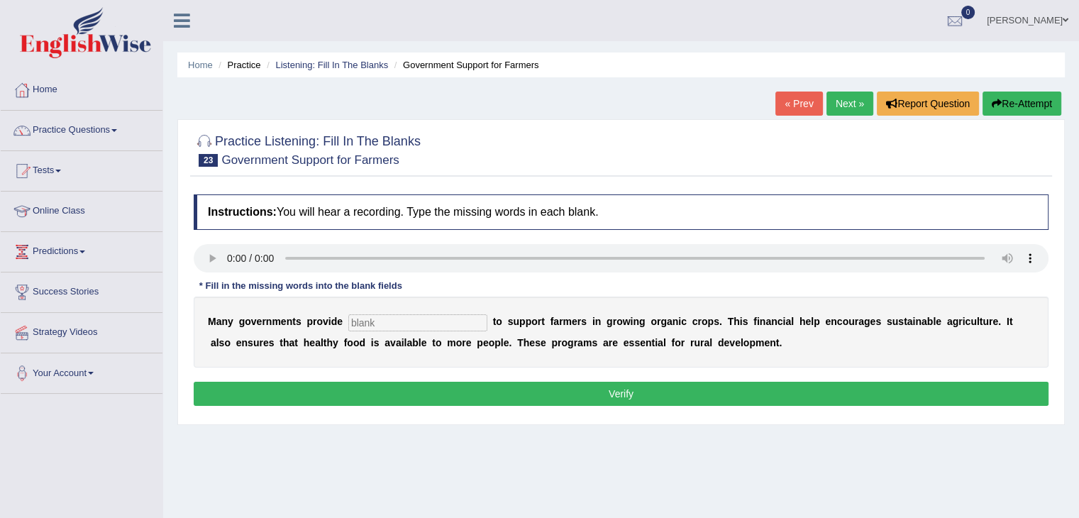
click at [414, 322] on input "text" at bounding box center [417, 322] width 139 height 17
type input "subsidy"
click at [411, 396] on button "Verify" at bounding box center [621, 394] width 855 height 24
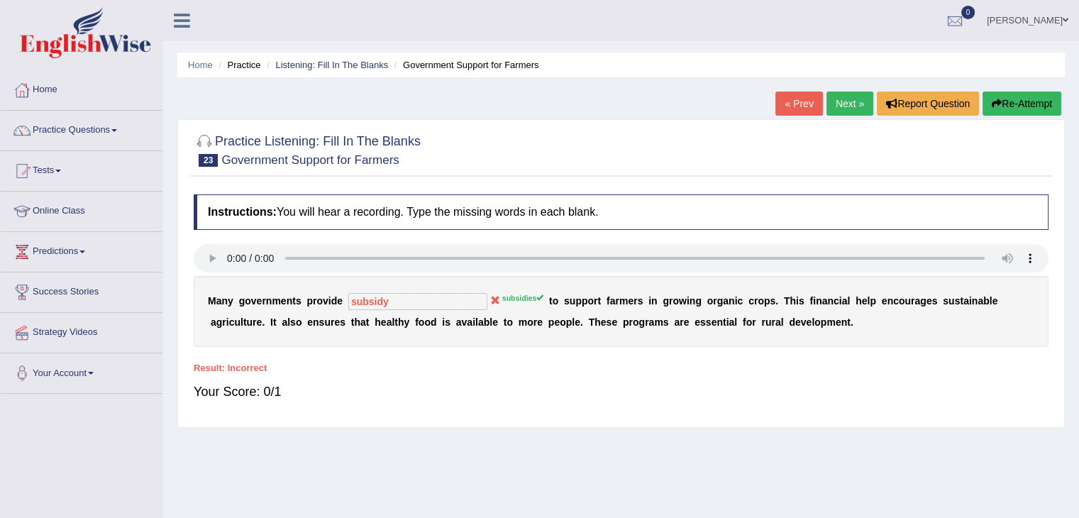
click at [856, 93] on link "Next »" at bounding box center [849, 103] width 47 height 24
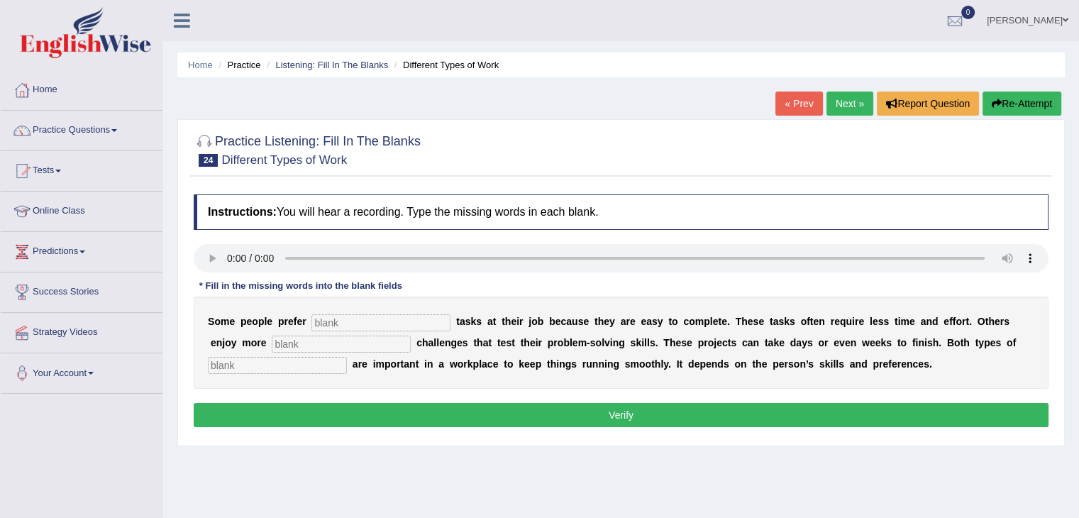
click at [324, 323] on input "text" at bounding box center [380, 322] width 139 height 17
type input "simple"
click at [314, 335] on input "text" at bounding box center [341, 343] width 139 height 17
type input "complex"
click at [301, 359] on input "text" at bounding box center [277, 365] width 139 height 17
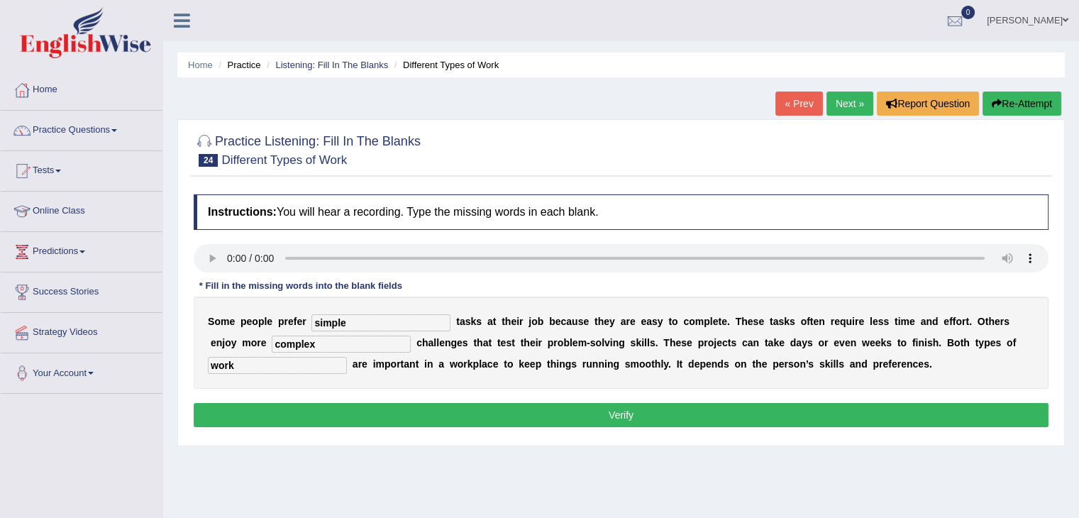
type input "work"
click at [329, 418] on button "Verify" at bounding box center [621, 415] width 855 height 24
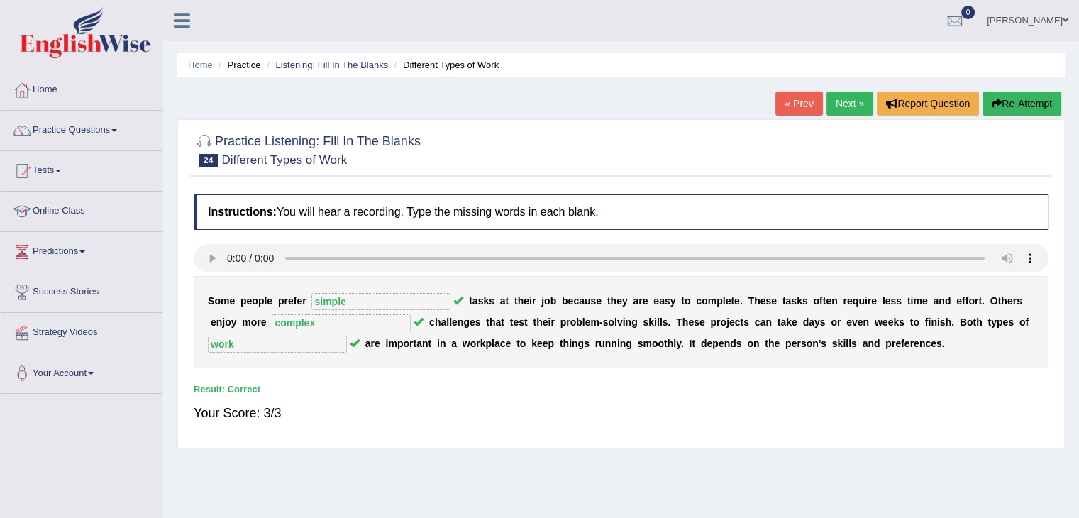
click at [835, 103] on link "Next »" at bounding box center [849, 103] width 47 height 24
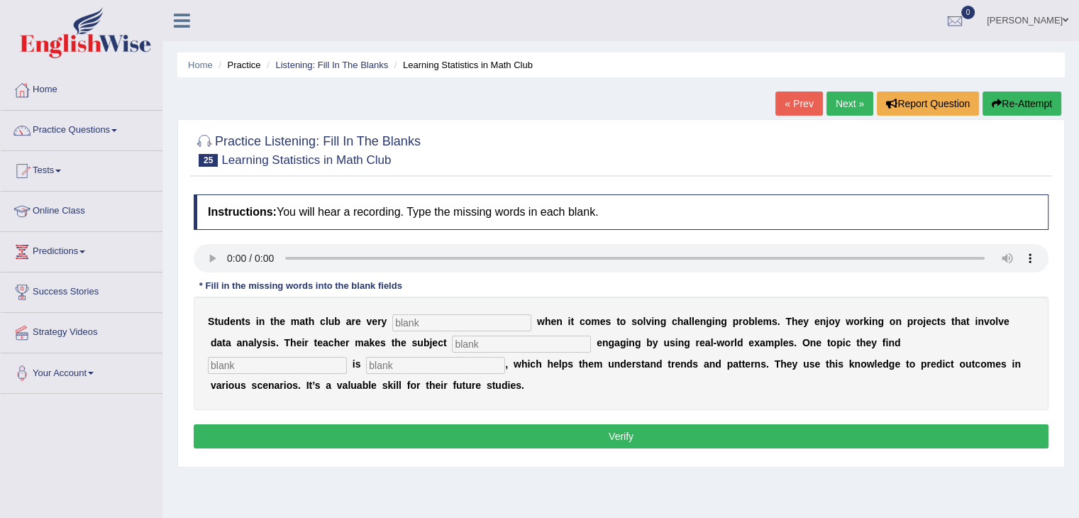
click at [418, 325] on input "text" at bounding box center [461, 322] width 139 height 17
type input "active"
click at [520, 336] on input "text" at bounding box center [521, 343] width 139 height 17
type input "completely"
click at [340, 364] on input "text" at bounding box center [277, 365] width 139 height 17
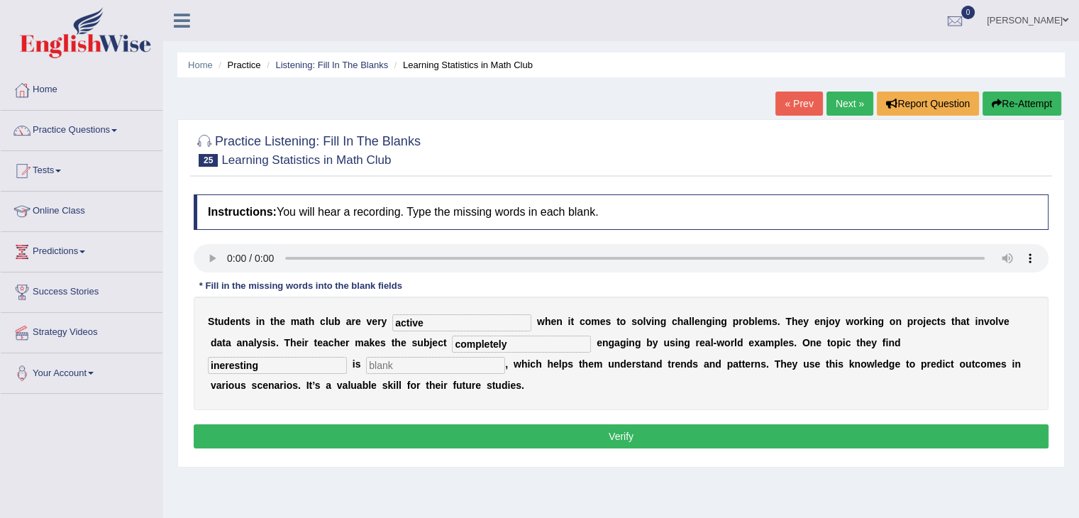
click at [221, 365] on input "ineresting" at bounding box center [277, 365] width 139 height 17
type input "interesting"
click at [374, 367] on input "text" at bounding box center [435, 365] width 139 height 17
type input "statistic"
click at [409, 430] on button "Verify" at bounding box center [621, 436] width 855 height 24
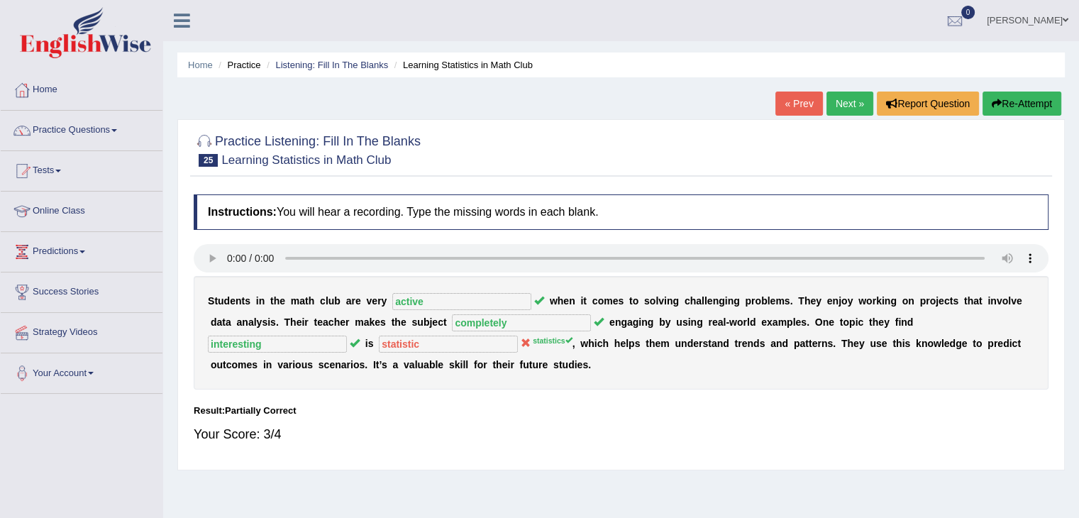
click at [839, 109] on link "Next »" at bounding box center [849, 103] width 47 height 24
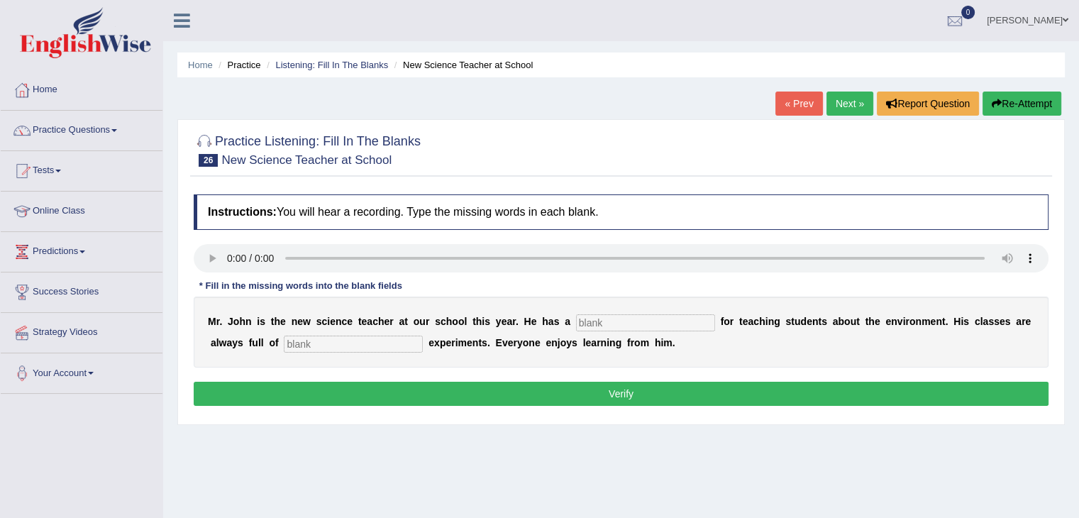
click at [627, 316] on input "text" at bounding box center [645, 322] width 139 height 17
type input "passion"
click at [377, 344] on input "text" at bounding box center [353, 343] width 139 height 17
type input "exciting"
click at [427, 391] on button "Verify" at bounding box center [621, 394] width 855 height 24
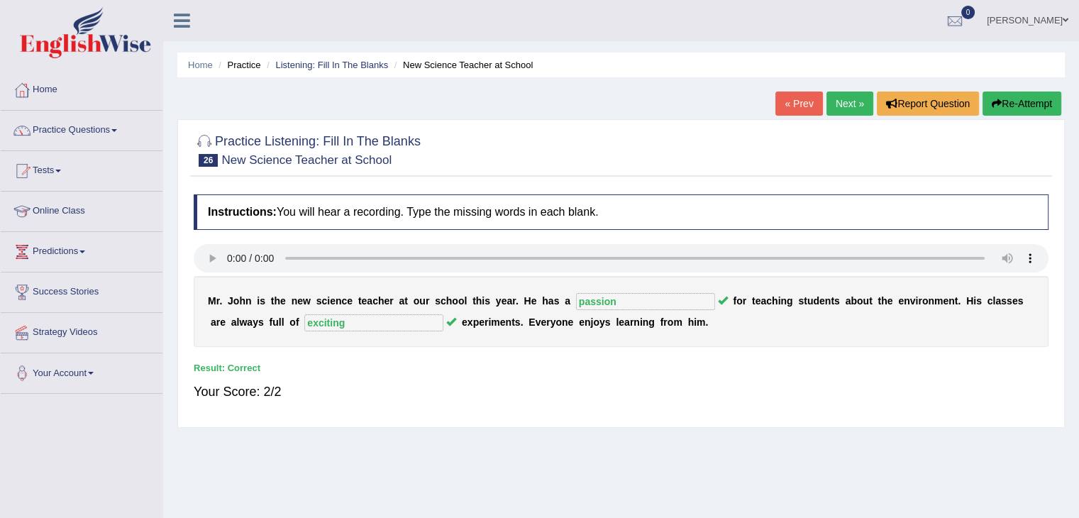
click at [845, 106] on link "Next »" at bounding box center [849, 103] width 47 height 24
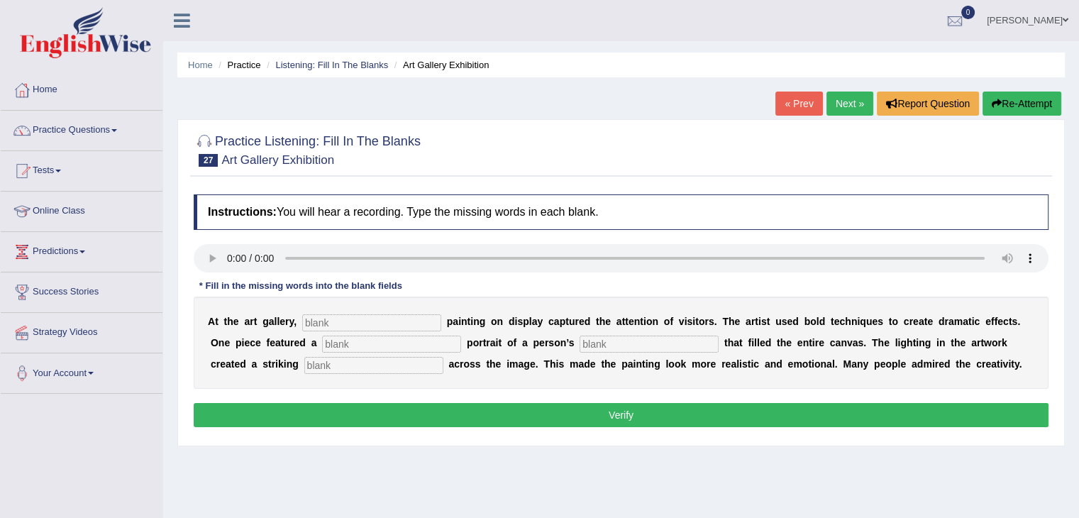
click at [335, 318] on input "text" at bounding box center [371, 322] width 139 height 17
type input "every"
click at [377, 342] on input "text" at bounding box center [391, 343] width 139 height 17
type input "huge"
click at [610, 347] on input "text" at bounding box center [648, 343] width 139 height 17
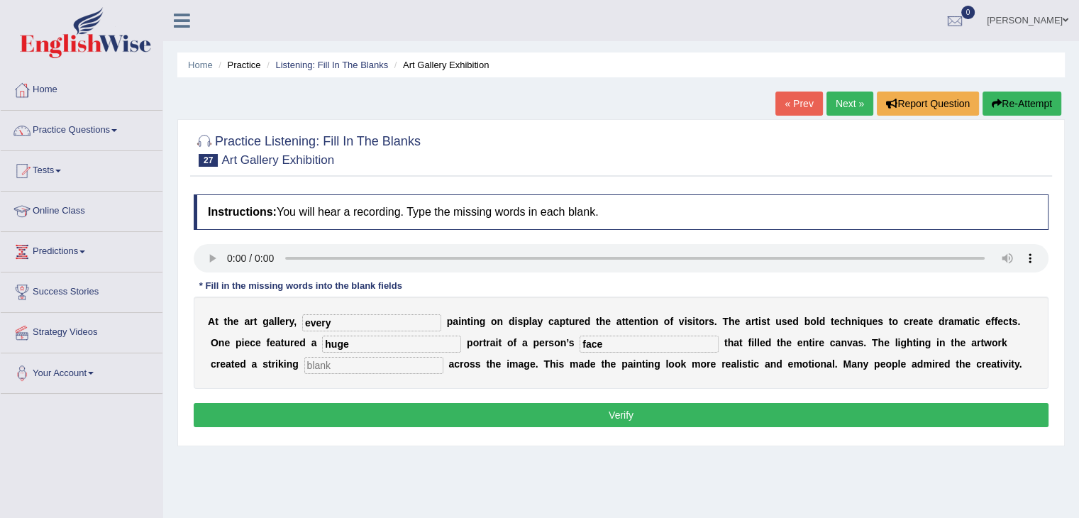
type input "face"
click at [372, 362] on input "text" at bounding box center [373, 365] width 139 height 17
type input "shadow"
click at [383, 417] on button "Verify" at bounding box center [621, 415] width 855 height 24
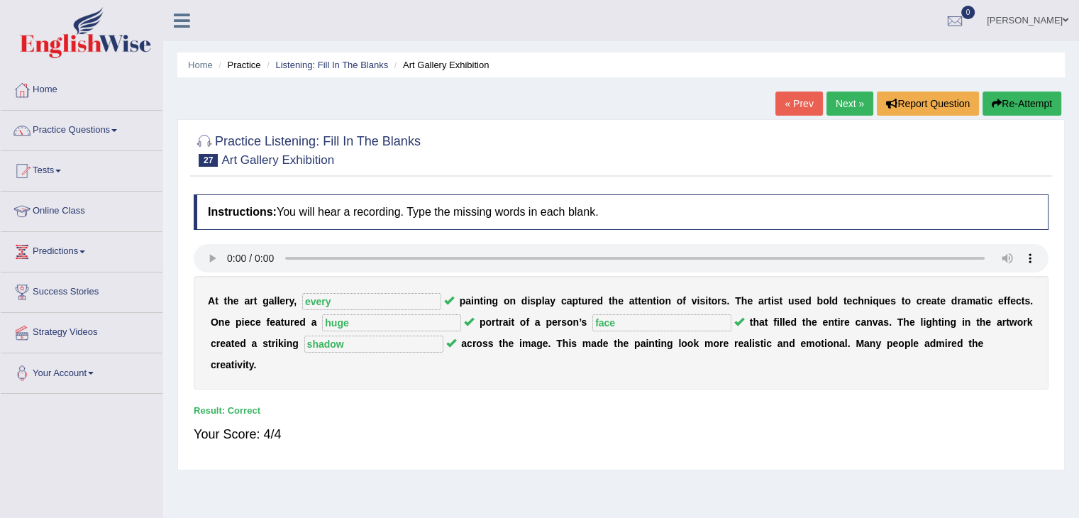
click at [833, 104] on link "Next »" at bounding box center [849, 103] width 47 height 24
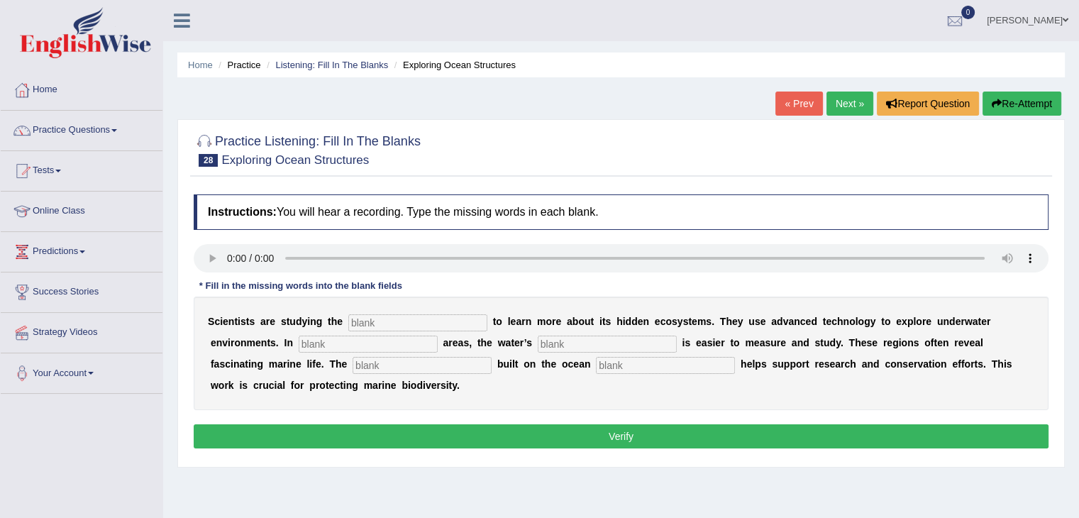
click at [470, 314] on input "text" at bounding box center [417, 322] width 139 height 17
type input "ocean"
click at [379, 336] on input "text" at bounding box center [368, 343] width 139 height 17
type input "shalow"
click at [563, 338] on input "text" at bounding box center [607, 343] width 139 height 17
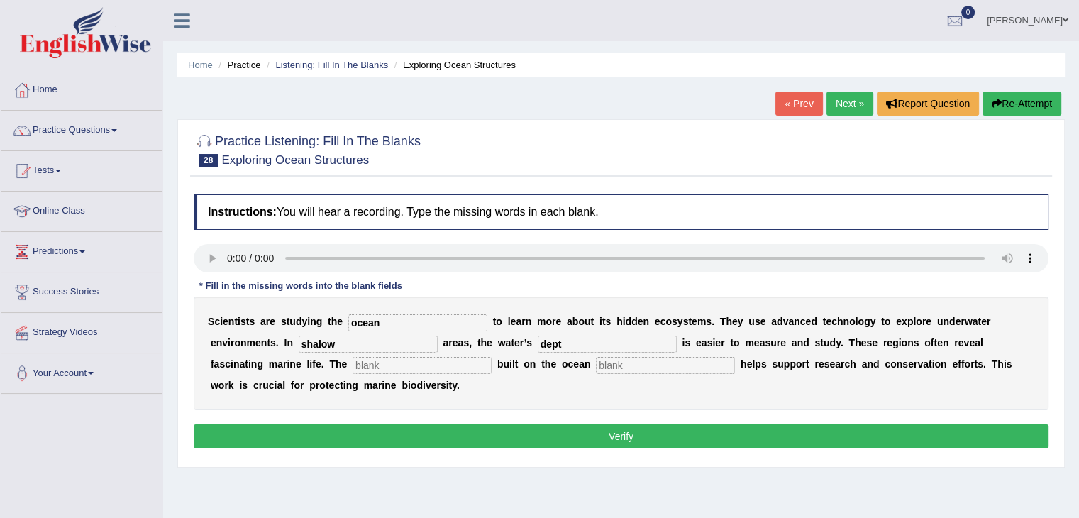
type input "dept"
click at [459, 363] on input "text" at bounding box center [421, 365] width 139 height 17
type input "infrustracture"
click at [627, 370] on input "text" at bounding box center [665, 365] width 139 height 17
type input "floor"
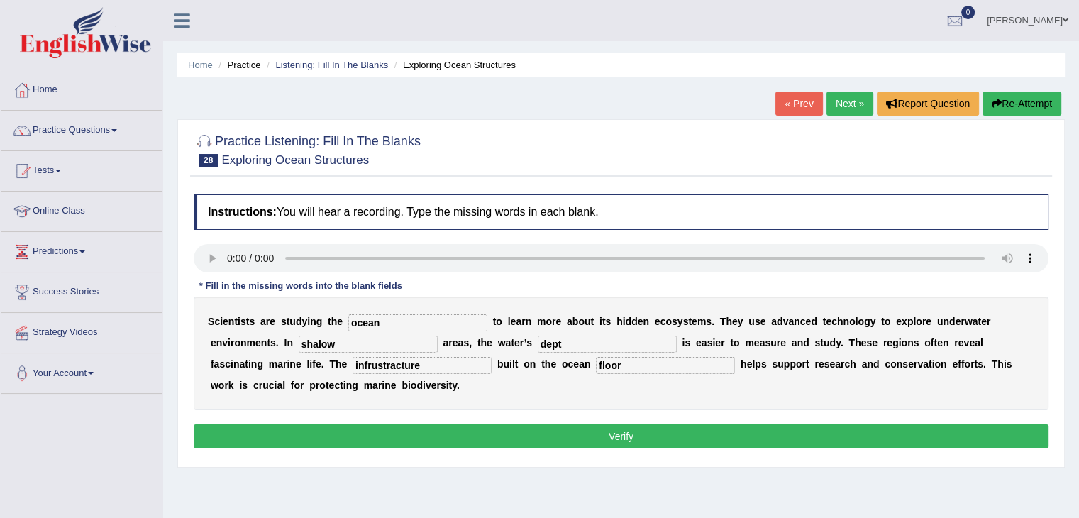
click at [687, 426] on button "Verify" at bounding box center [621, 436] width 855 height 24
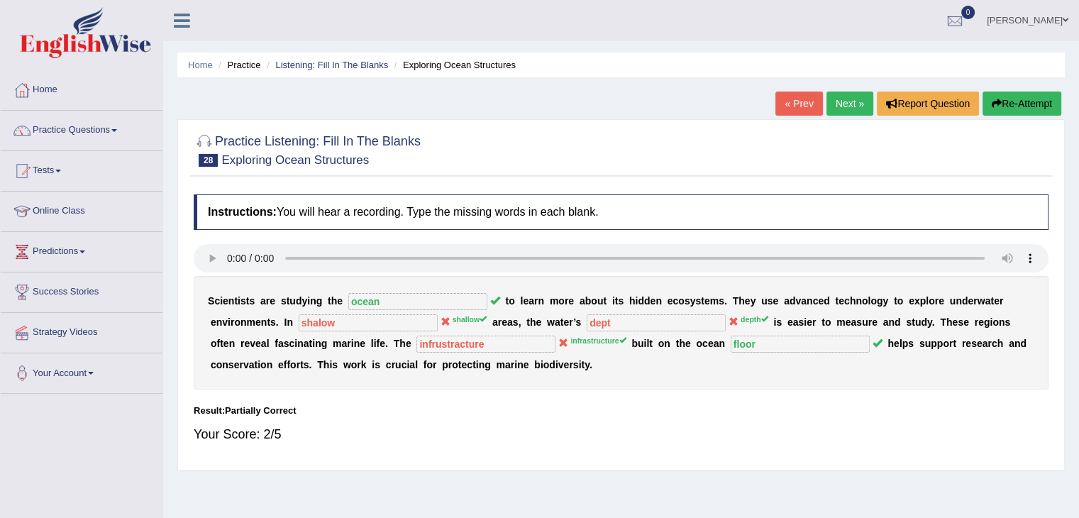
click at [1021, 106] on button "Re-Attempt" at bounding box center [1021, 103] width 79 height 24
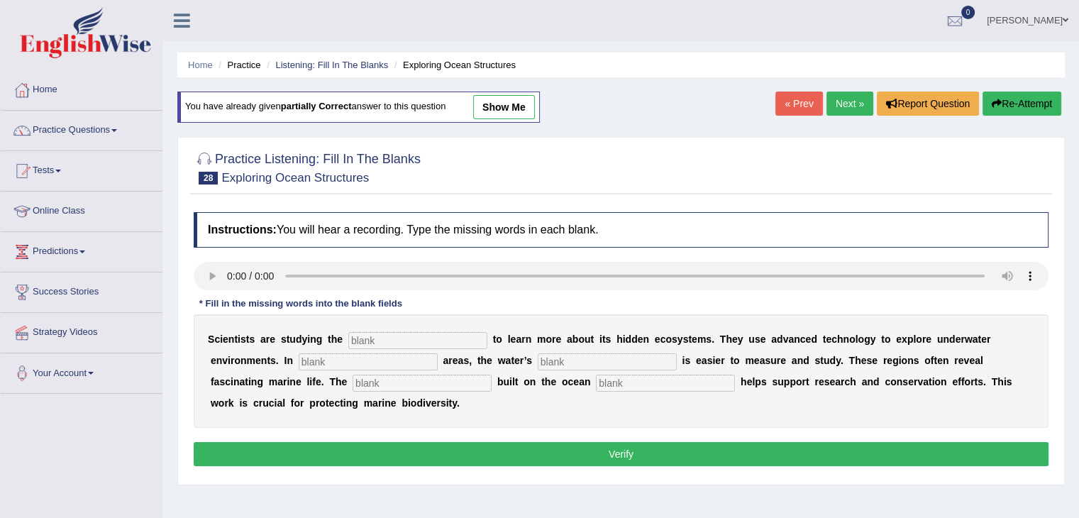
click at [374, 343] on input "text" at bounding box center [417, 340] width 139 height 17
type input "ocean"
click at [357, 362] on input "text" at bounding box center [368, 361] width 139 height 17
type input "shallow"
click at [559, 360] on input "text" at bounding box center [607, 361] width 139 height 17
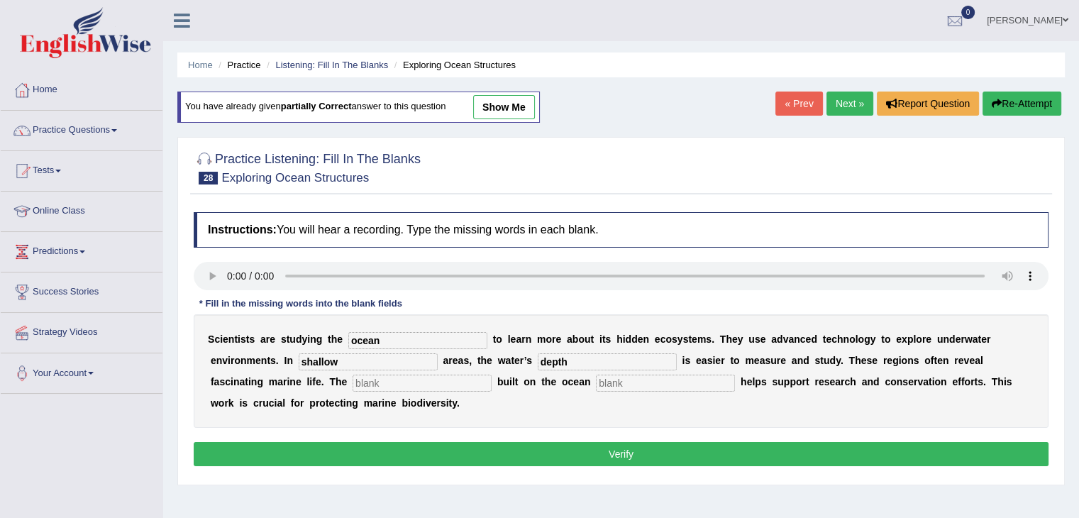
type input "depth"
click at [455, 385] on input "text" at bounding box center [421, 382] width 139 height 17
type input "infrastructure"
click at [621, 379] on input "text" at bounding box center [665, 382] width 139 height 17
type input "floor"
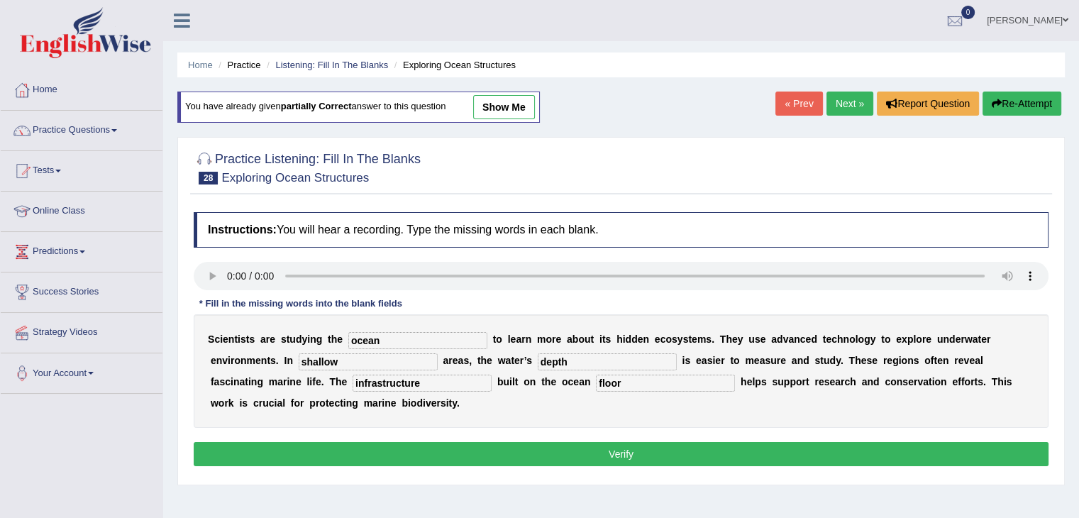
click at [585, 452] on button "Verify" at bounding box center [621, 454] width 855 height 24
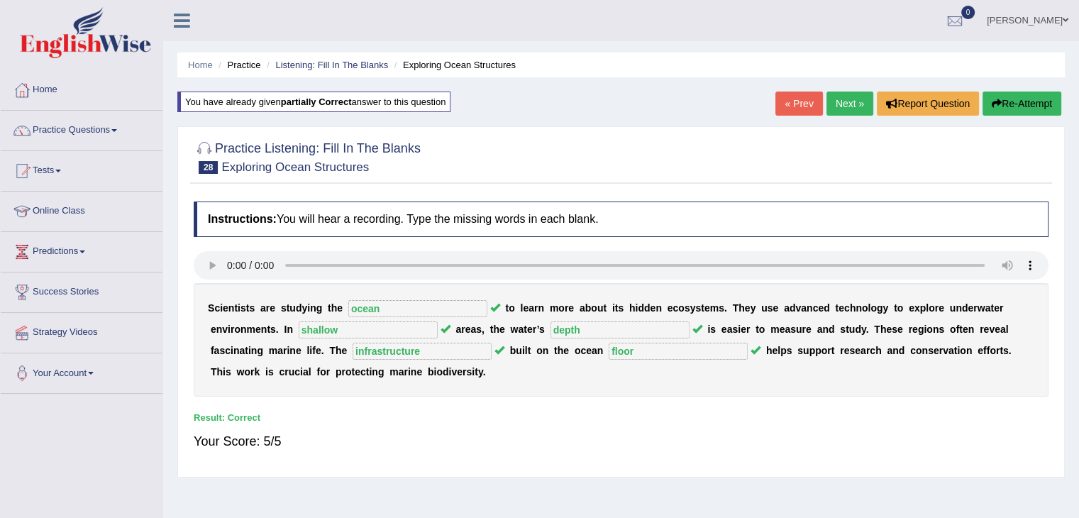
click at [850, 100] on link "Next »" at bounding box center [849, 103] width 47 height 24
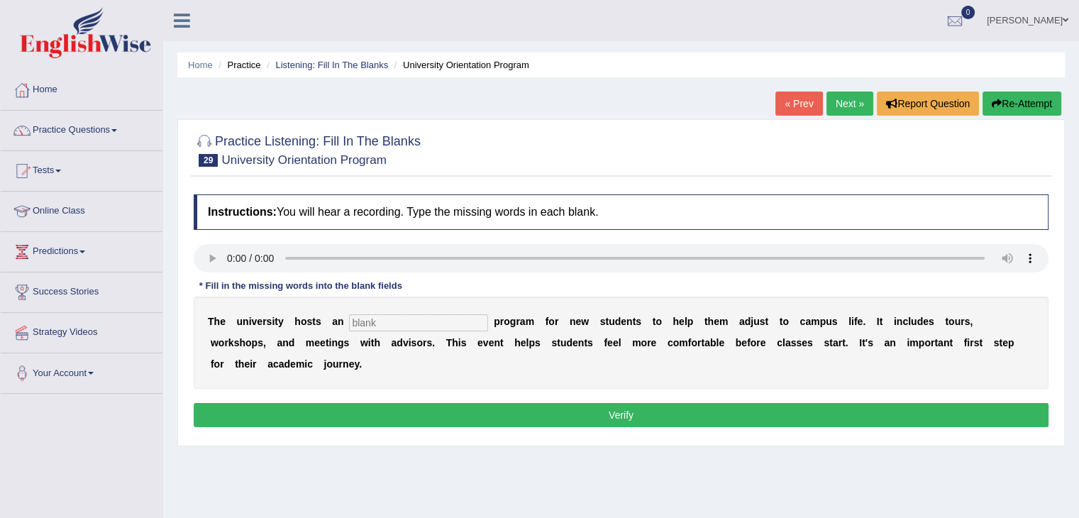
click at [402, 316] on input "text" at bounding box center [418, 322] width 139 height 17
type input "orientatiom"
click at [434, 407] on button "Verify" at bounding box center [621, 415] width 855 height 24
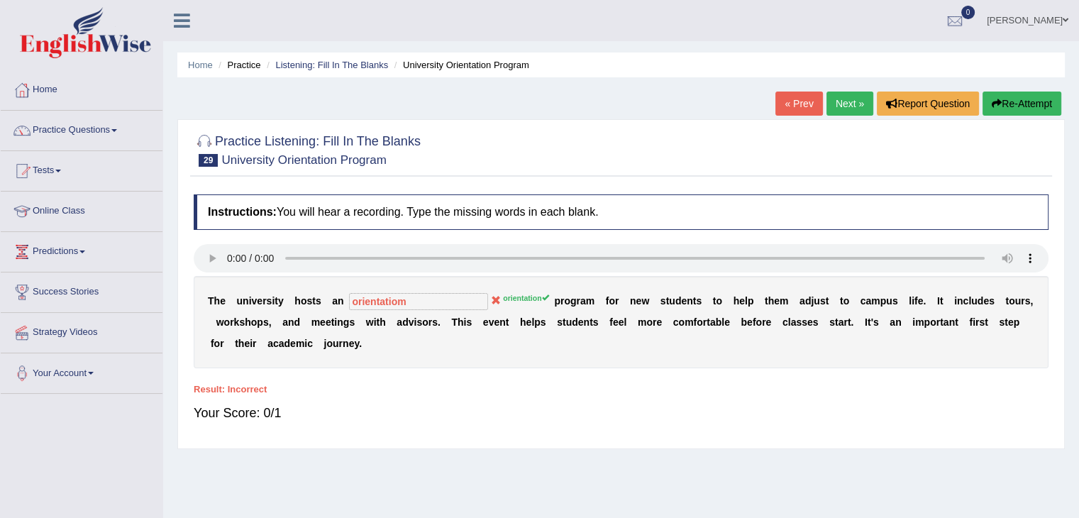
click at [491, 297] on div "T h e u n i v e r s i t y h o s t s a n orientatiom orientation p r o g r a m f…" at bounding box center [621, 322] width 855 height 92
click at [1007, 99] on button "Re-Attempt" at bounding box center [1021, 103] width 79 height 24
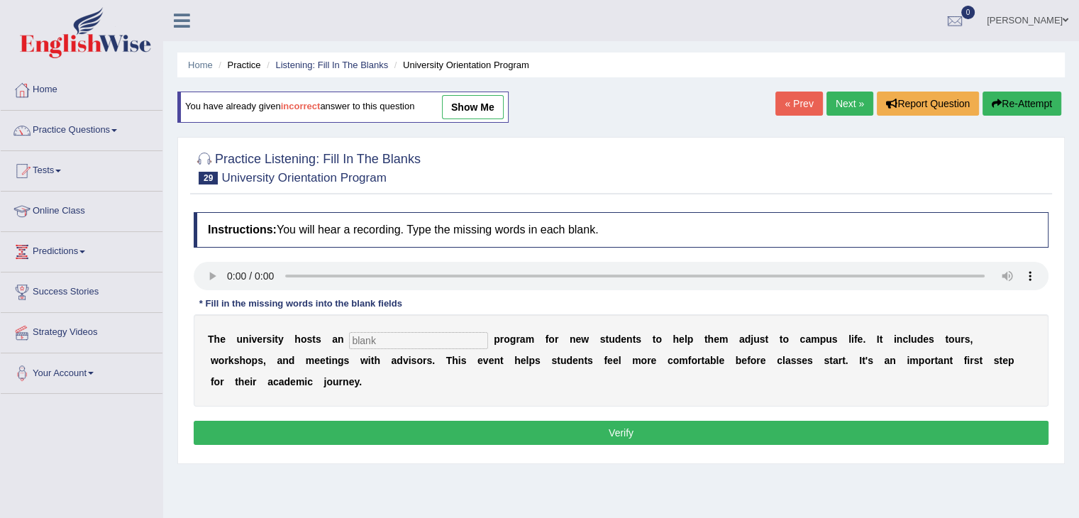
click at [418, 336] on input "text" at bounding box center [418, 340] width 139 height 17
type input "orientation"
click at [437, 428] on button "Verify" at bounding box center [621, 433] width 855 height 24
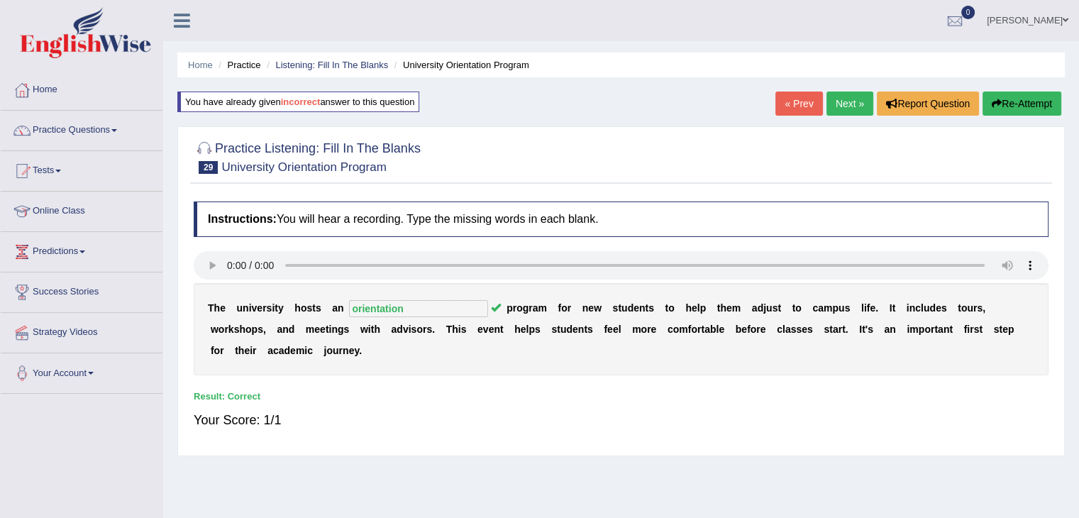
click at [843, 104] on link "Next »" at bounding box center [849, 103] width 47 height 24
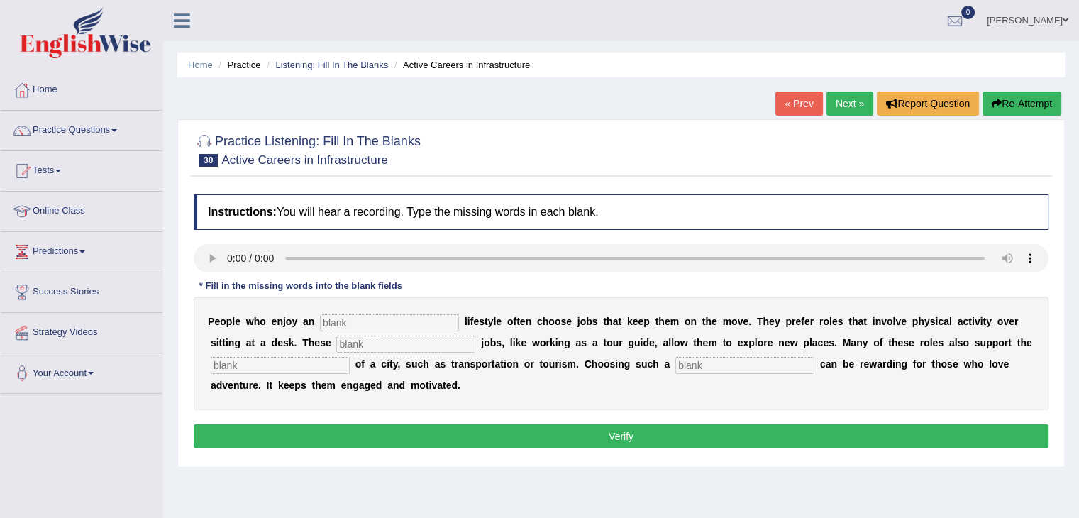
click at [388, 316] on input "text" at bounding box center [389, 322] width 139 height 17
type input "active"
click at [450, 340] on input "text" at bounding box center [405, 343] width 139 height 17
type input "interesting"
click at [322, 362] on input "text" at bounding box center [280, 365] width 139 height 17
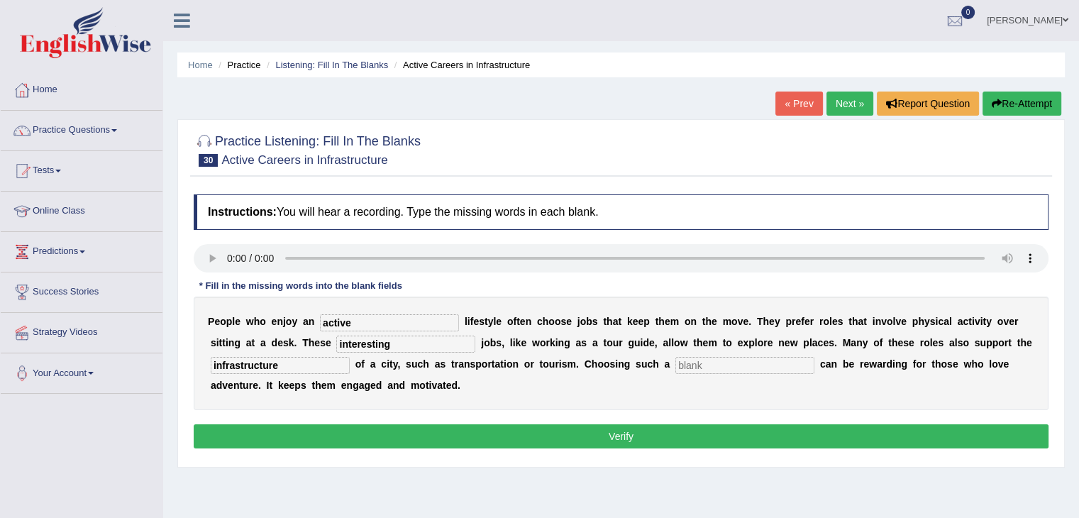
type input "infrastructure"
click at [693, 362] on input "text" at bounding box center [744, 365] width 139 height 17
type input "career"
click at [679, 435] on button "Verify" at bounding box center [621, 436] width 855 height 24
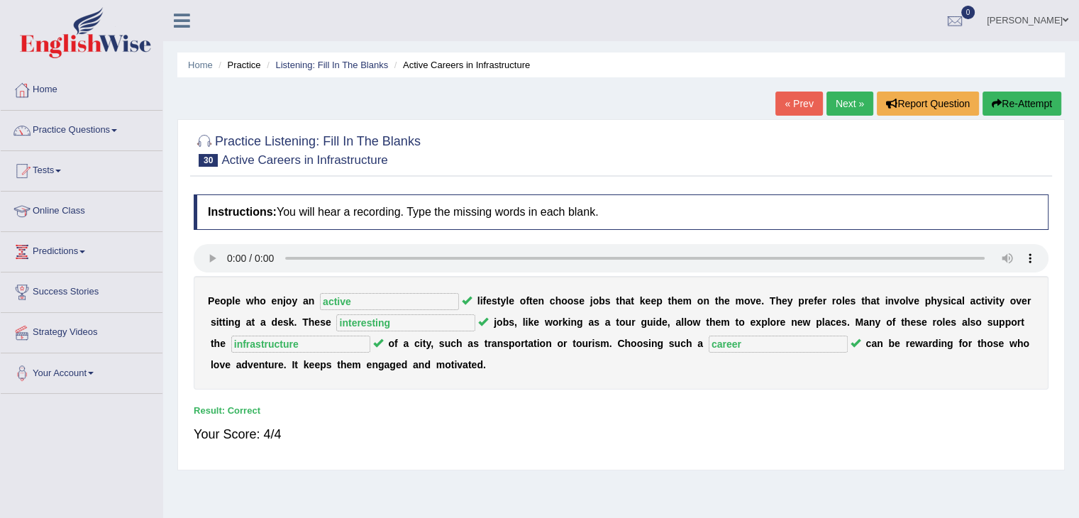
click at [857, 101] on link "Next »" at bounding box center [849, 103] width 47 height 24
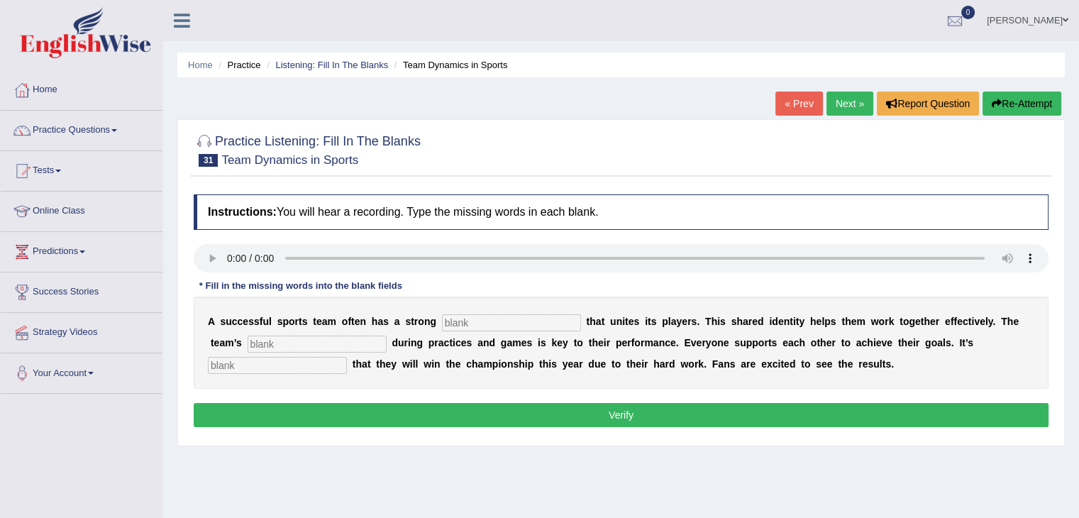
click at [456, 325] on input "text" at bounding box center [511, 322] width 139 height 17
type input "culture"
click at [352, 343] on input "text" at bounding box center [317, 343] width 139 height 17
type input "cooperations"
click at [307, 365] on input "text" at bounding box center [277, 365] width 139 height 17
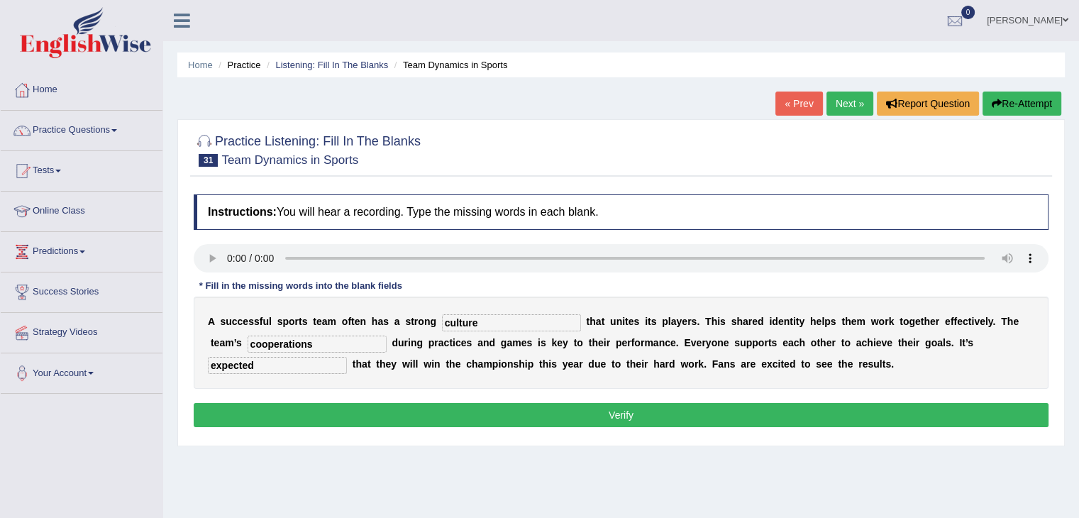
type input "expected"
click at [311, 418] on button "Verify" at bounding box center [621, 415] width 855 height 24
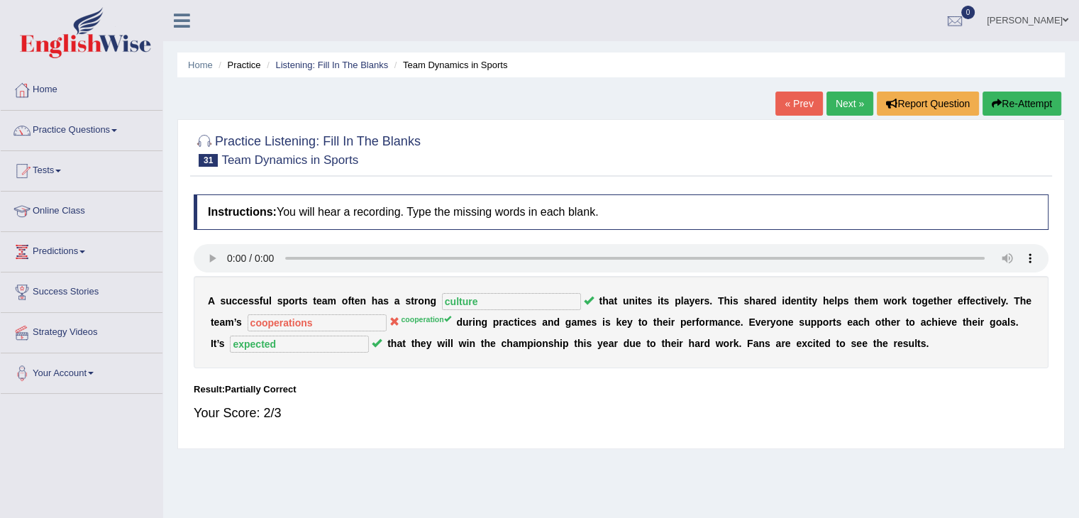
click at [847, 104] on link "Next »" at bounding box center [849, 103] width 47 height 24
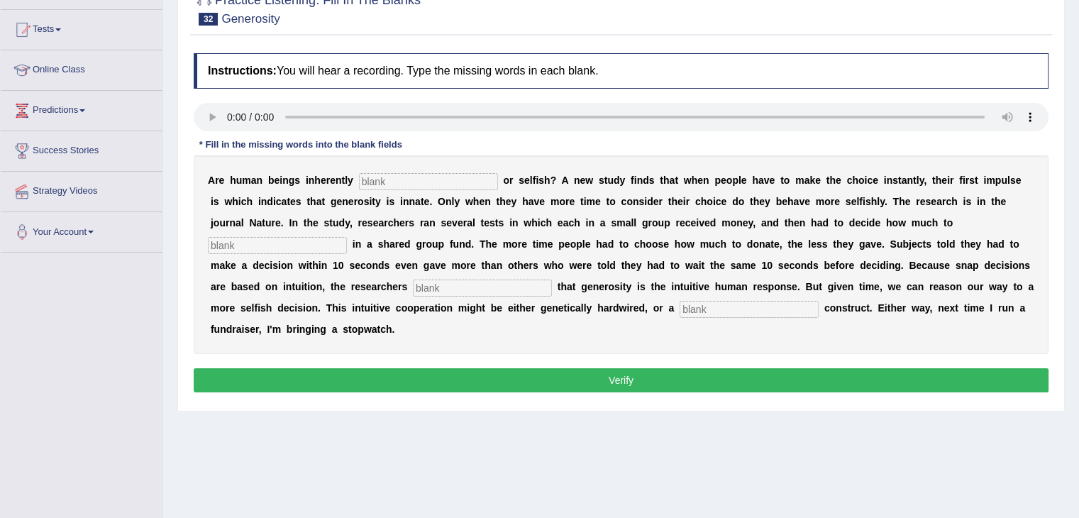
scroll to position [142, 0]
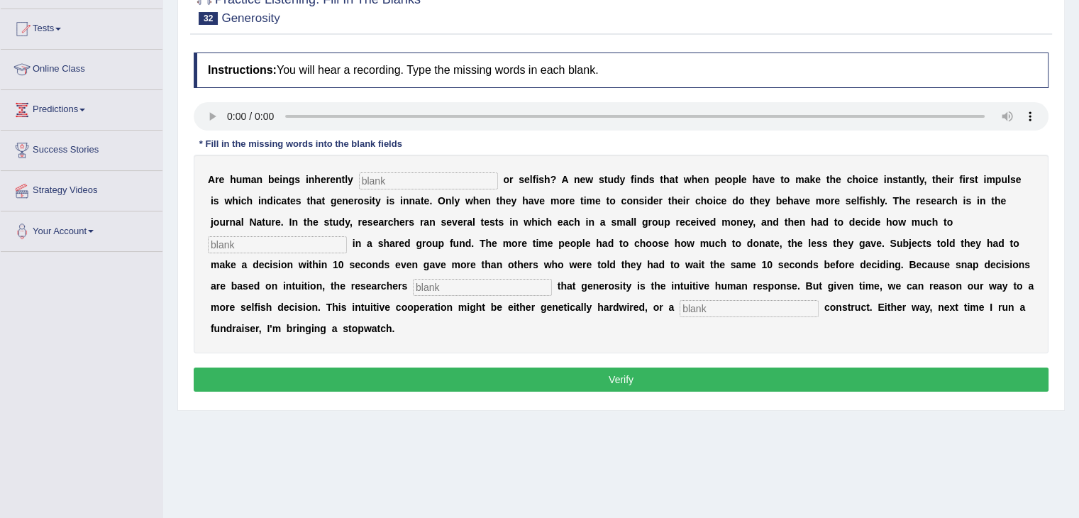
click at [426, 177] on input "text" at bounding box center [428, 180] width 139 height 17
type input "generous"
click at [295, 245] on input "text" at bounding box center [277, 244] width 139 height 17
type input "ivest"
click at [445, 284] on input "text" at bounding box center [482, 287] width 139 height 17
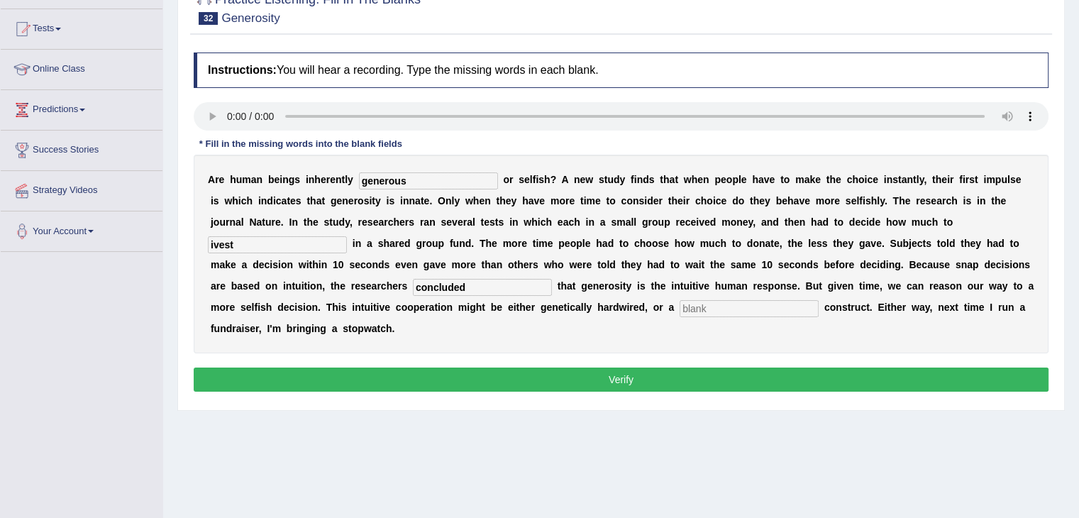
type input "concluded"
click at [706, 307] on input "text" at bounding box center [748, 308] width 139 height 17
click at [696, 304] on input "text" at bounding box center [748, 308] width 139 height 17
type input "cultural"
click at [681, 374] on button "Verify" at bounding box center [621, 379] width 855 height 24
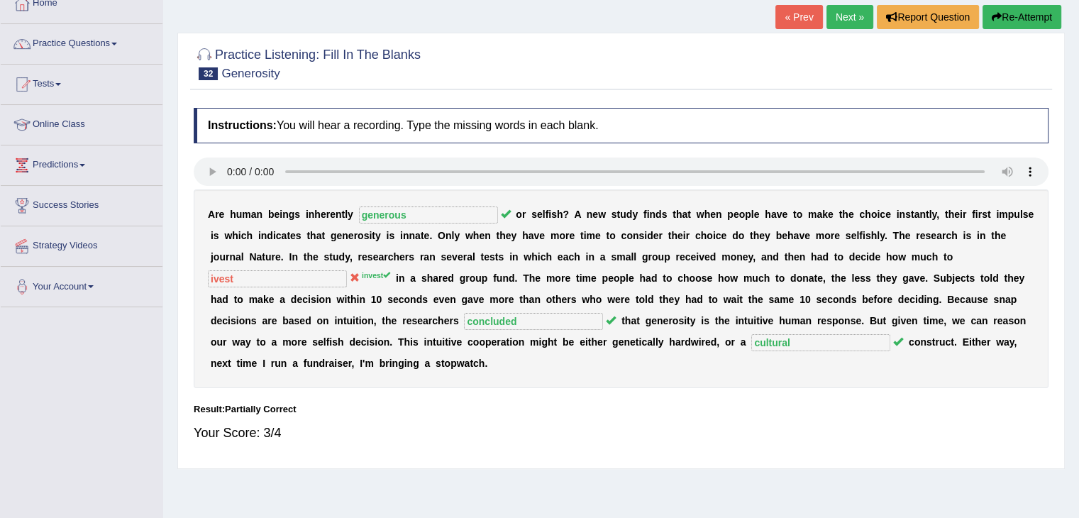
scroll to position [0, 0]
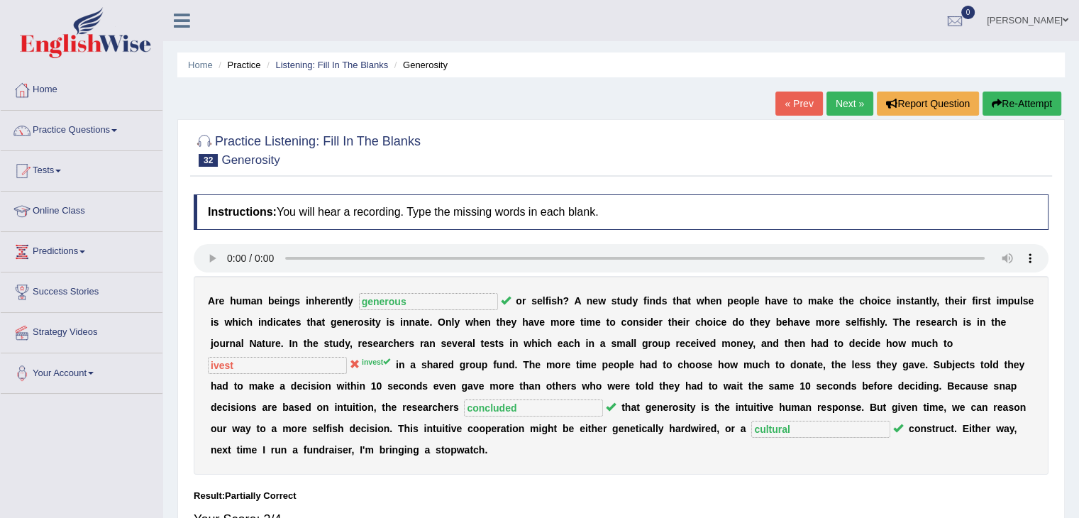
click at [840, 106] on link "Next »" at bounding box center [849, 103] width 47 height 24
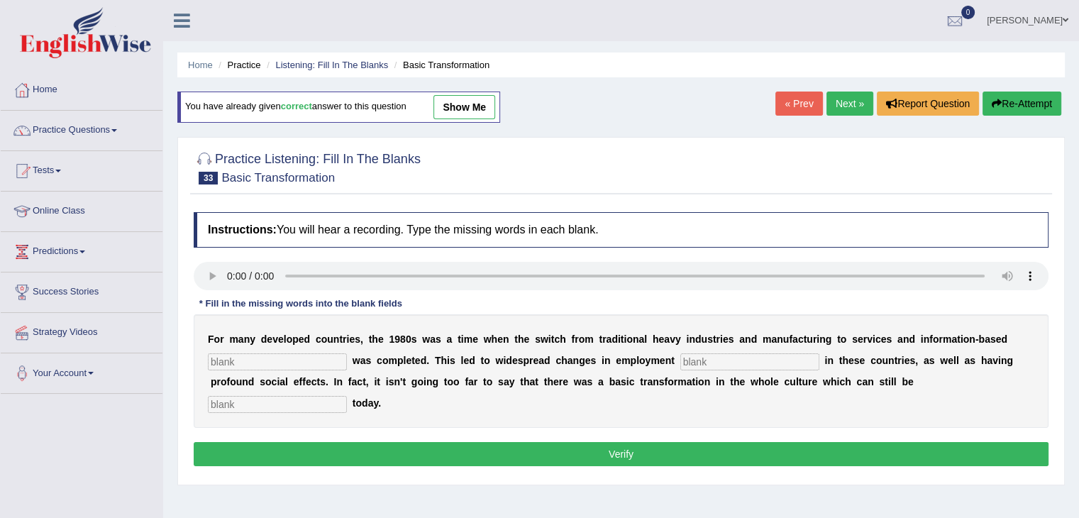
click at [250, 364] on input "text" at bounding box center [277, 361] width 139 height 17
type input "enterprise"
click at [720, 364] on input "text" at bounding box center [749, 361] width 139 height 17
type input "pattern"
click at [325, 406] on input "text" at bounding box center [277, 404] width 139 height 17
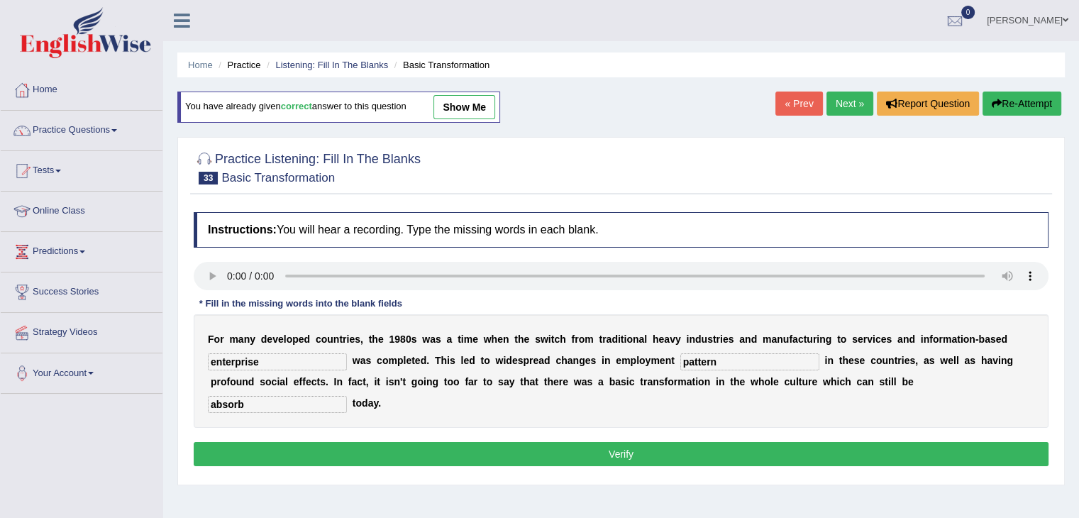
type input "absorb"
click at [335, 449] on button "Verify" at bounding box center [621, 454] width 855 height 24
